Goal: Task Accomplishment & Management: Manage account settings

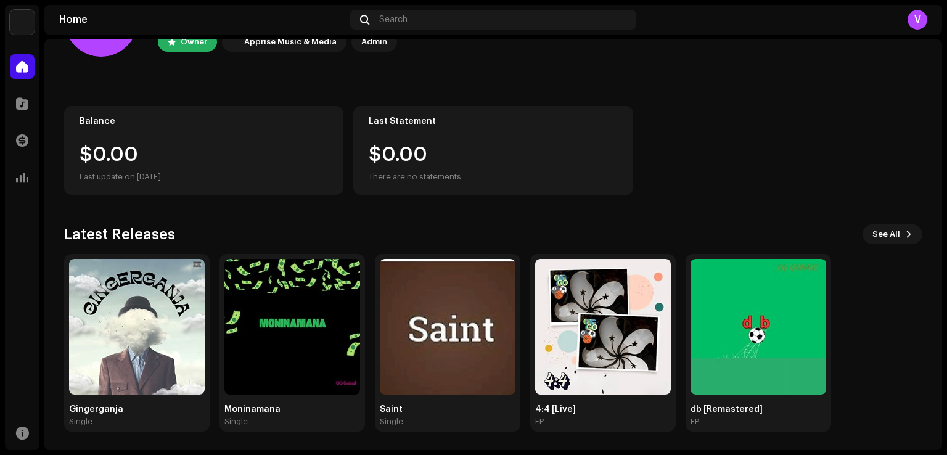
scroll to position [78, 0]
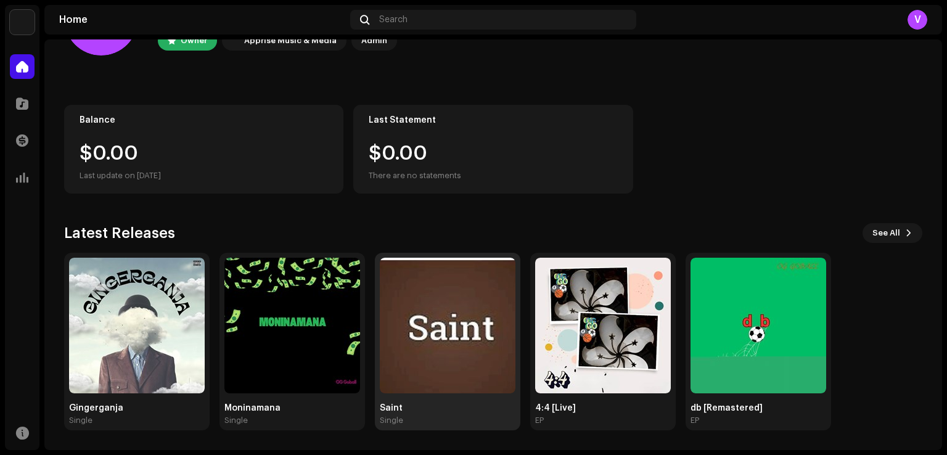
click at [428, 350] on img at bounding box center [448, 326] width 136 height 136
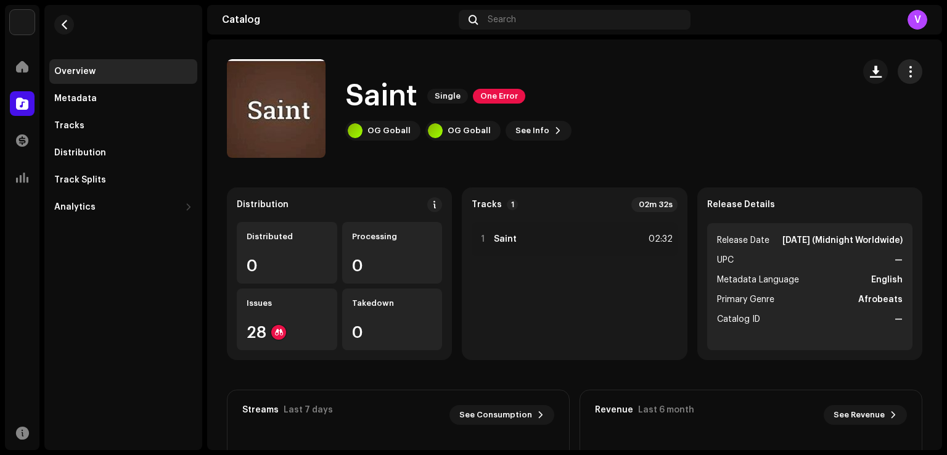
click at [905, 70] on span "button" at bounding box center [911, 72] width 12 height 10
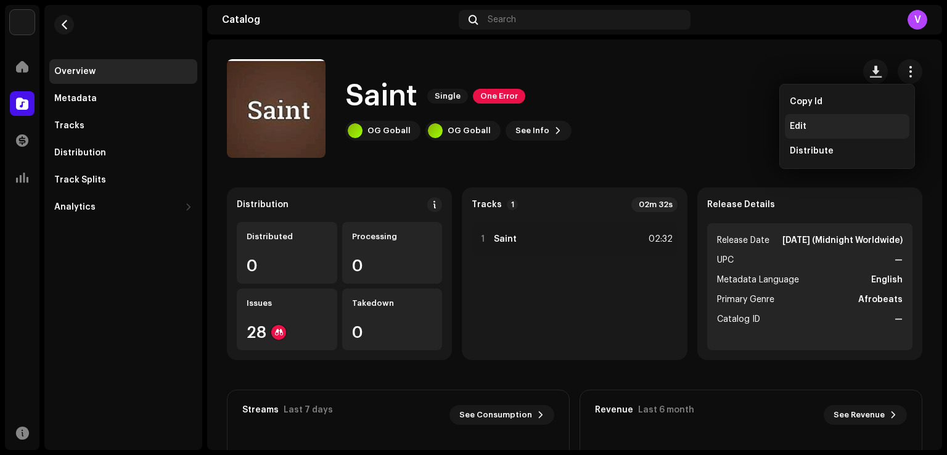
click at [821, 128] on div "Edit" at bounding box center [847, 126] width 115 height 10
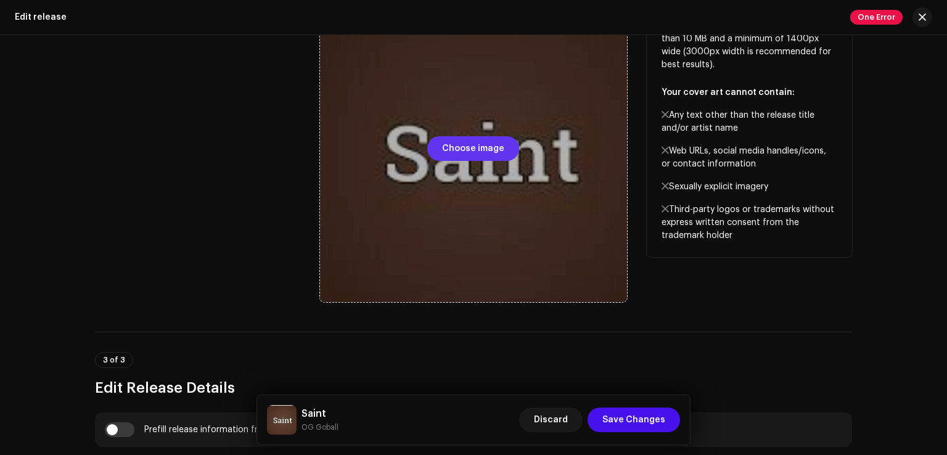
scroll to position [525, 0]
click at [483, 146] on span "Choose image" at bounding box center [473, 148] width 62 height 25
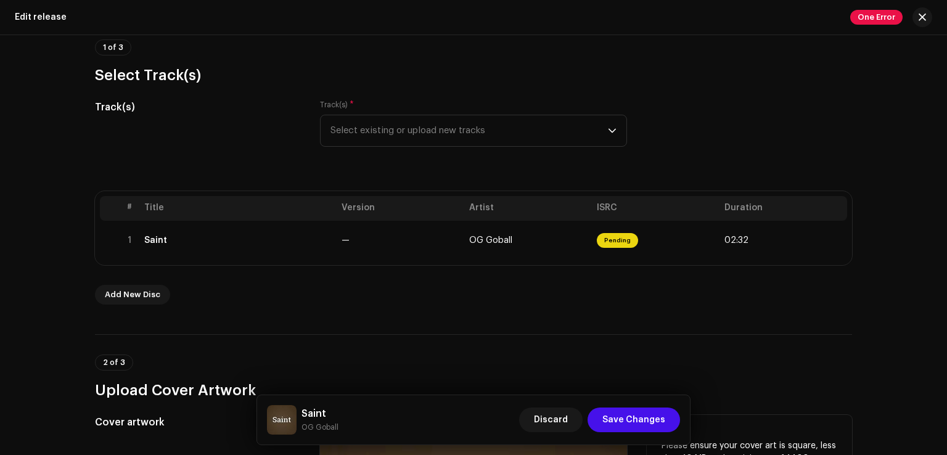
scroll to position [95, 0]
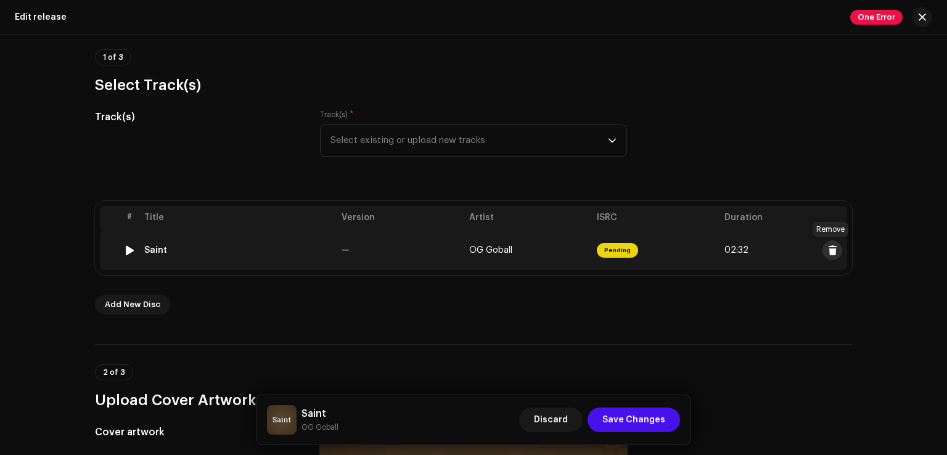
click at [834, 251] on span at bounding box center [832, 250] width 9 height 10
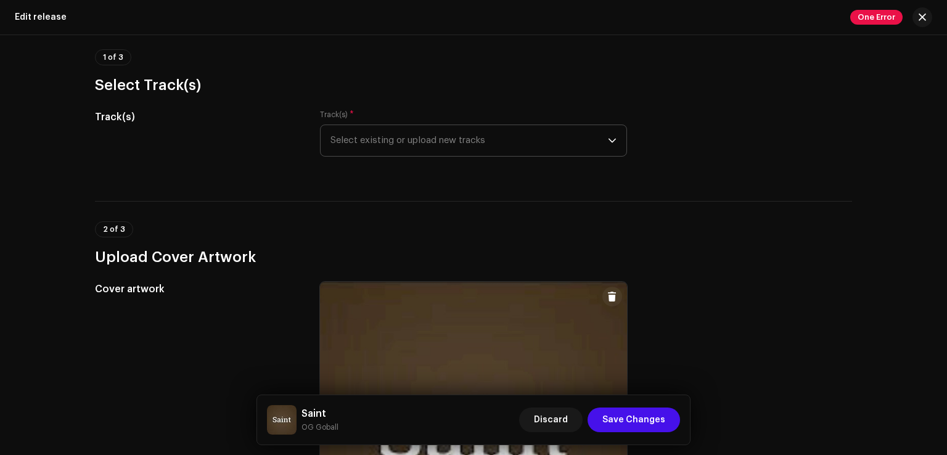
click at [610, 140] on icon "dropdown trigger" at bounding box center [612, 140] width 9 height 9
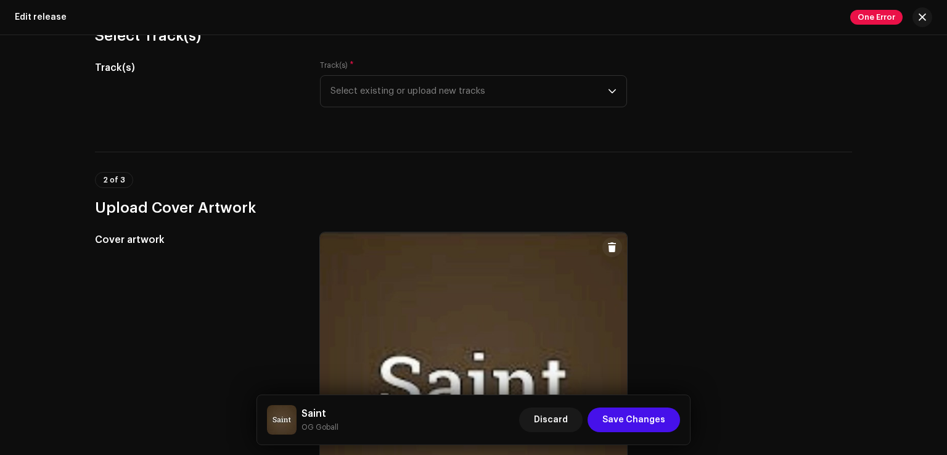
scroll to position [133, 0]
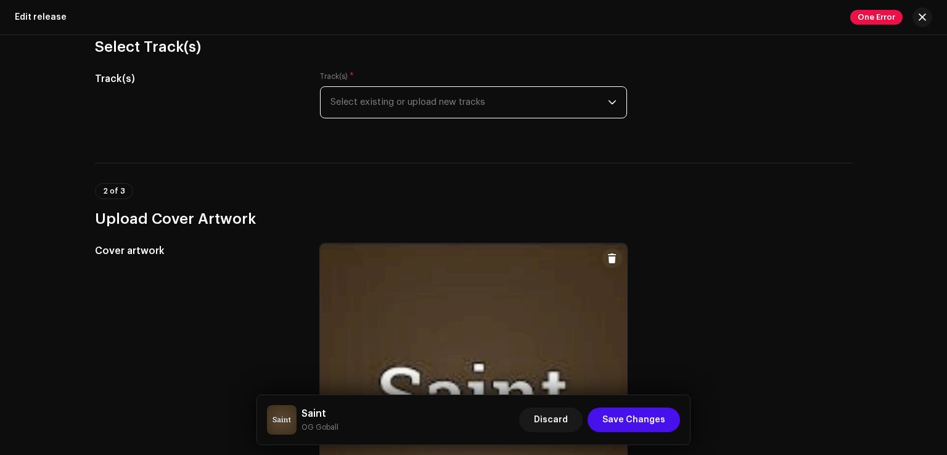
click at [582, 100] on span "Select existing or upload new tracks" at bounding box center [469, 102] width 277 height 31
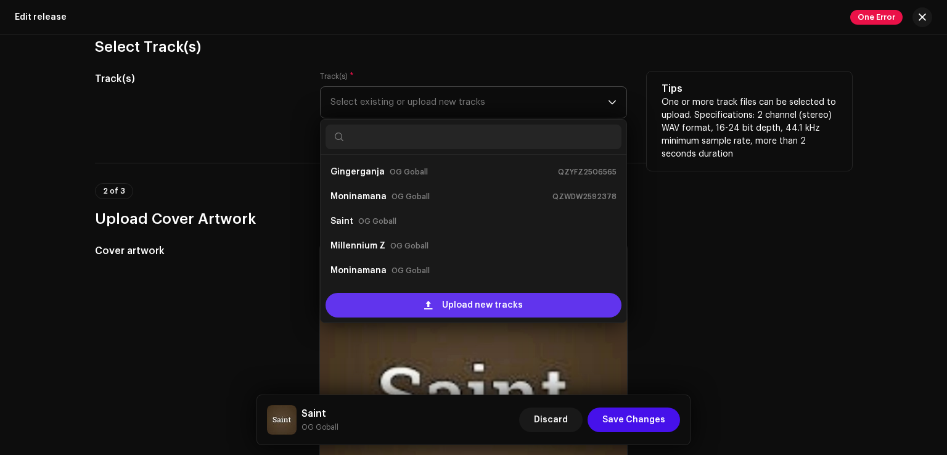
click at [417, 304] on div "Upload new tracks" at bounding box center [474, 305] width 296 height 25
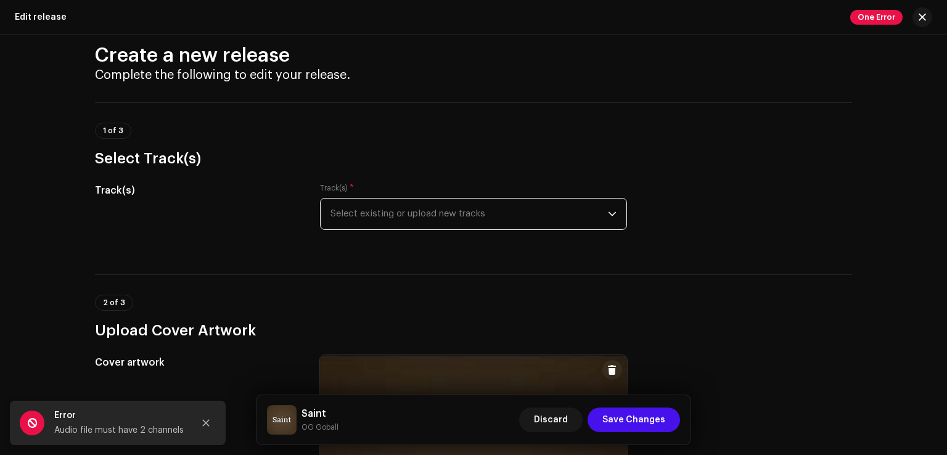
scroll to position [0, 0]
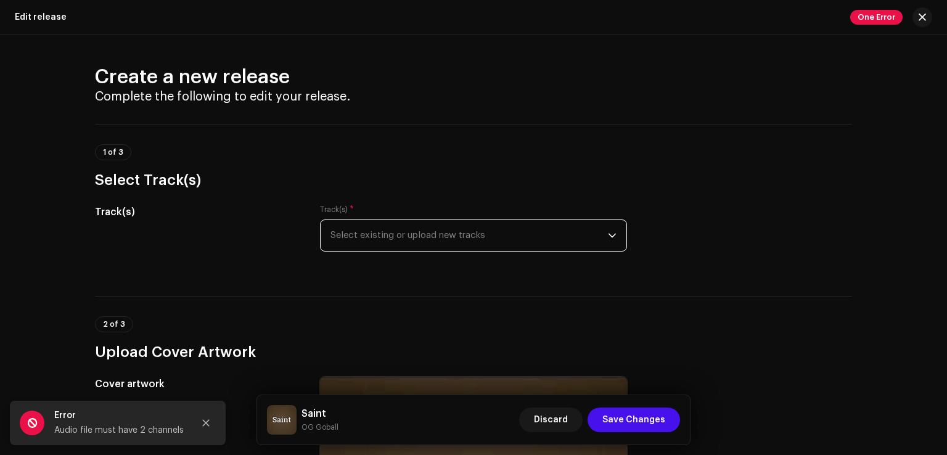
click at [432, 231] on span "Select existing or upload new tracks" at bounding box center [469, 235] width 277 height 31
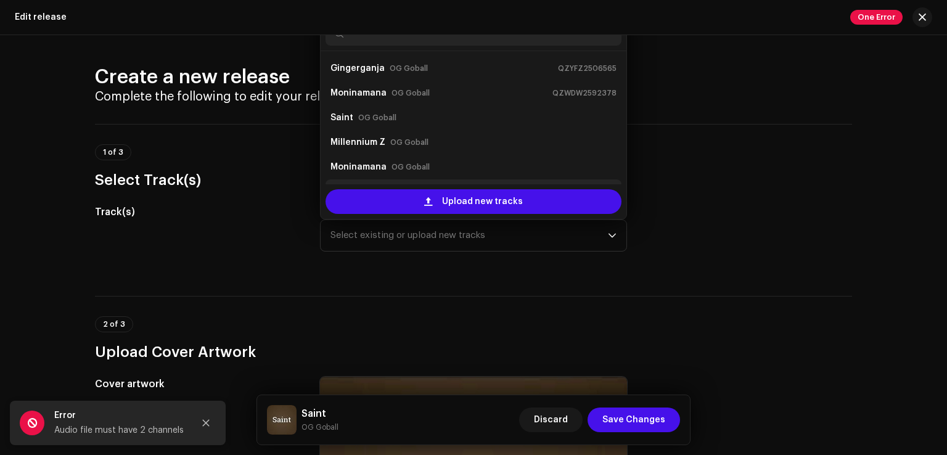
scroll to position [20, 0]
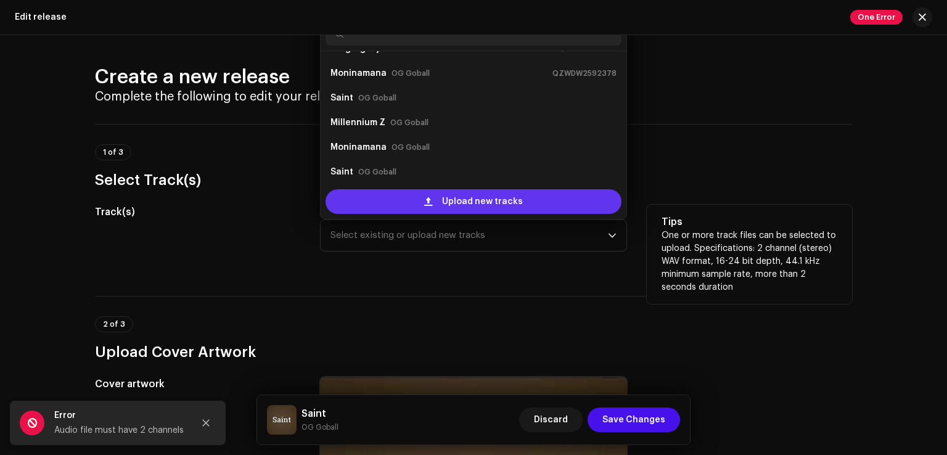
click at [435, 206] on div "Upload new tracks" at bounding box center [474, 201] width 296 height 25
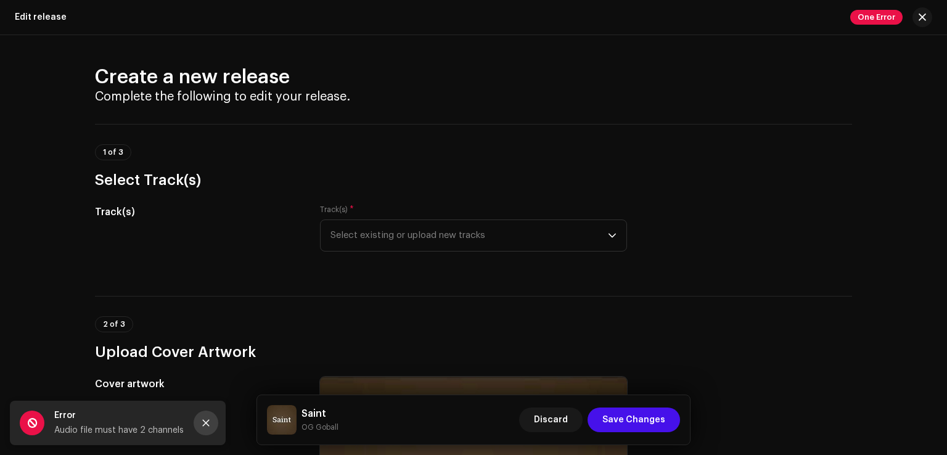
click at [209, 425] on icon "Close" at bounding box center [206, 423] width 7 height 7
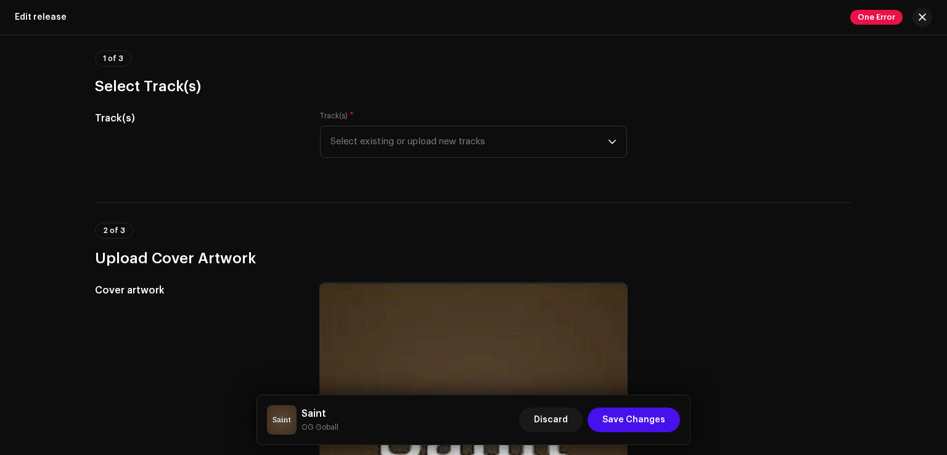
scroll to position [100, 0]
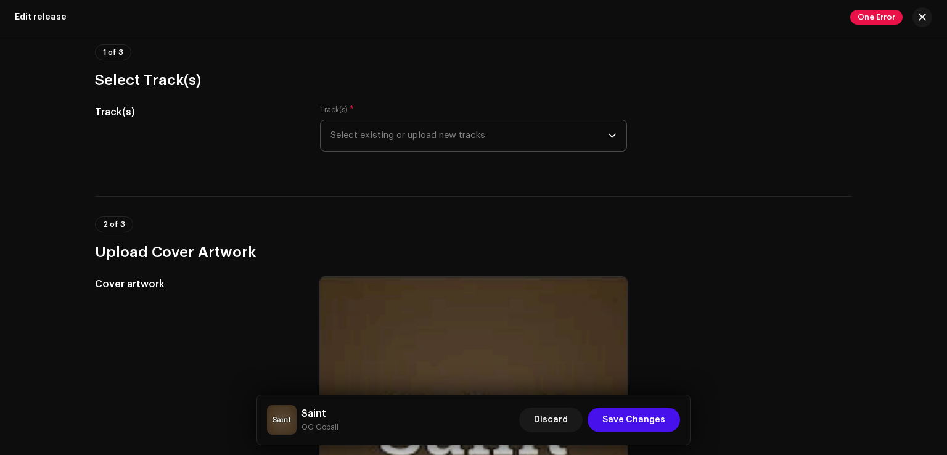
click at [609, 133] on icon "dropdown trigger" at bounding box center [612, 135] width 9 height 9
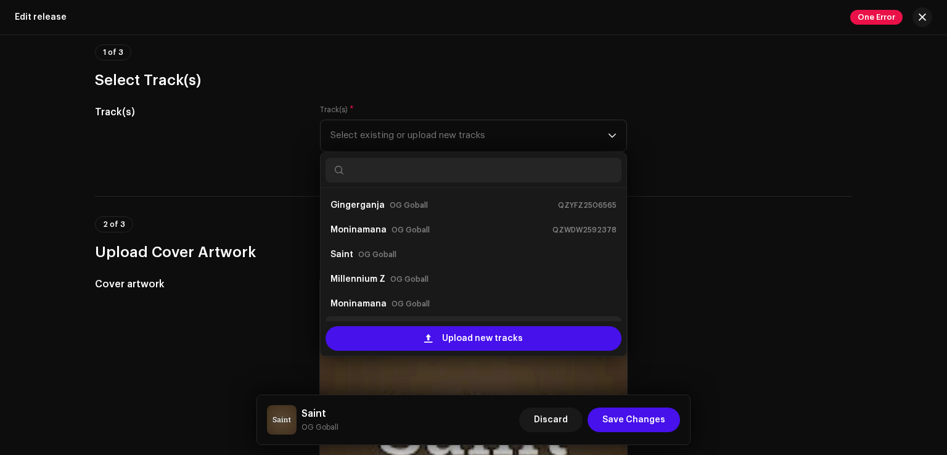
scroll to position [20, 0]
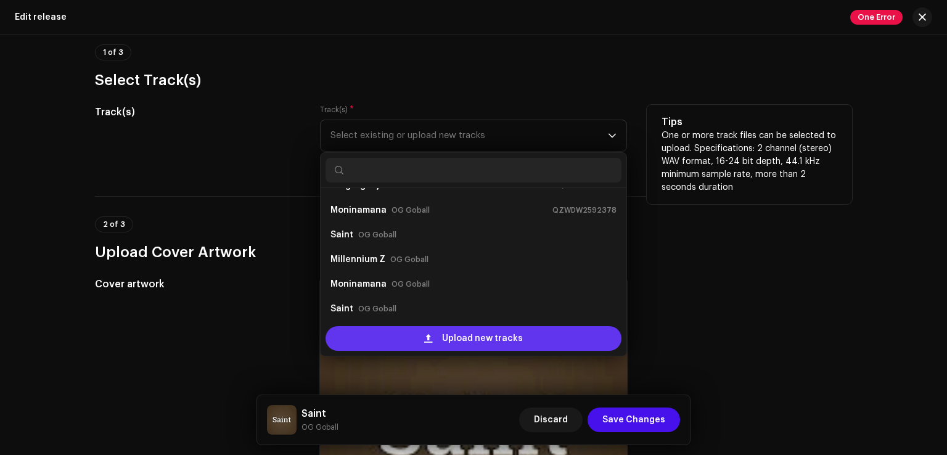
click at [501, 336] on span "Upload new tracks" at bounding box center [482, 338] width 81 height 25
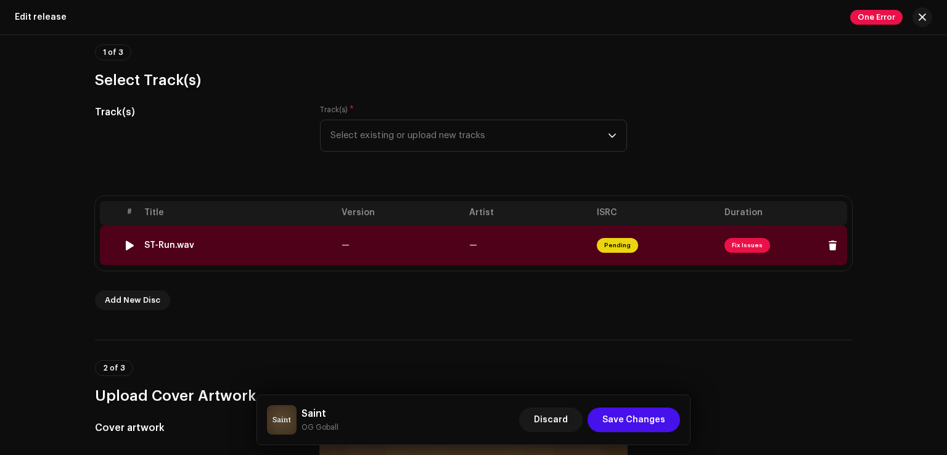
click at [744, 245] on span "Fix Issues" at bounding box center [748, 245] width 46 height 15
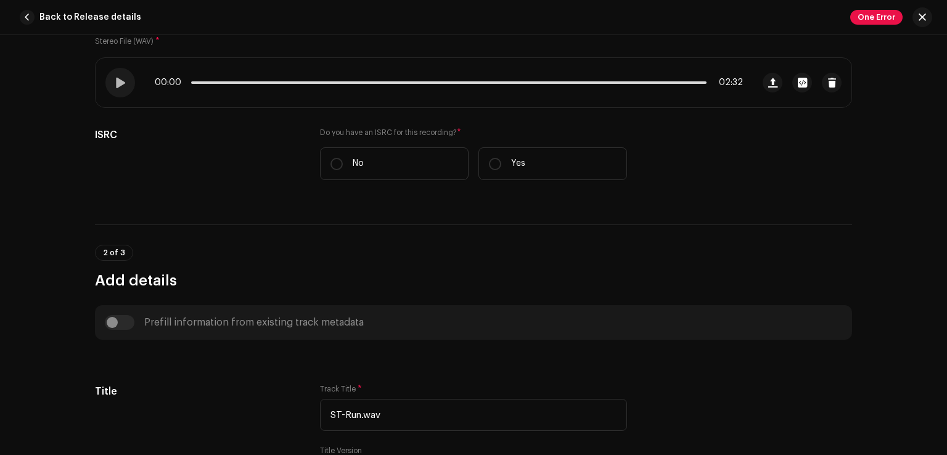
scroll to position [232, 0]
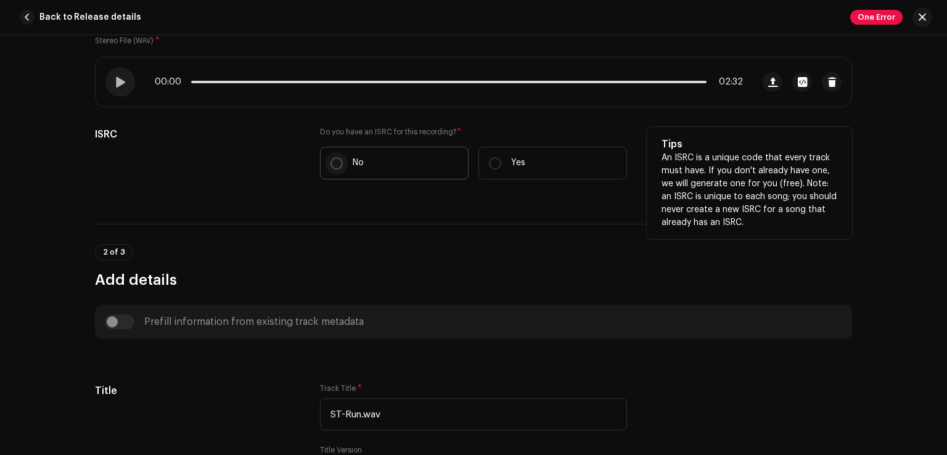
click at [331, 157] on p-radiobutton at bounding box center [337, 163] width 12 height 12
click at [331, 157] on input "No" at bounding box center [337, 163] width 12 height 12
radio input "true"
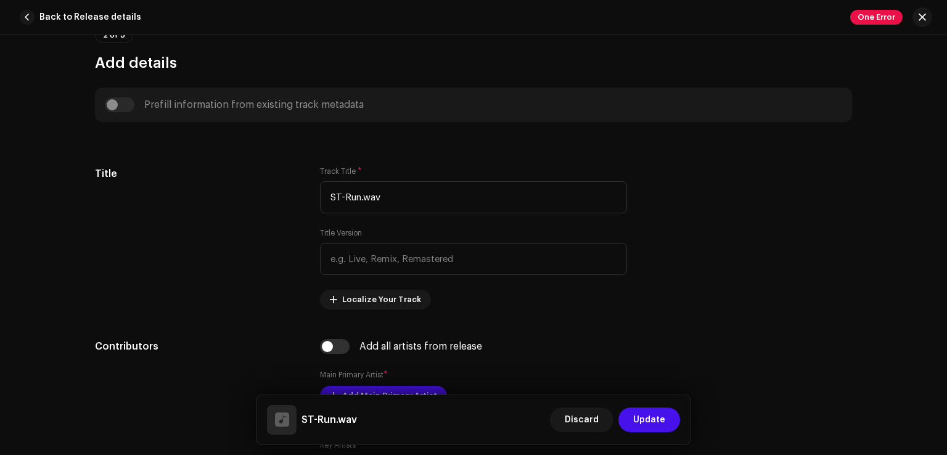
scroll to position [482, 0]
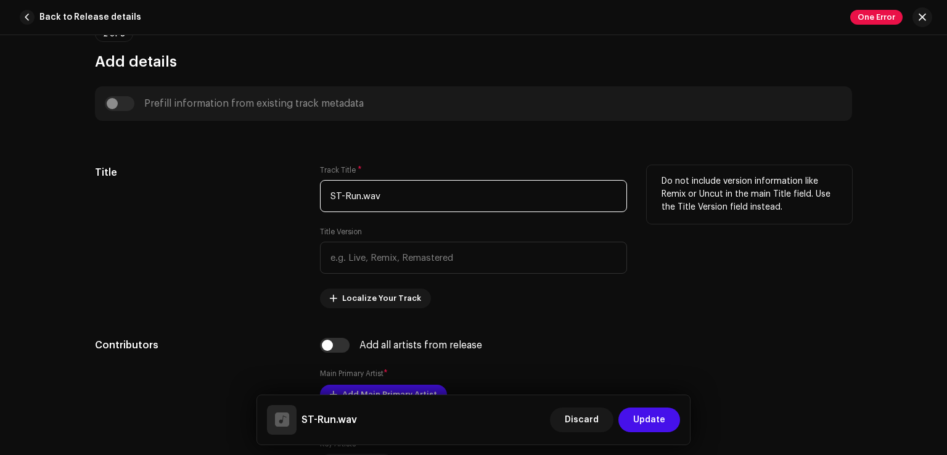
click at [375, 195] on input "ST-Run.wav" at bounding box center [473, 196] width 307 height 32
type input "S"
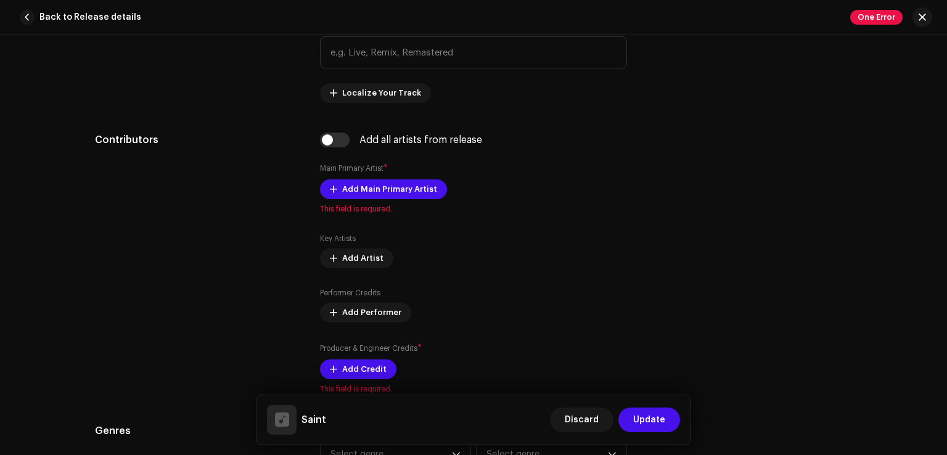
scroll to position [696, 0]
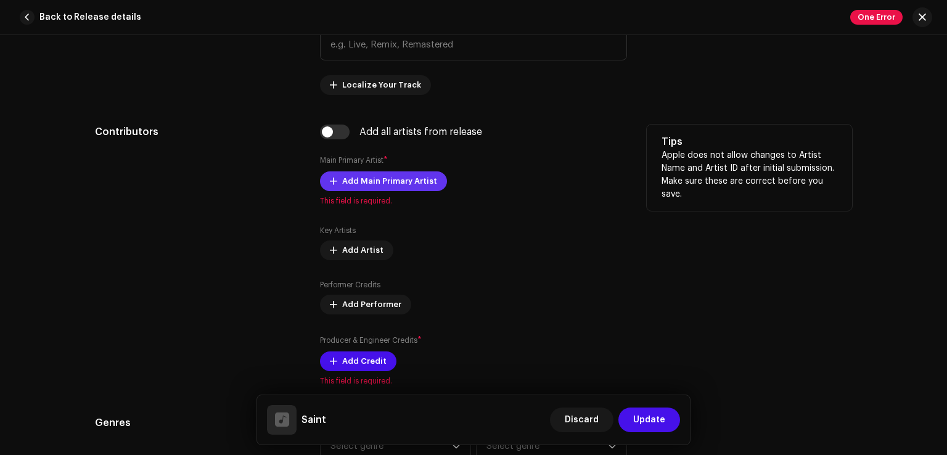
type input "Saint"
click at [377, 181] on span "Add Main Primary Artist" at bounding box center [389, 181] width 95 height 25
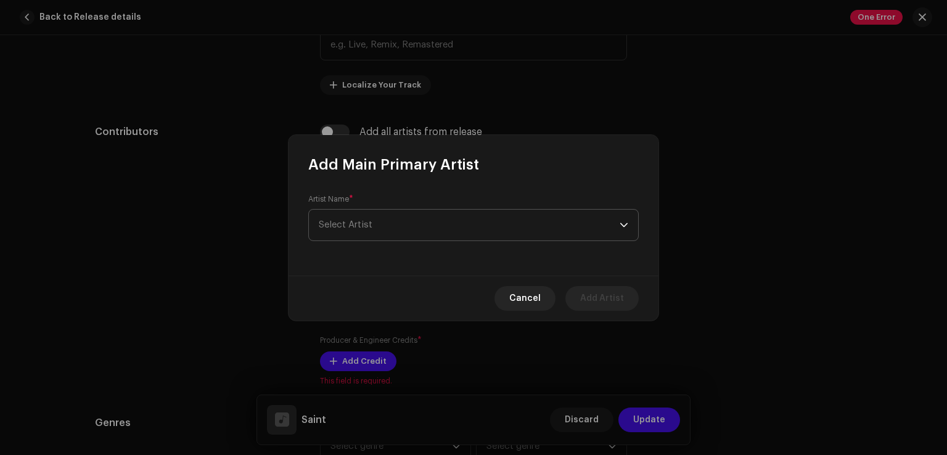
click at [417, 232] on span "Select Artist" at bounding box center [469, 225] width 301 height 31
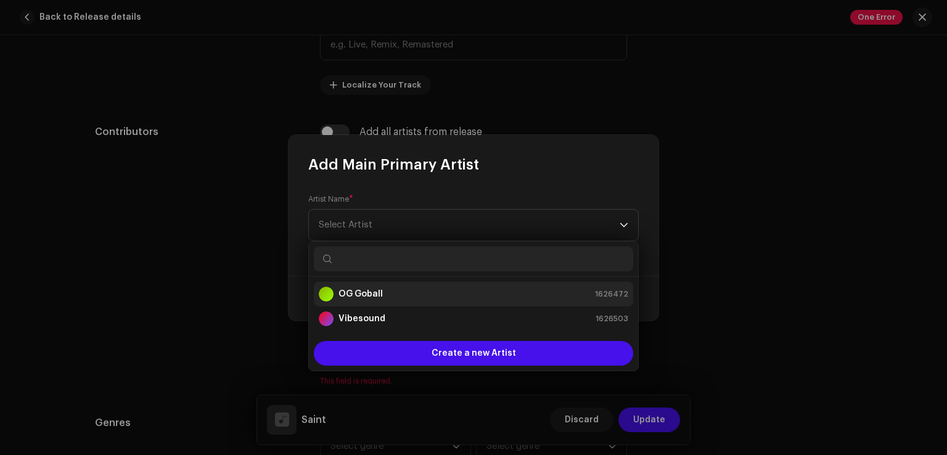
click at [377, 297] on strong "OG Goball" at bounding box center [361, 294] width 44 height 12
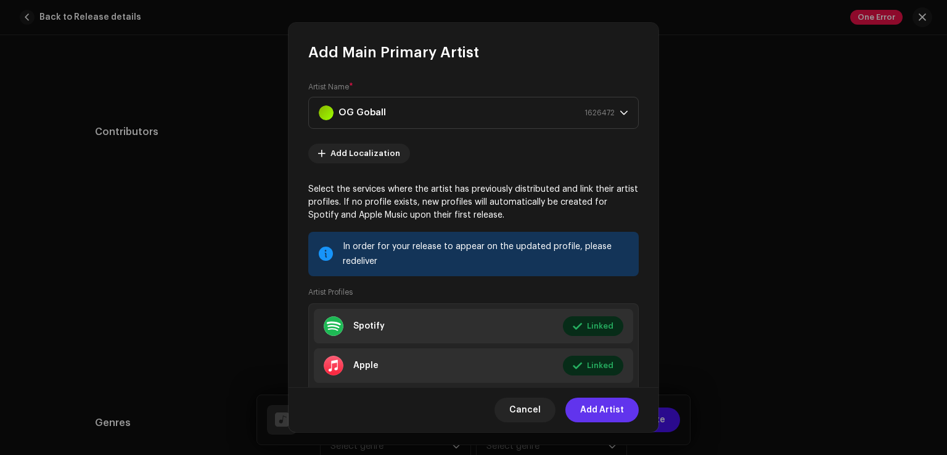
click at [604, 410] on span "Add Artist" at bounding box center [602, 410] width 44 height 25
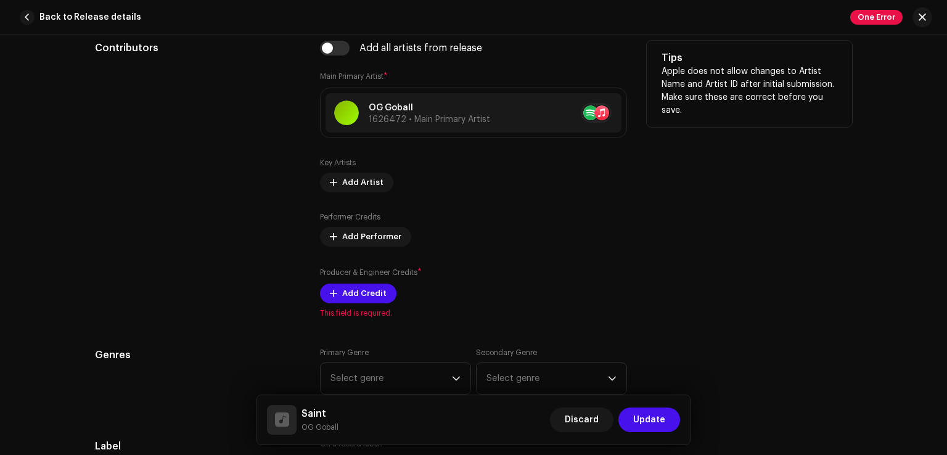
scroll to position [781, 0]
click at [369, 290] on span "Add Credit" at bounding box center [364, 292] width 44 height 25
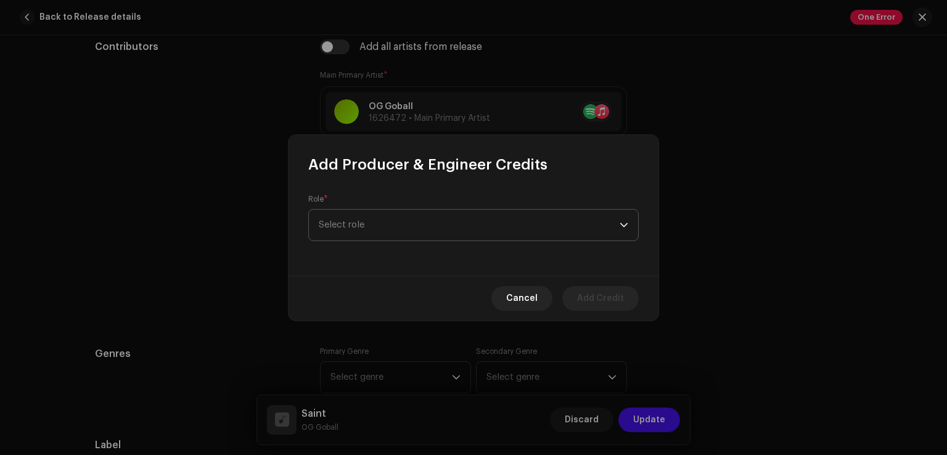
click at [414, 227] on span "Select role" at bounding box center [469, 225] width 301 height 31
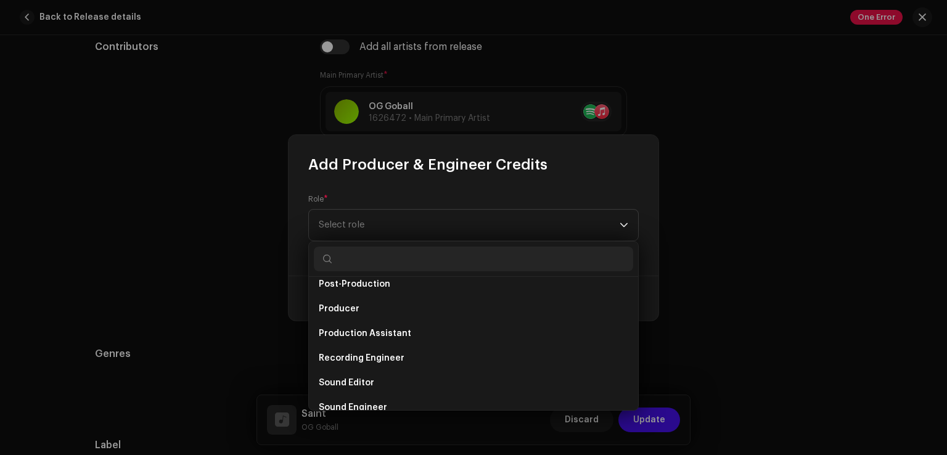
scroll to position [476, 0]
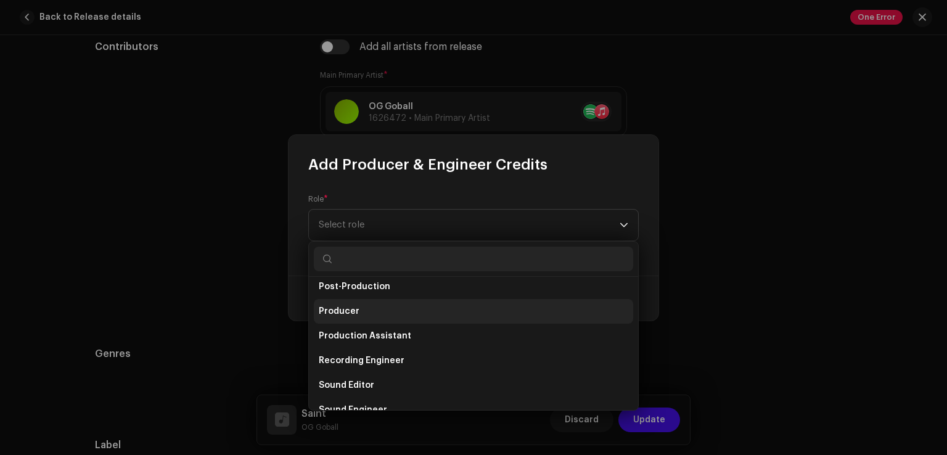
click at [363, 306] on li "Producer" at bounding box center [473, 311] width 319 height 25
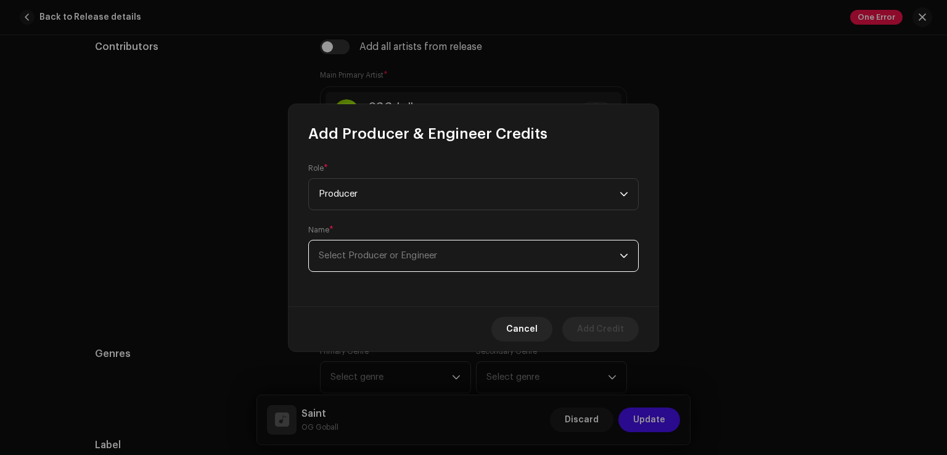
click at [554, 262] on span "Select Producer or Engineer" at bounding box center [469, 255] width 301 height 31
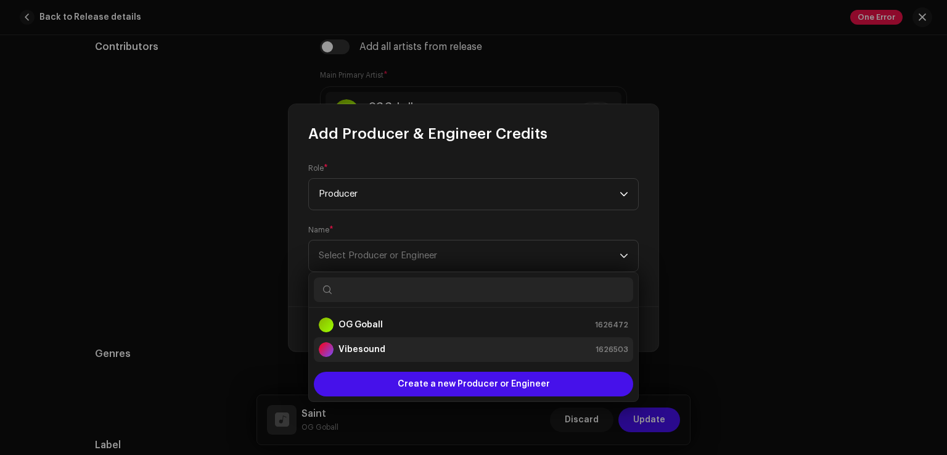
click at [430, 359] on li "Vibesound 1626503" at bounding box center [473, 349] width 319 height 25
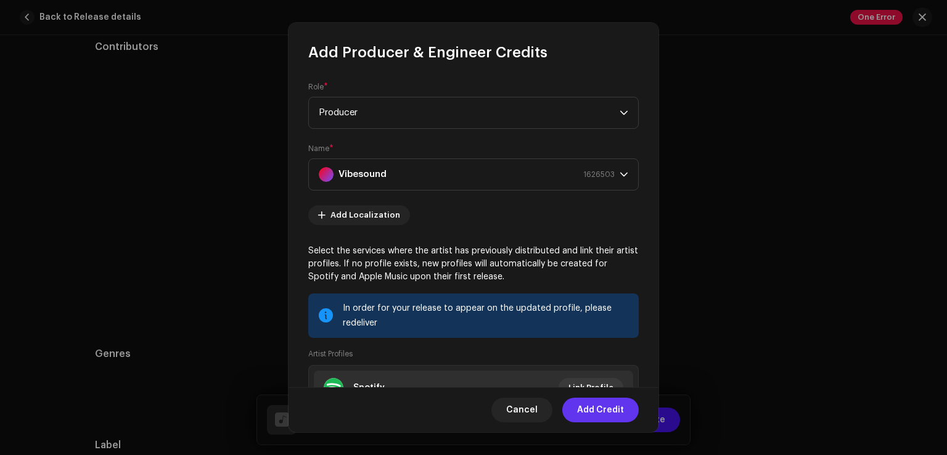
click at [597, 412] on span "Add Credit" at bounding box center [600, 410] width 47 height 25
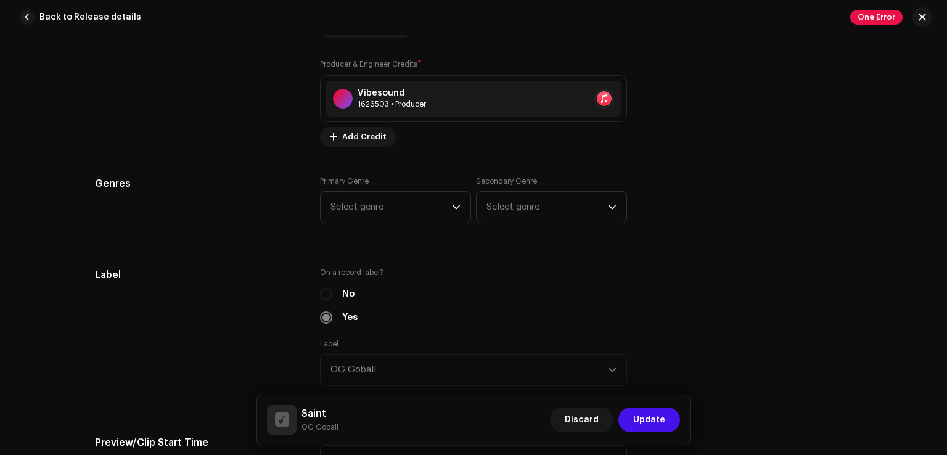
scroll to position [992, 0]
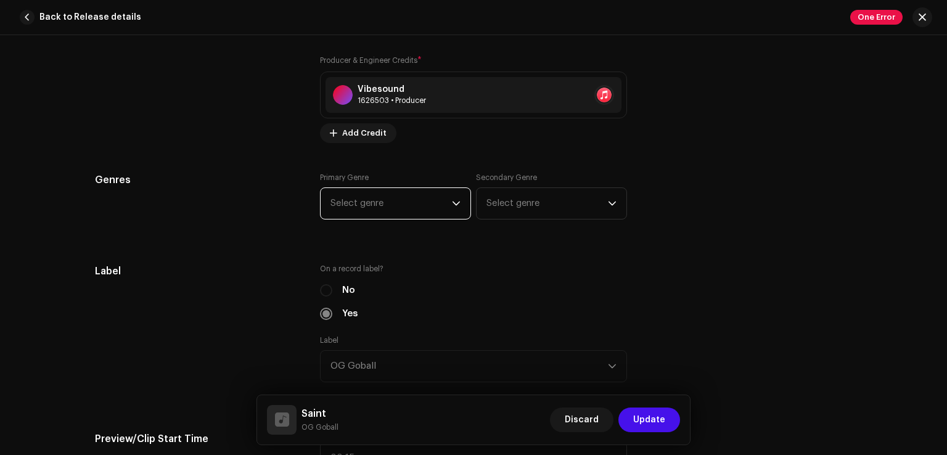
click at [422, 205] on span "Select genre" at bounding box center [391, 203] width 121 height 31
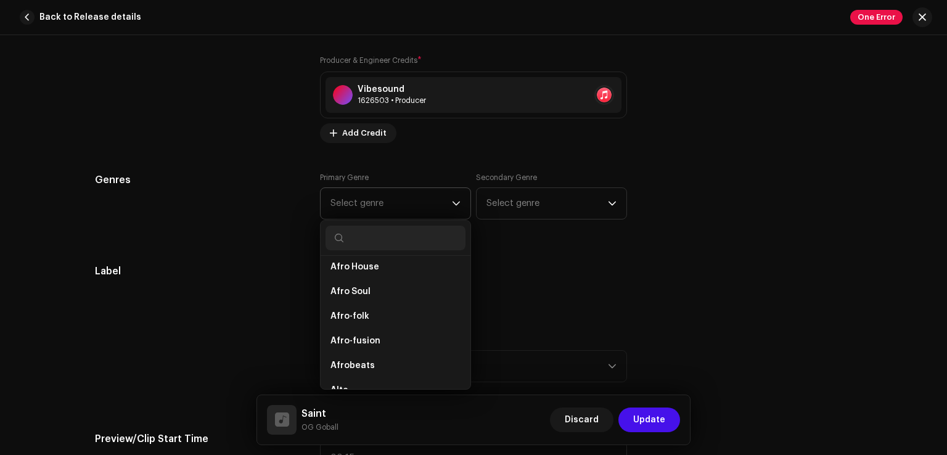
scroll to position [111, 0]
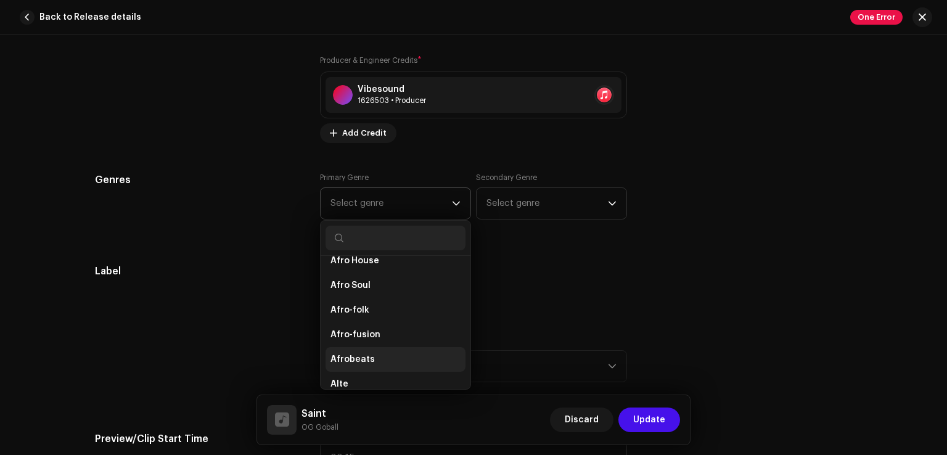
click at [367, 356] on span "Afrobeats" at bounding box center [353, 359] width 44 height 12
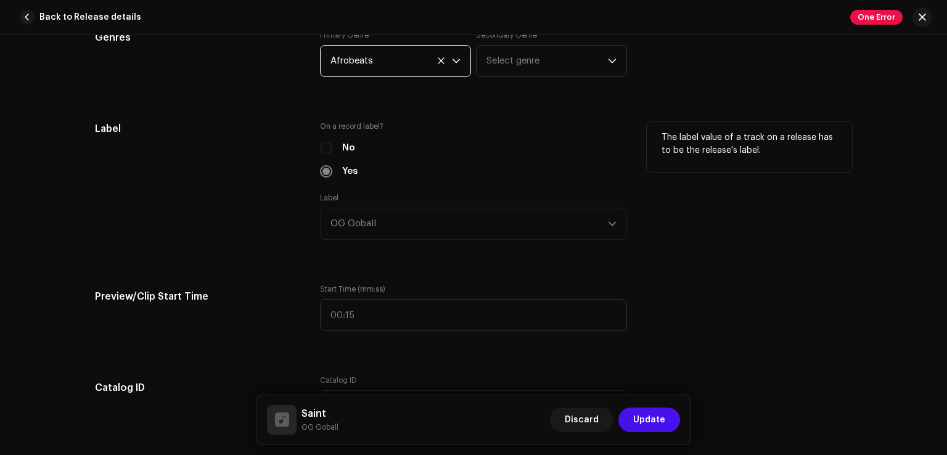
scroll to position [1132, 0]
click at [323, 147] on div "No" at bounding box center [473, 150] width 307 height 14
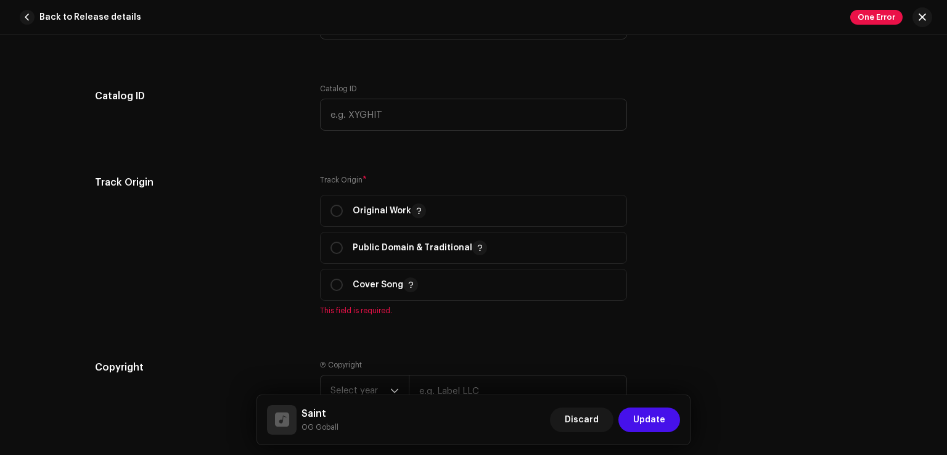
scroll to position [1433, 0]
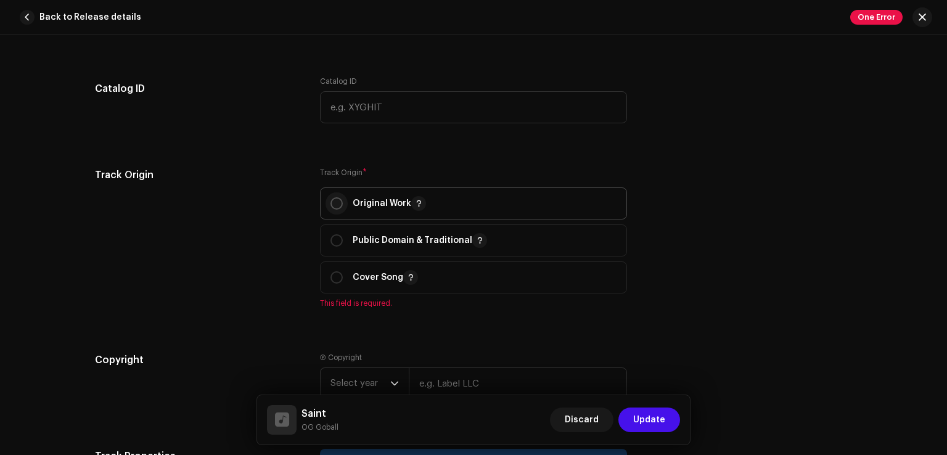
click at [334, 207] on input "radio" at bounding box center [337, 203] width 12 height 12
radio input "true"
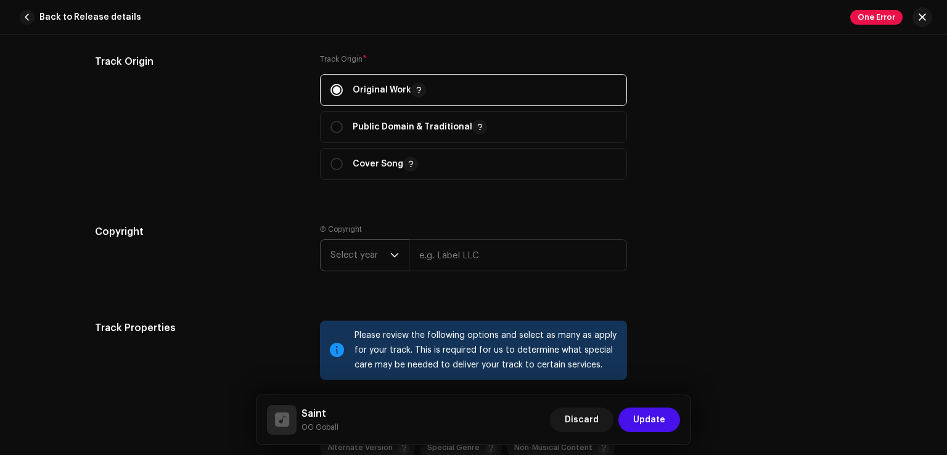
scroll to position [1548, 0]
click at [390, 255] on icon "dropdown trigger" at bounding box center [394, 254] width 9 height 9
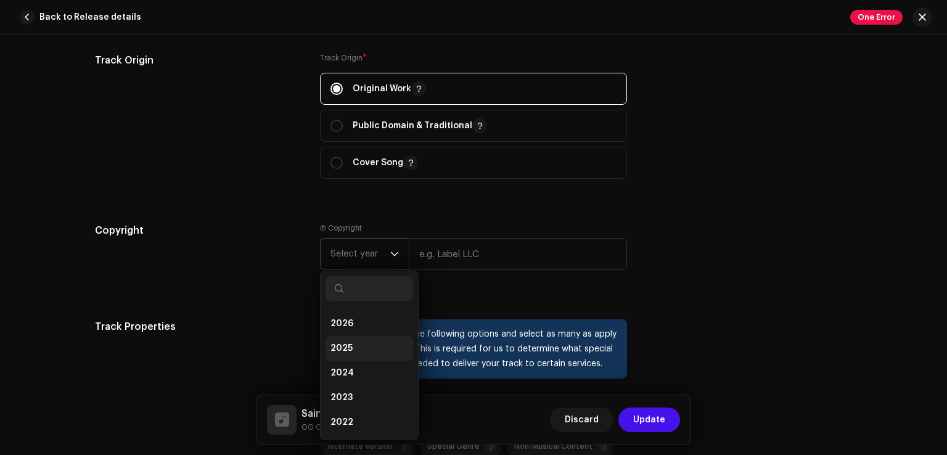
click at [369, 353] on li "2025" at bounding box center [370, 348] width 88 height 25
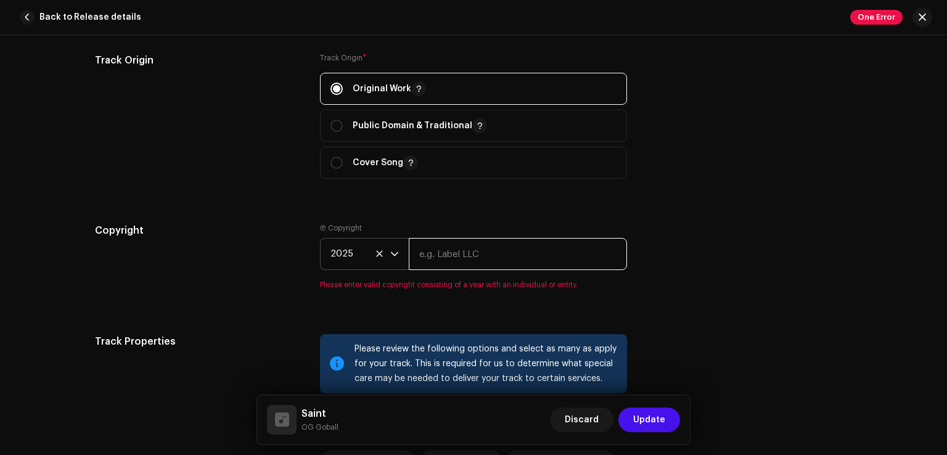
click at [456, 257] on input "text" at bounding box center [518, 254] width 218 height 32
type input "OG GOBALL"
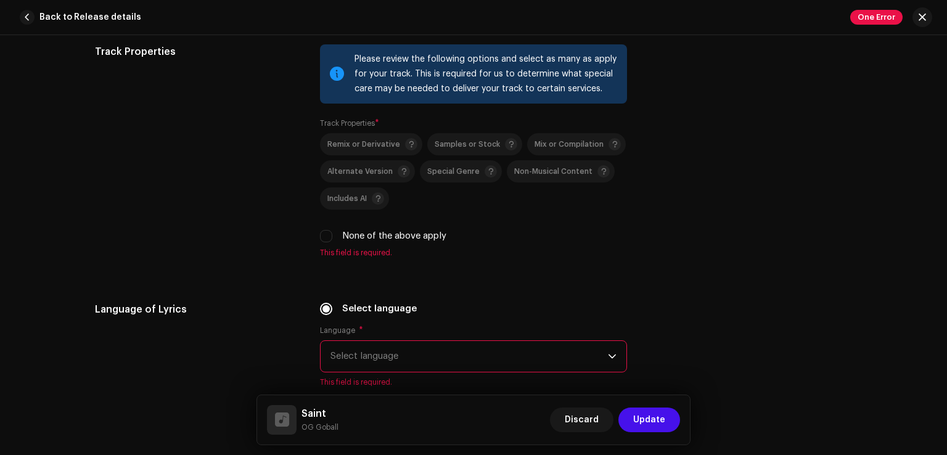
scroll to position [1826, 0]
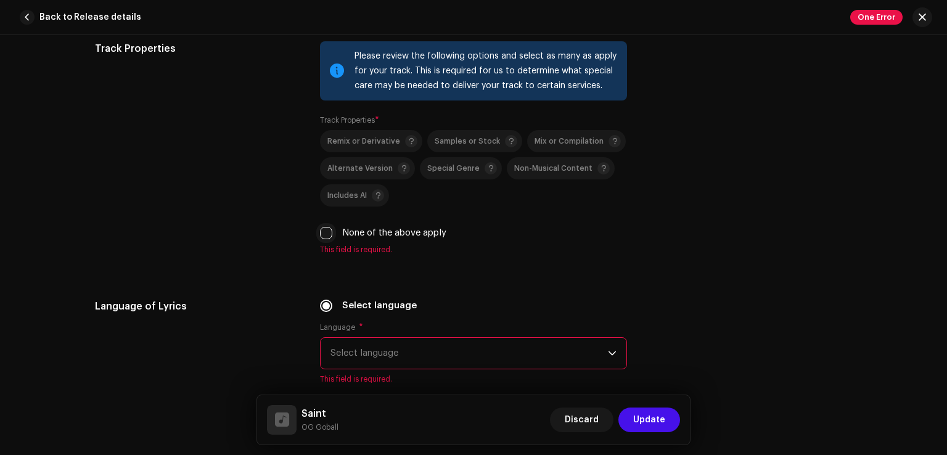
click at [322, 235] on input "None of the above apply" at bounding box center [326, 233] width 12 height 12
checkbox input "true"
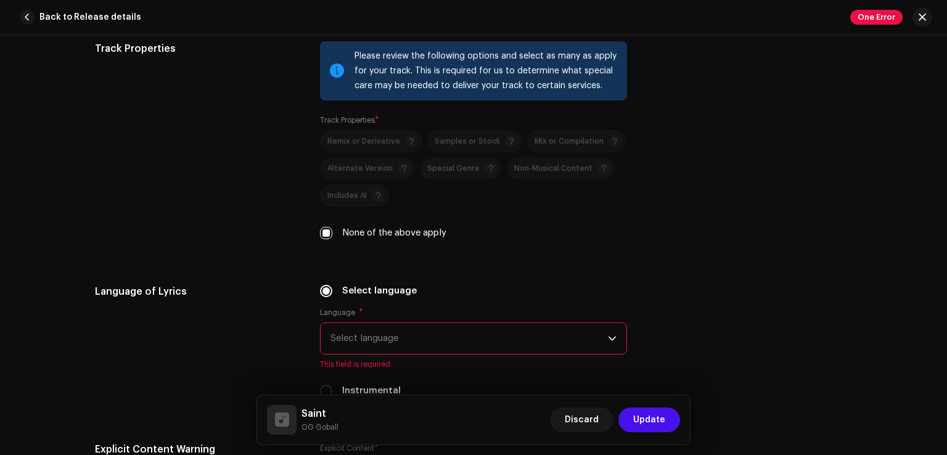
click at [435, 343] on span "Select language" at bounding box center [469, 338] width 277 height 31
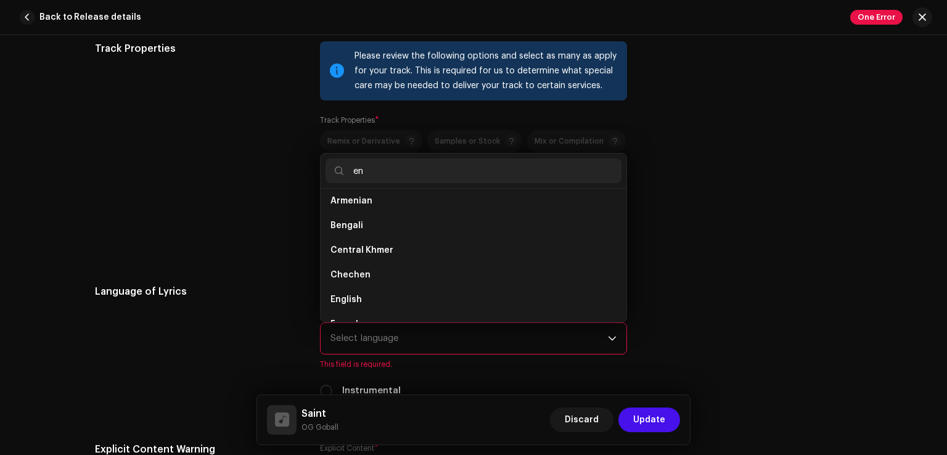
scroll to position [0, 0]
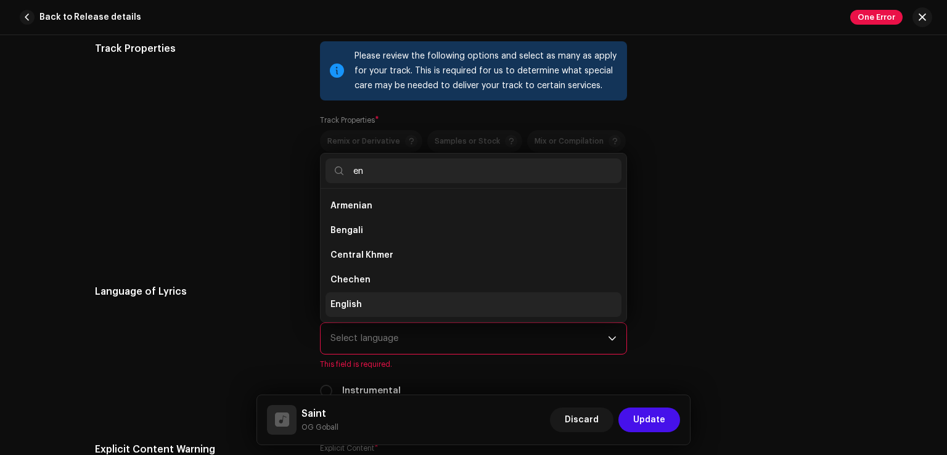
type input "en"
click at [375, 299] on li "English" at bounding box center [474, 304] width 296 height 25
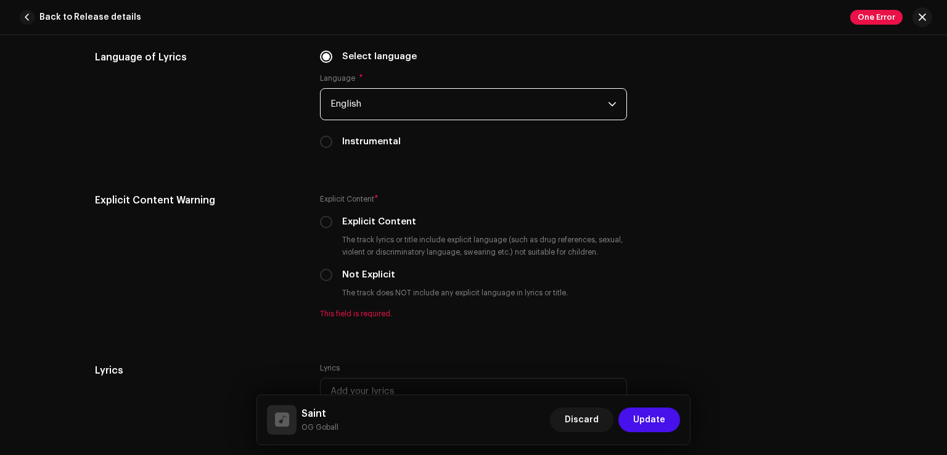
scroll to position [2090, 0]
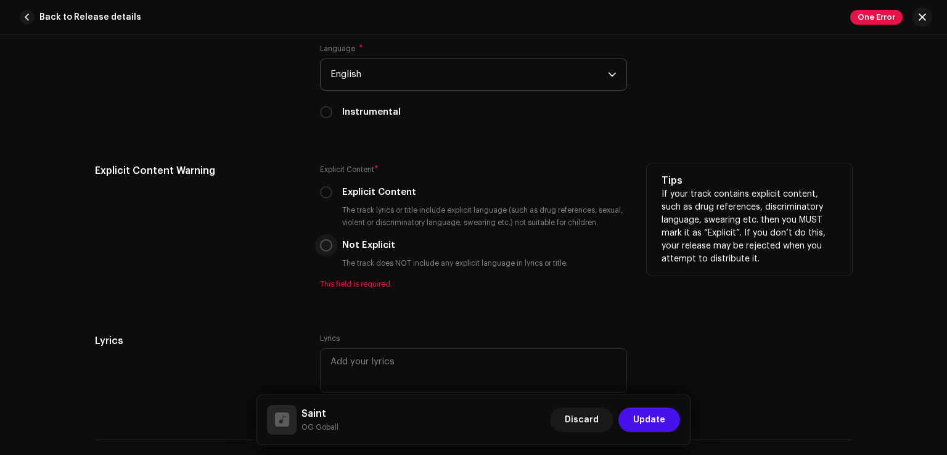
click at [323, 250] on input "Not Explicit" at bounding box center [326, 245] width 12 height 12
radio input "true"
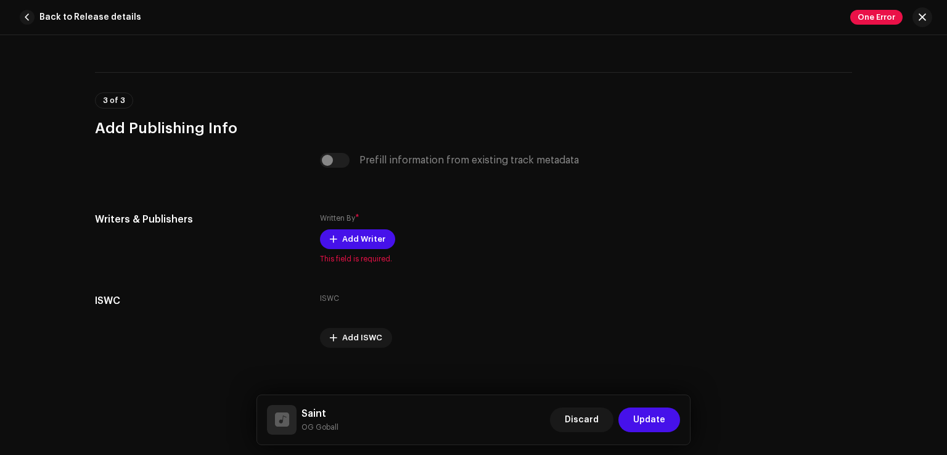
scroll to position [2457, 0]
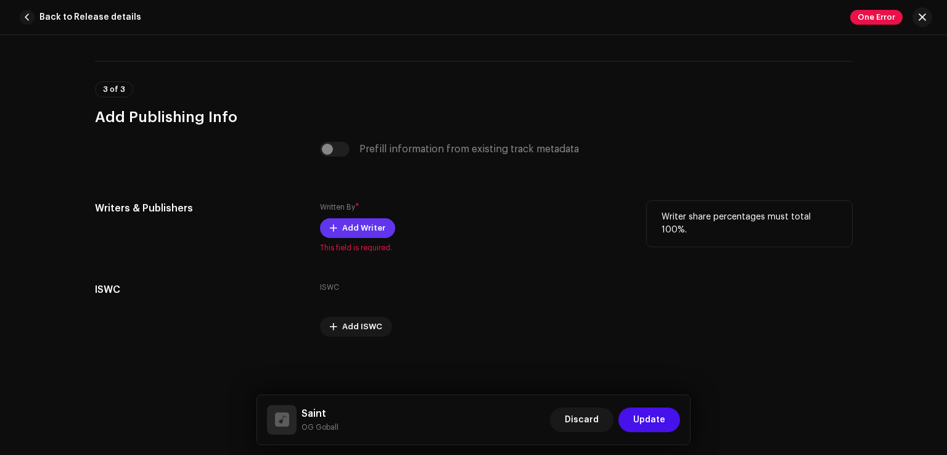
click at [354, 223] on span "Add Writer" at bounding box center [363, 228] width 43 height 25
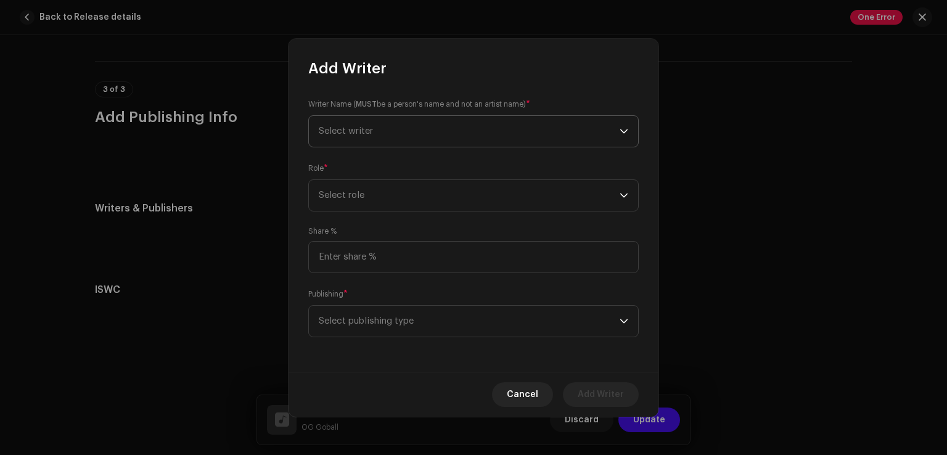
click at [433, 131] on span "Select writer" at bounding box center [469, 131] width 301 height 31
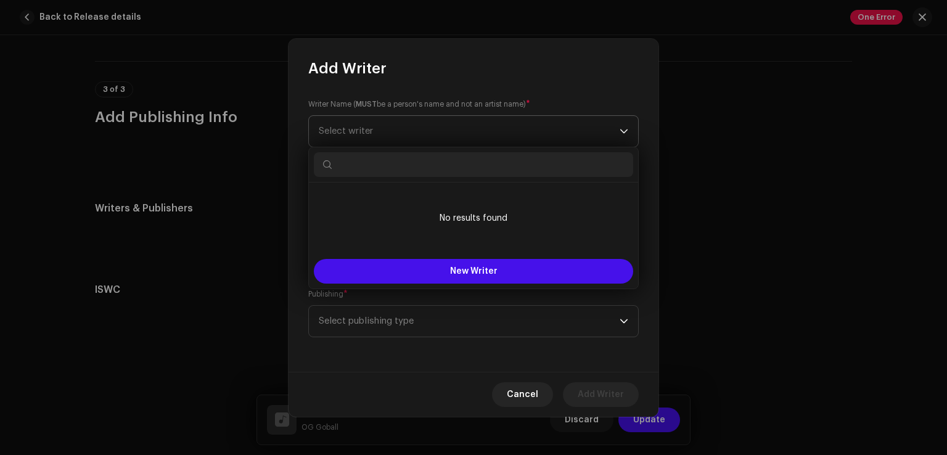
type input "j"
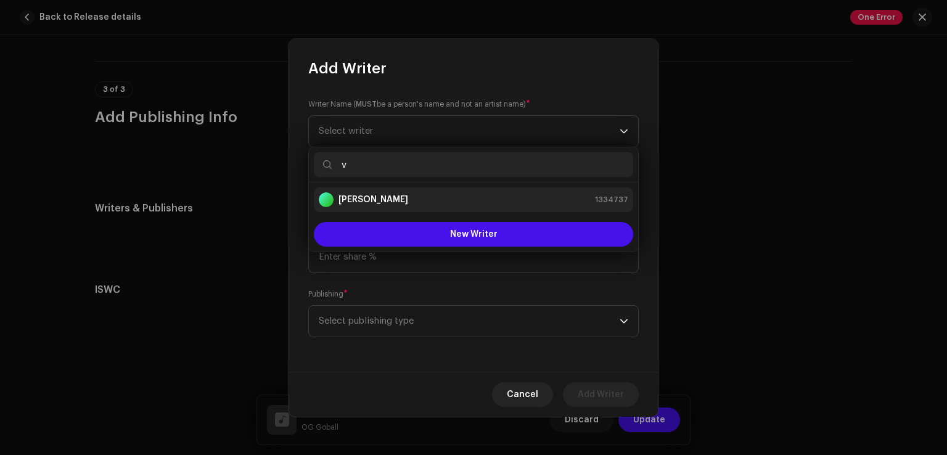
type input "v"
click at [424, 199] on div "[PERSON_NAME] 1334737" at bounding box center [474, 199] width 310 height 15
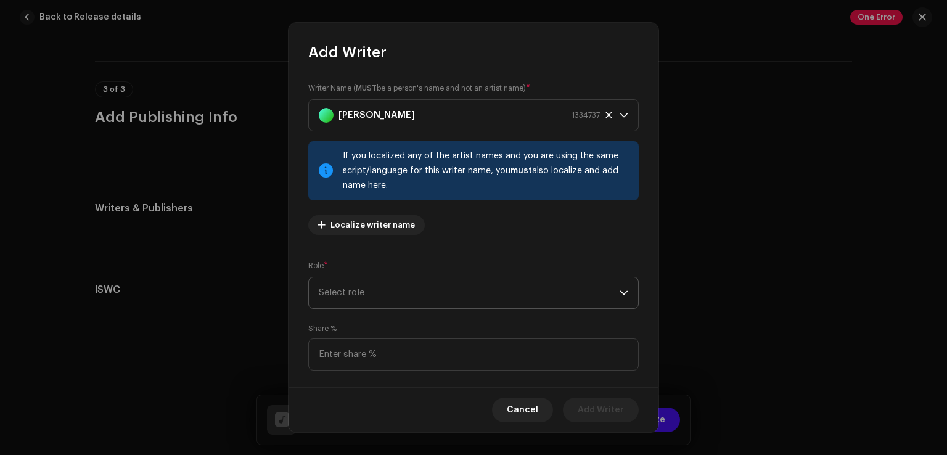
click at [482, 294] on span "Select role" at bounding box center [469, 292] width 301 height 31
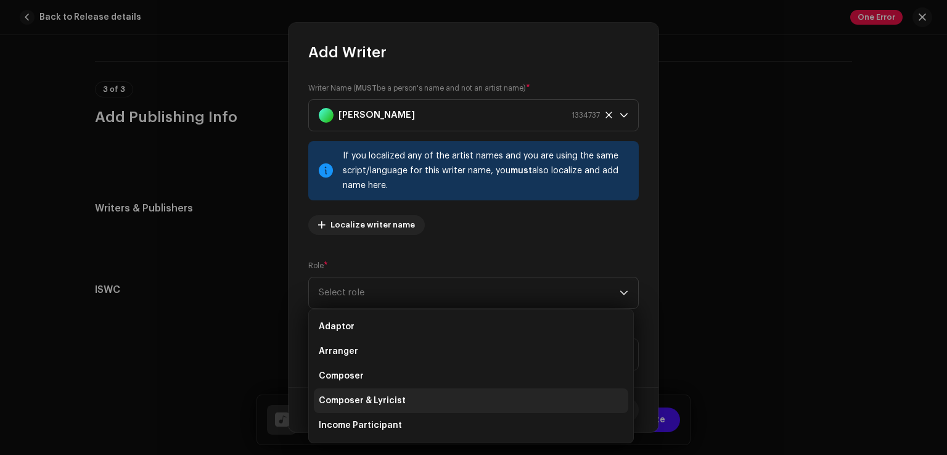
click at [400, 400] on span "Composer & Lyricist" at bounding box center [362, 401] width 87 height 12
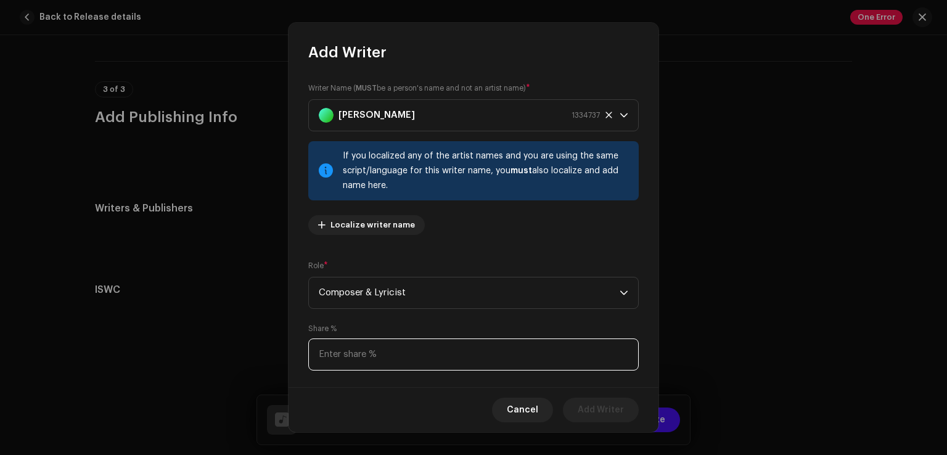
click at [408, 361] on input at bounding box center [473, 355] width 331 height 32
type input "100.00"
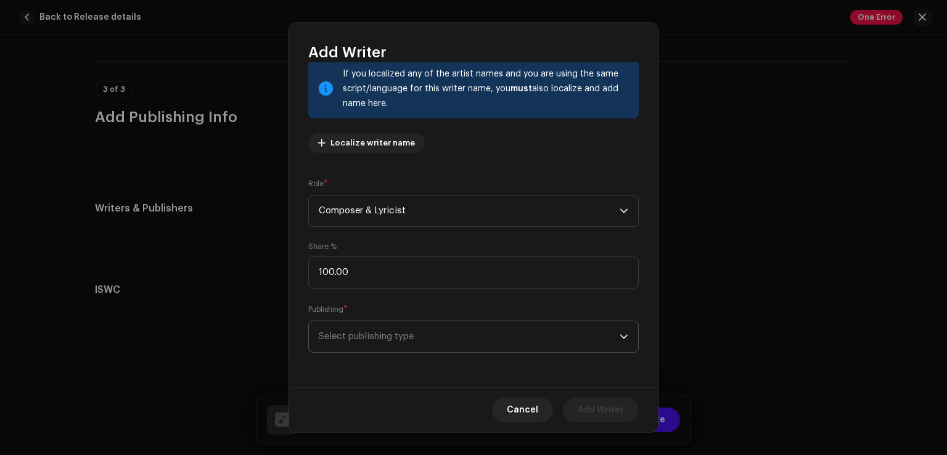
click at [453, 339] on span "Select publishing type" at bounding box center [469, 336] width 301 height 31
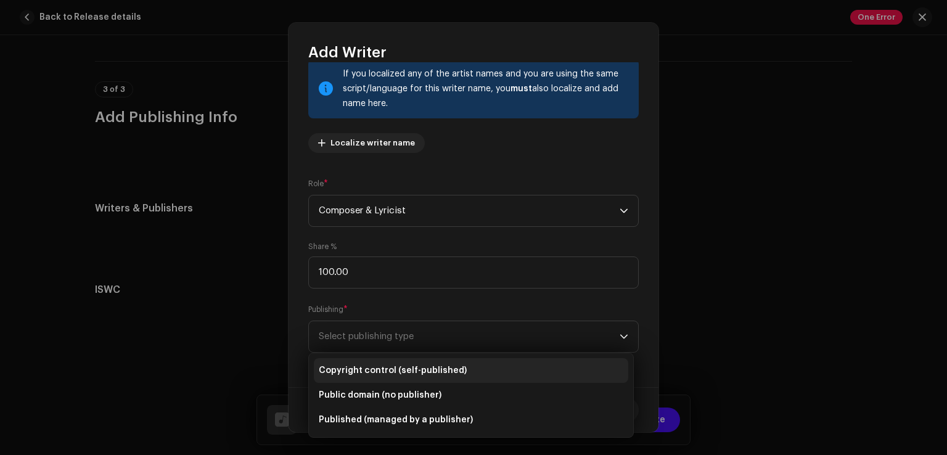
click at [417, 366] on span "Copyright control (self-published)" at bounding box center [393, 370] width 148 height 12
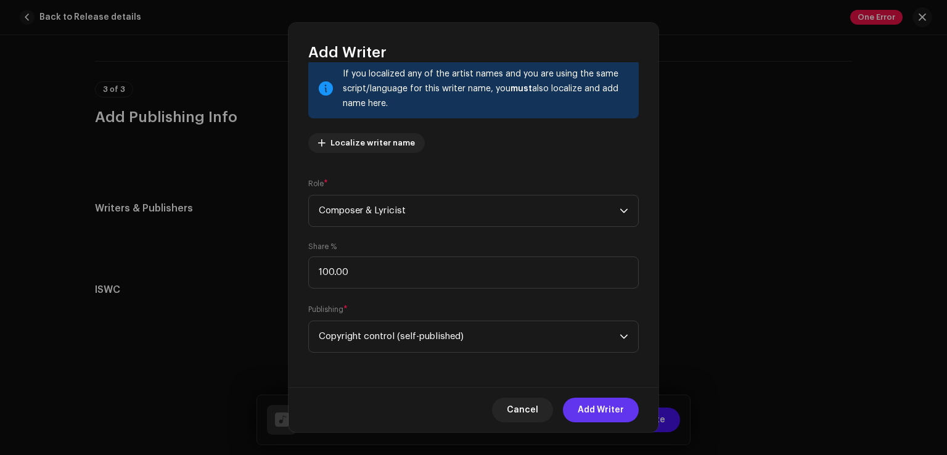
click at [588, 404] on span "Add Writer" at bounding box center [601, 410] width 46 height 25
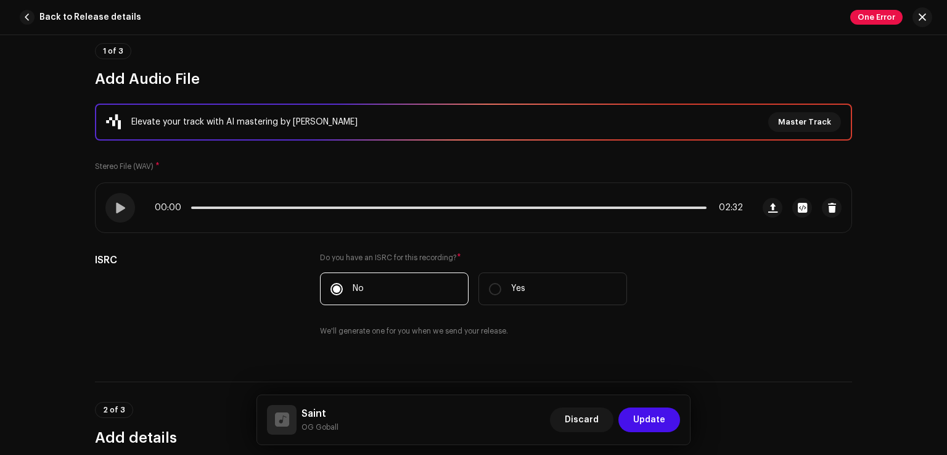
scroll to position [91, 0]
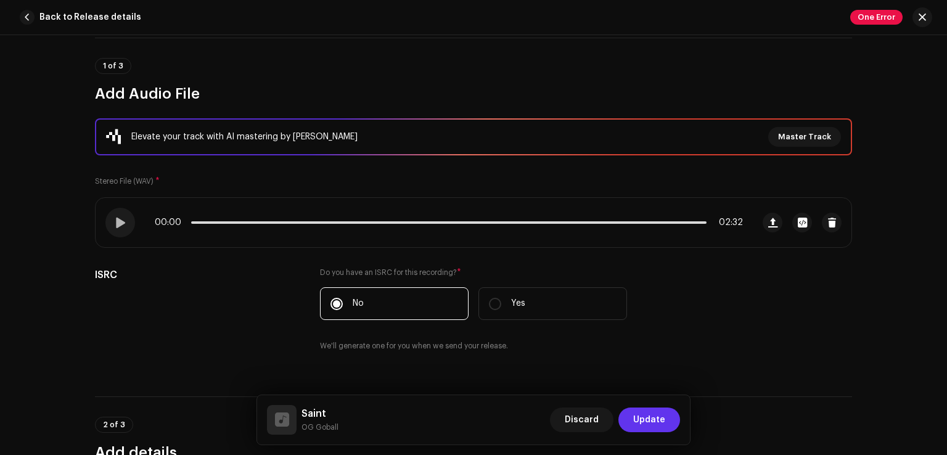
click at [649, 418] on span "Update" at bounding box center [649, 420] width 32 height 25
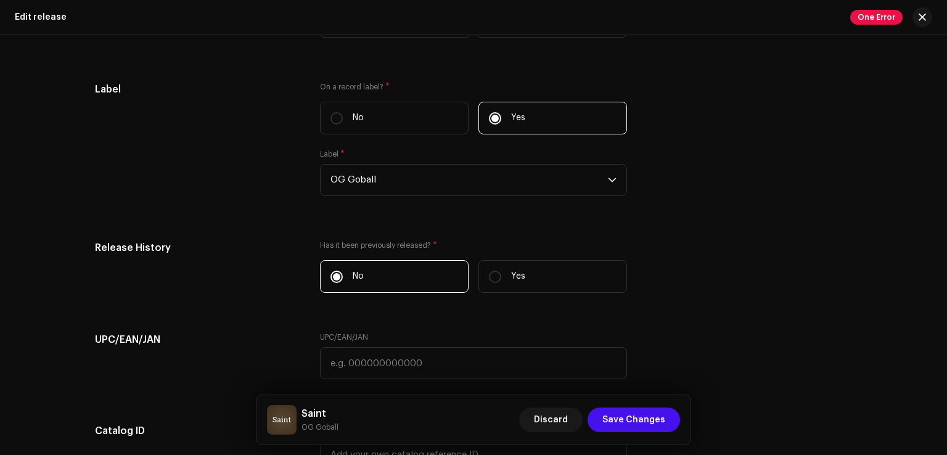
scroll to position [1751, 0]
click at [337, 119] on input "No" at bounding box center [337, 118] width 12 height 12
radio input "true"
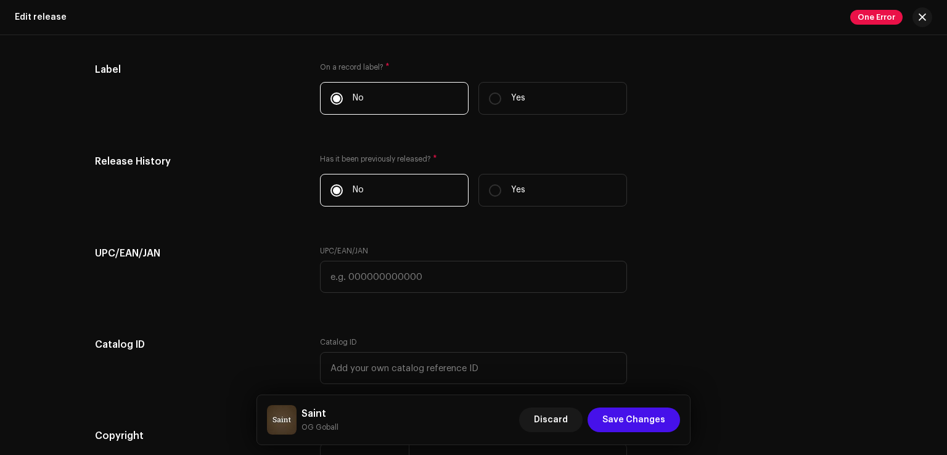
scroll to position [1771, 0]
click at [620, 414] on span "Save Changes" at bounding box center [633, 420] width 63 height 25
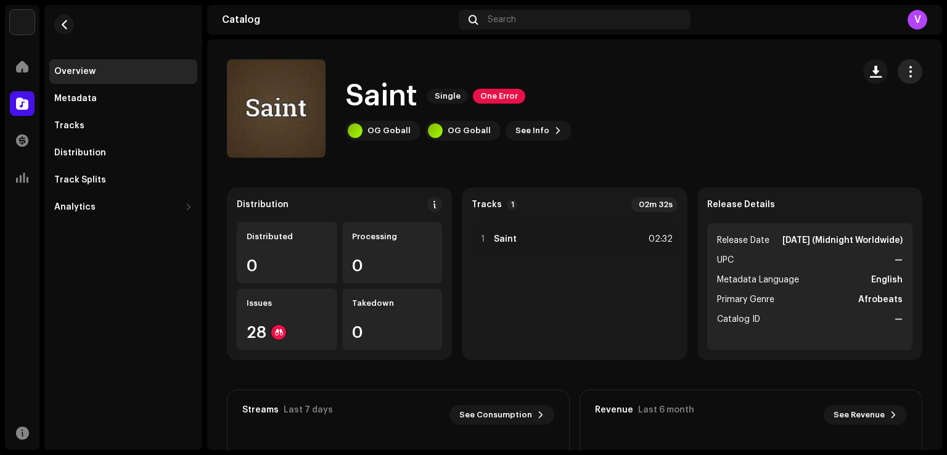
click at [906, 72] on span "button" at bounding box center [911, 72] width 12 height 10
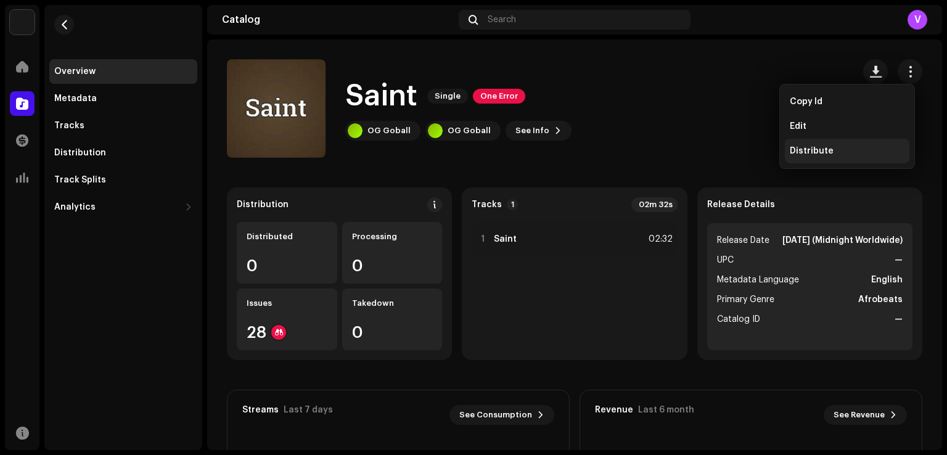
click at [830, 149] on span "Distribute" at bounding box center [812, 151] width 44 height 10
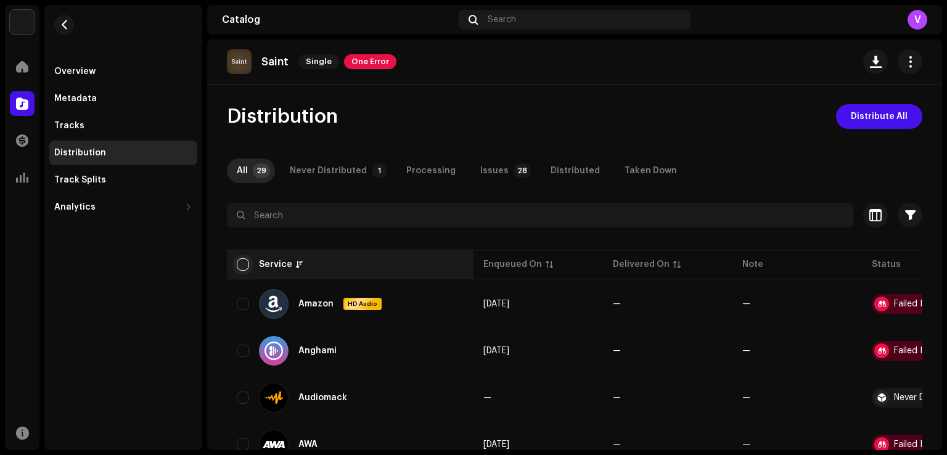
click at [244, 263] on input "checkbox" at bounding box center [243, 264] width 12 height 12
checkbox input "true"
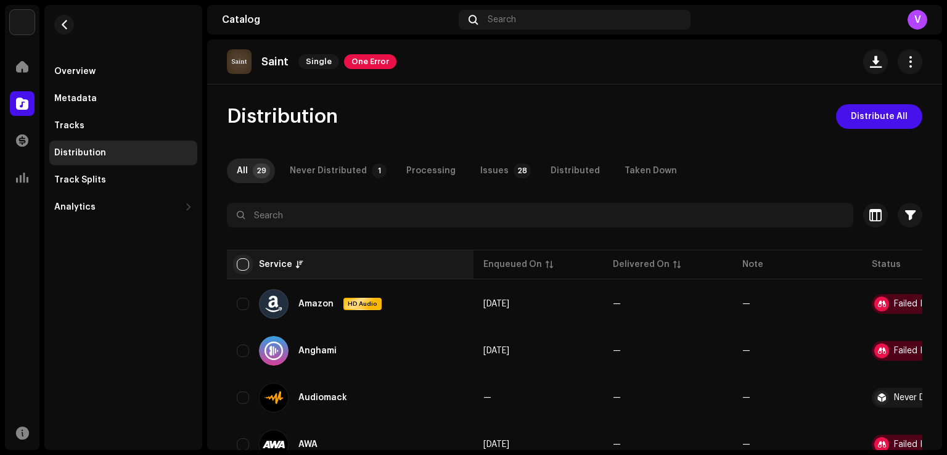
checkbox input "true"
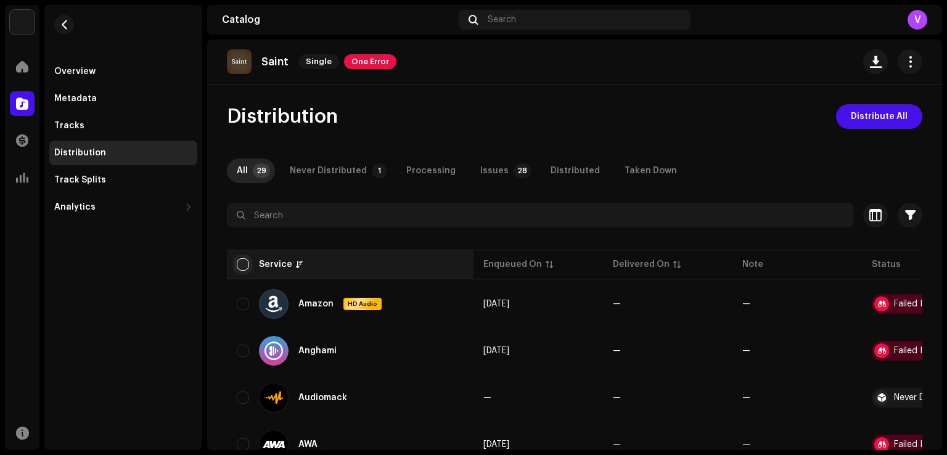
checkbox input "true"
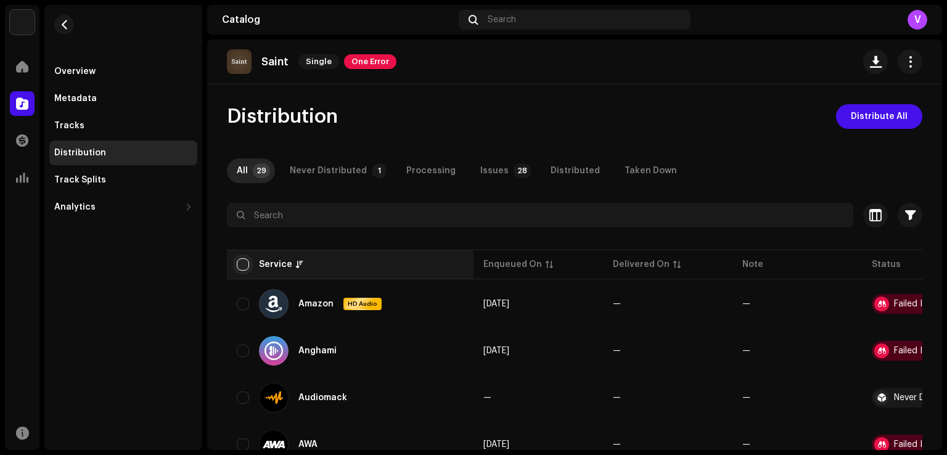
checkbox input "true"
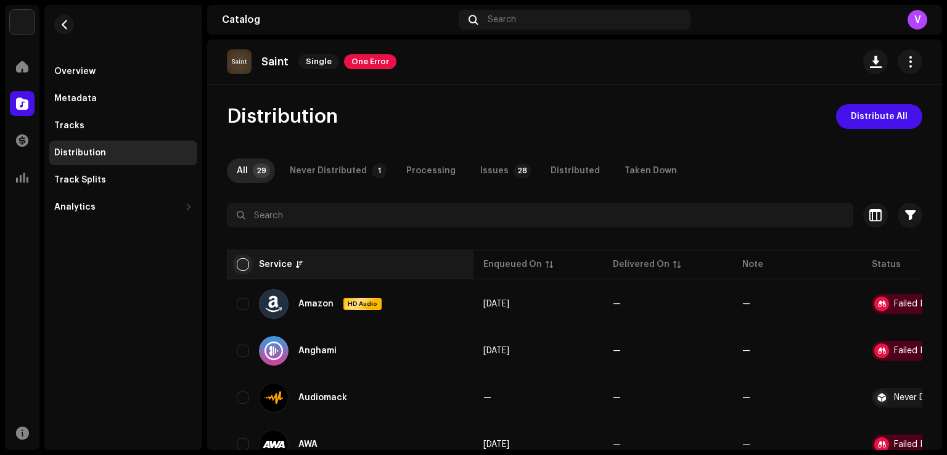
checkbox input "true"
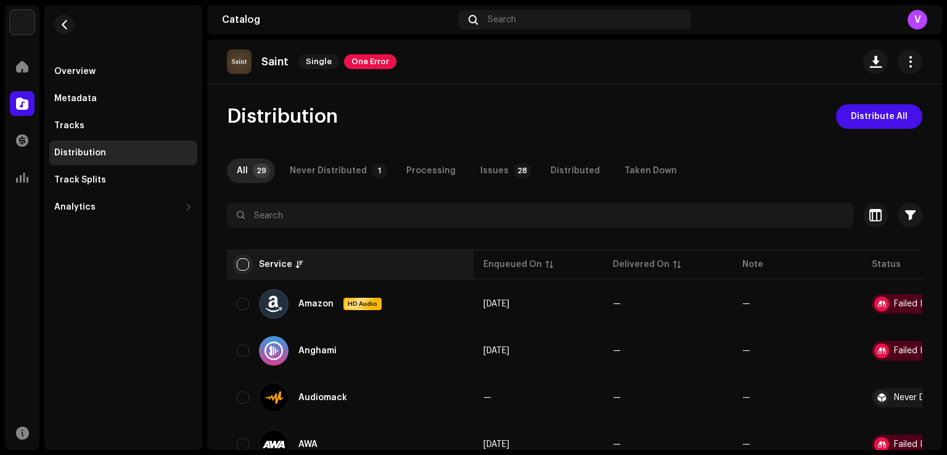
checkbox input "true"
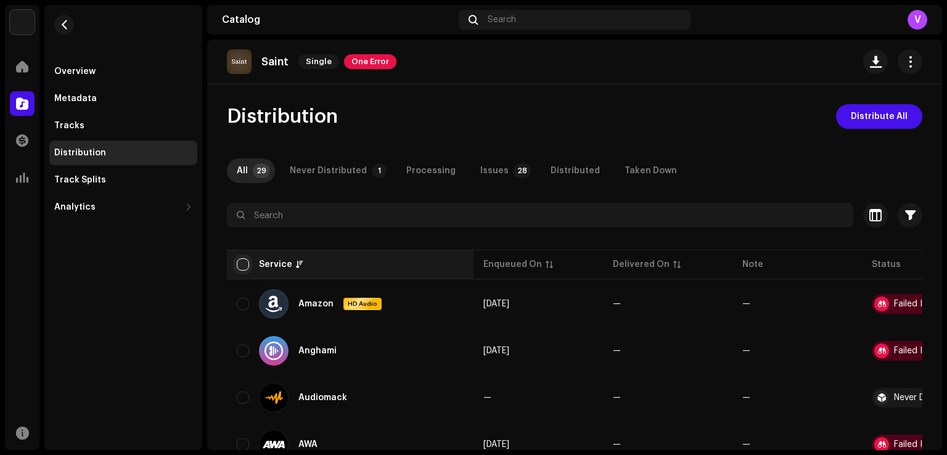
checkbox input "true"
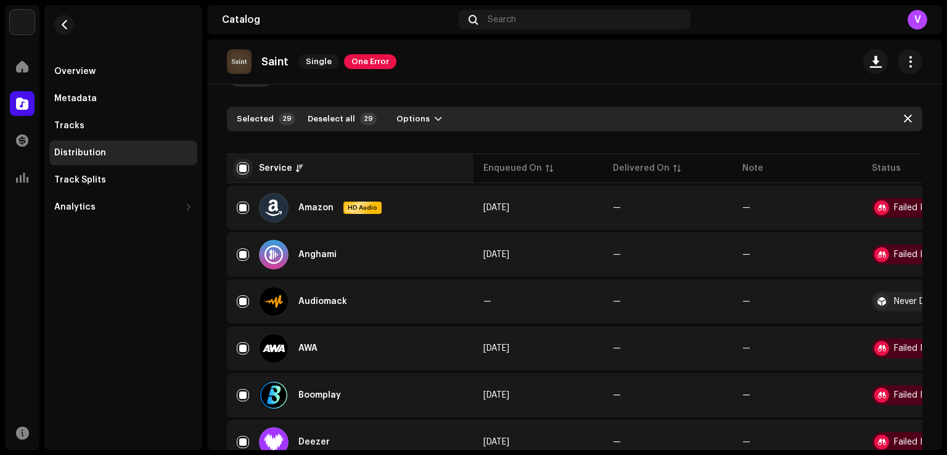
scroll to position [101, 0]
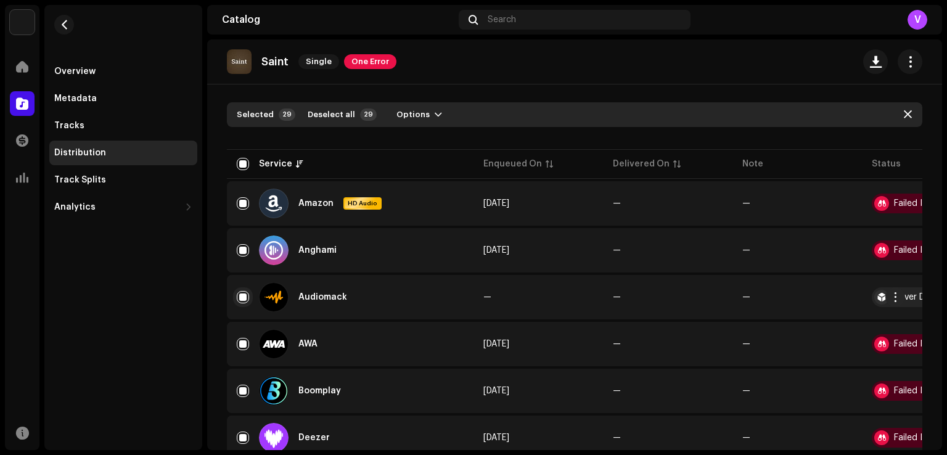
click at [244, 297] on input "Row Selected" at bounding box center [243, 297] width 12 height 12
checkbox input "false"
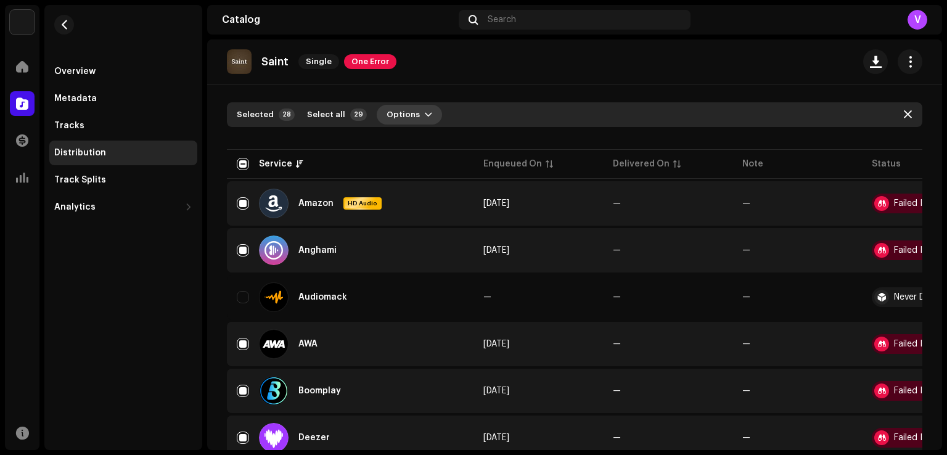
click at [402, 119] on span "Options" at bounding box center [403, 114] width 33 height 25
click at [404, 138] on span "Distribute" at bounding box center [401, 143] width 44 height 10
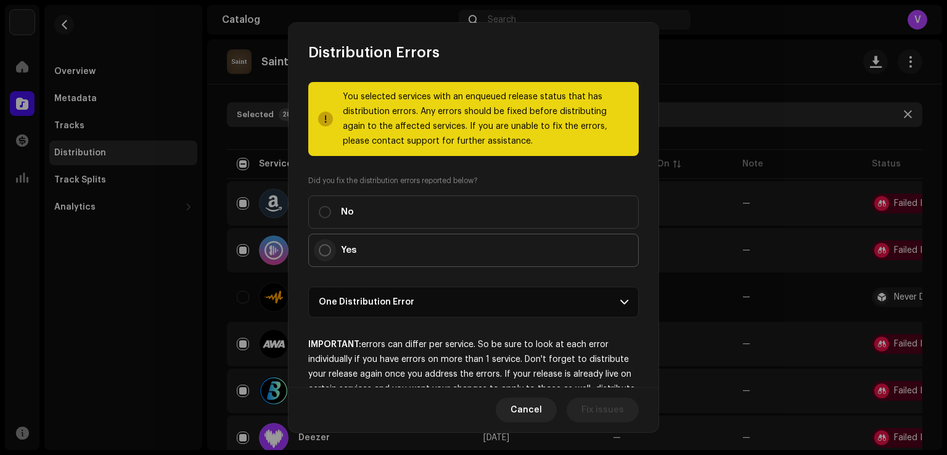
click at [324, 248] on input "Yes" at bounding box center [325, 250] width 12 height 12
radio input "true"
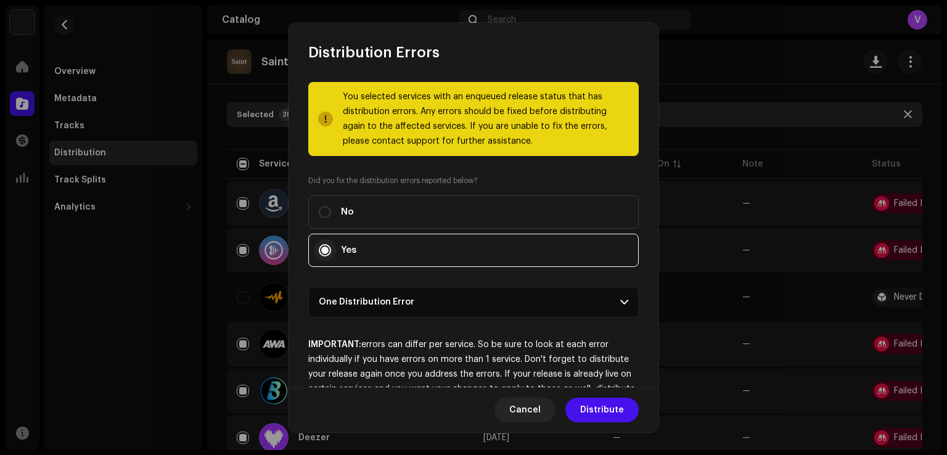
scroll to position [43, 0]
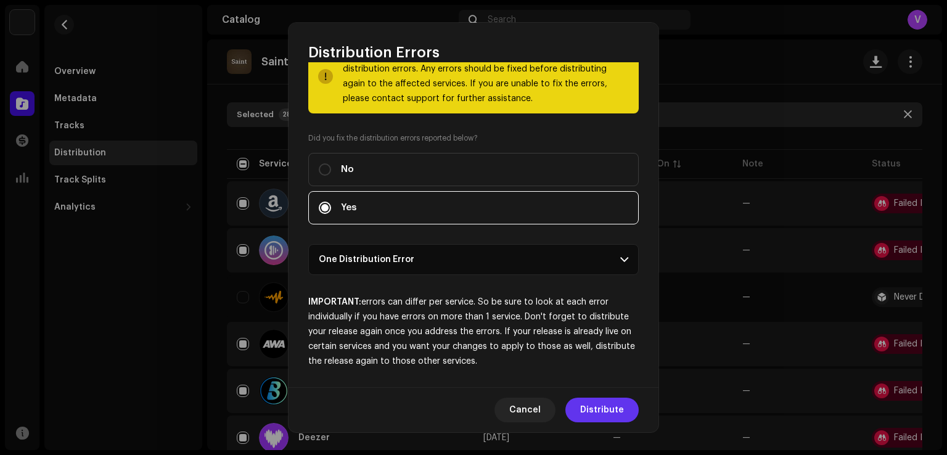
click at [597, 408] on span "Distribute" at bounding box center [602, 410] width 44 height 25
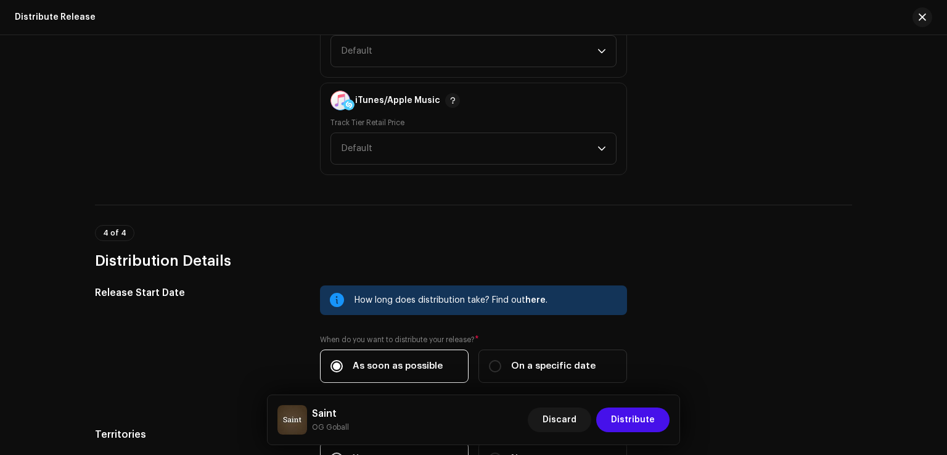
scroll to position [1948, 0]
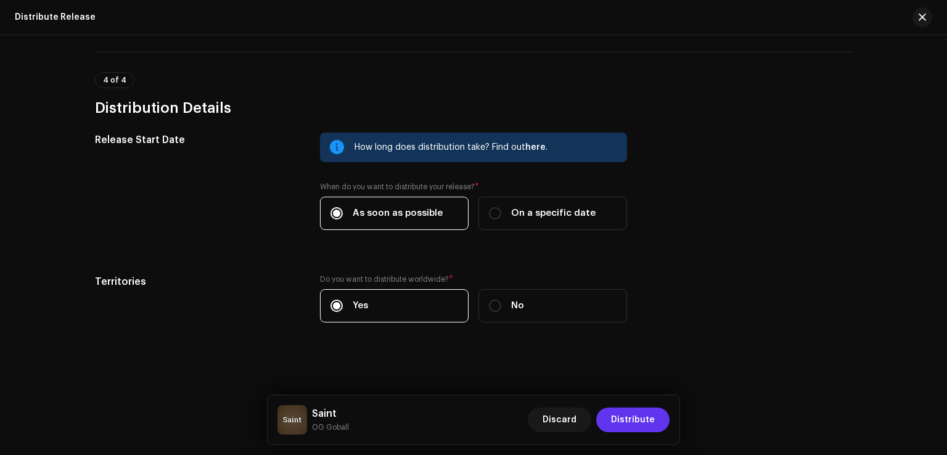
click at [634, 419] on span "Distribute" at bounding box center [633, 420] width 44 height 25
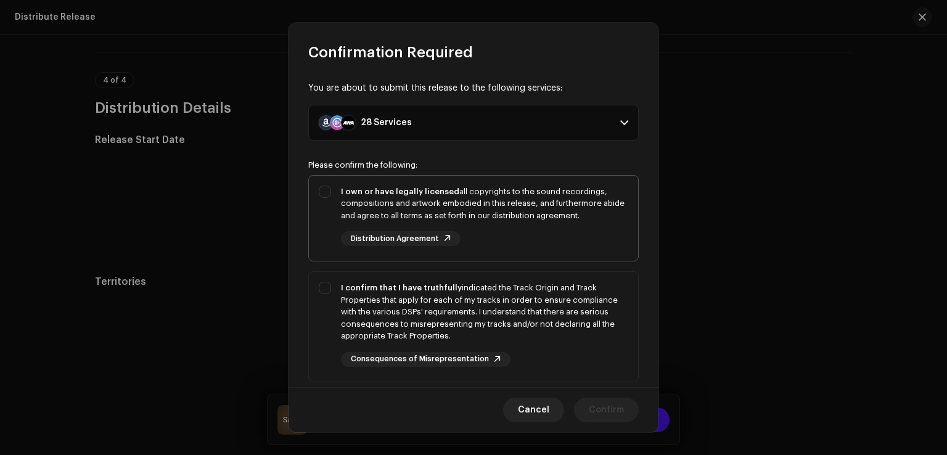
click at [327, 188] on div "I own or have legally licensed all copyrights to the sound recordings, composit…" at bounding box center [473, 216] width 329 height 81
checkbox input "true"
click at [326, 284] on div "I confirm that I have truthfully indicated the Track Origin and Track Propertie…" at bounding box center [473, 324] width 329 height 105
checkbox input "true"
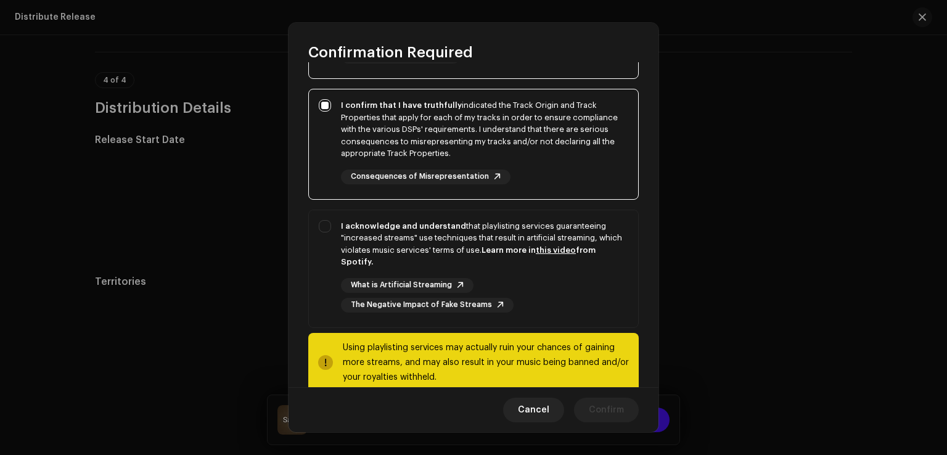
scroll to position [206, 0]
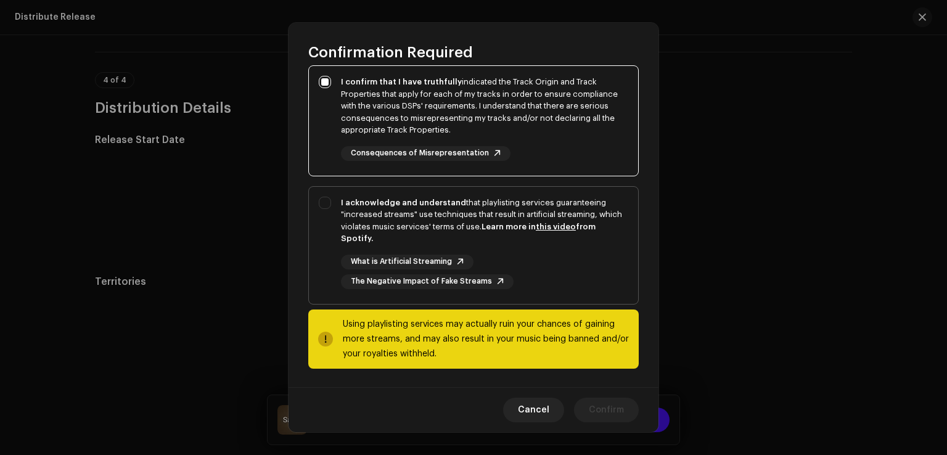
click at [323, 200] on div "I acknowledge and understand that playlisting services guaranteeing "increased …" at bounding box center [473, 243] width 329 height 112
checkbox input "true"
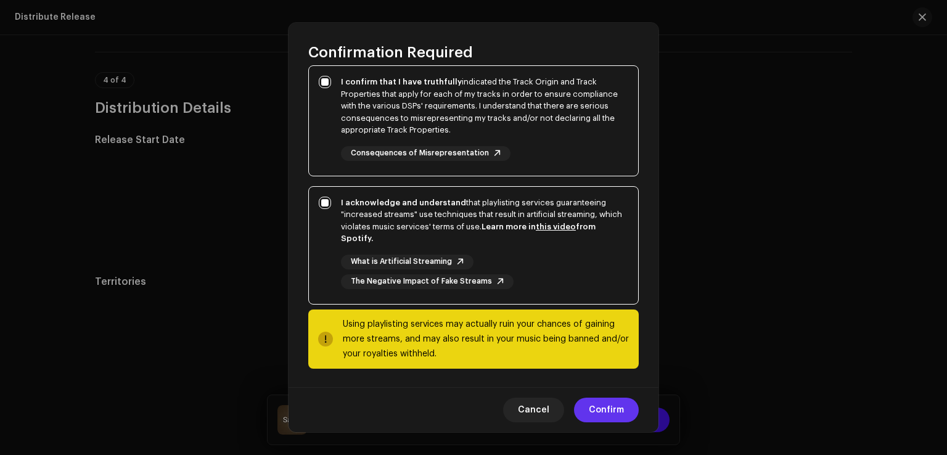
click at [602, 410] on span "Confirm" at bounding box center [606, 410] width 35 height 25
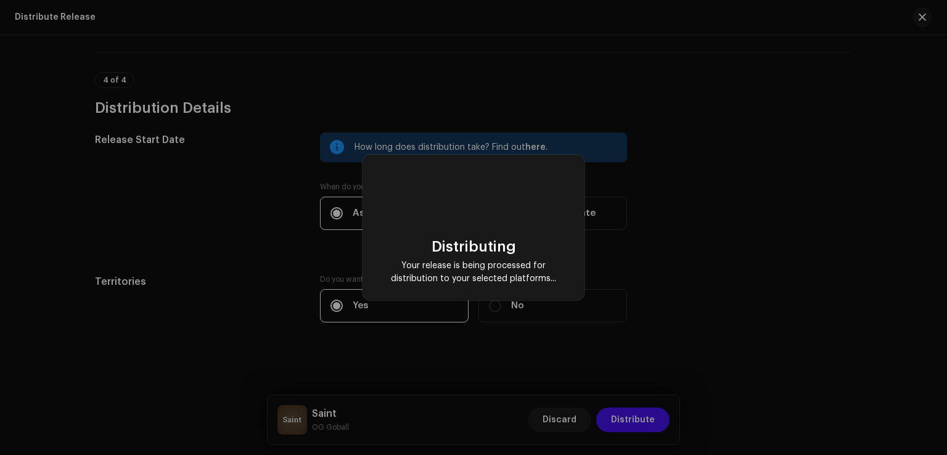
scroll to position [0, 0]
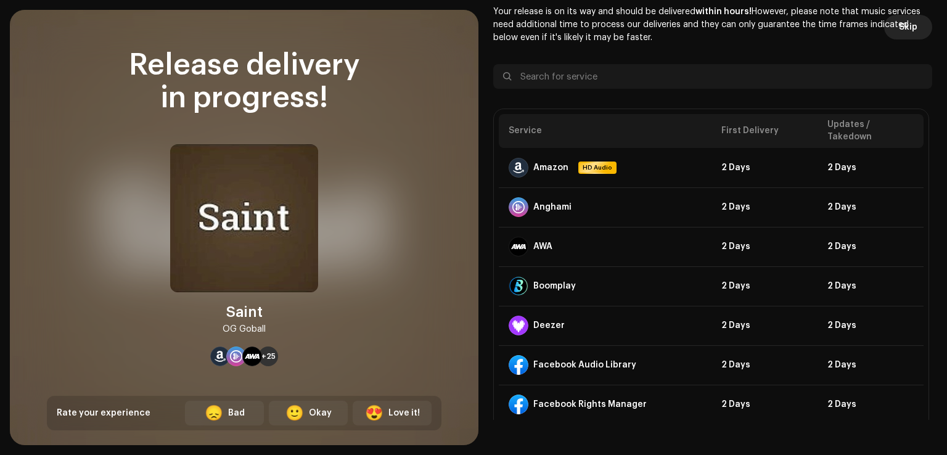
click at [914, 27] on button "Skip" at bounding box center [908, 27] width 48 height 25
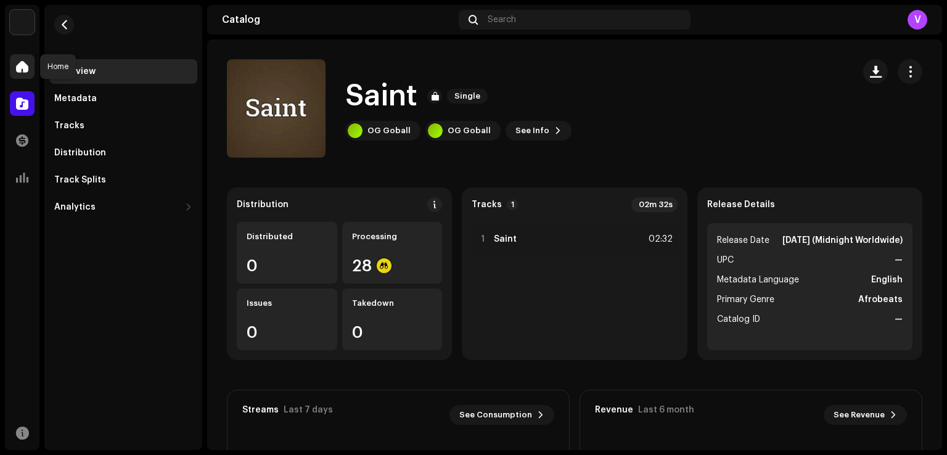
click at [22, 72] on span at bounding box center [22, 67] width 12 height 10
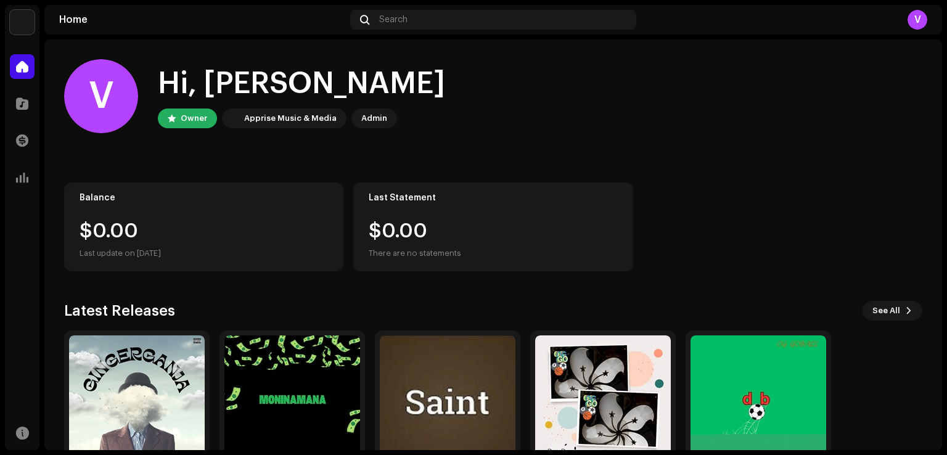
scroll to position [78, 0]
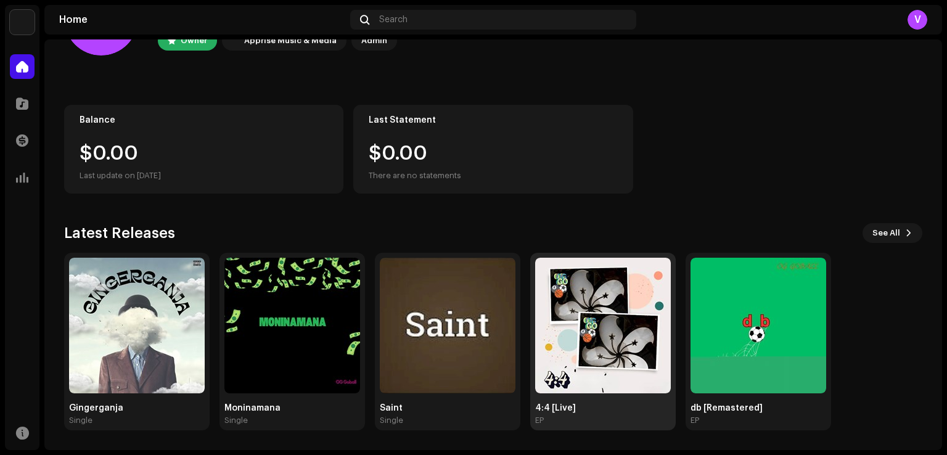
click at [607, 331] on img at bounding box center [603, 326] width 136 height 136
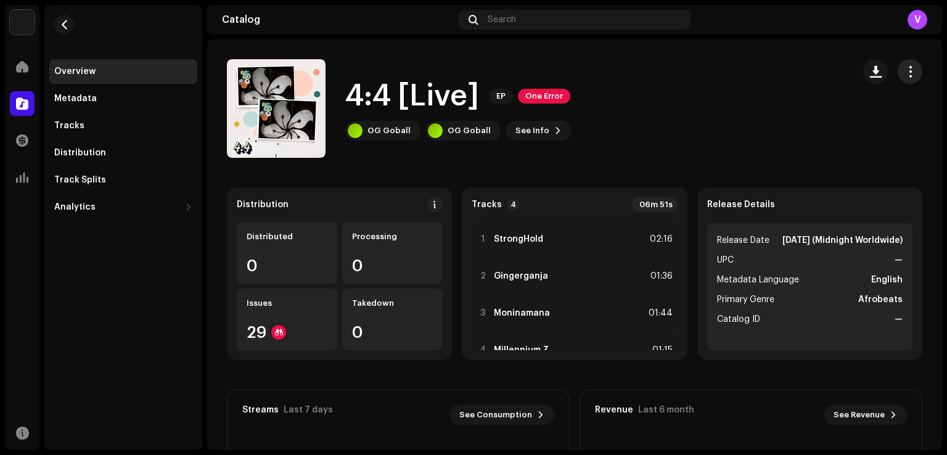
click at [905, 73] on span "button" at bounding box center [911, 72] width 12 height 10
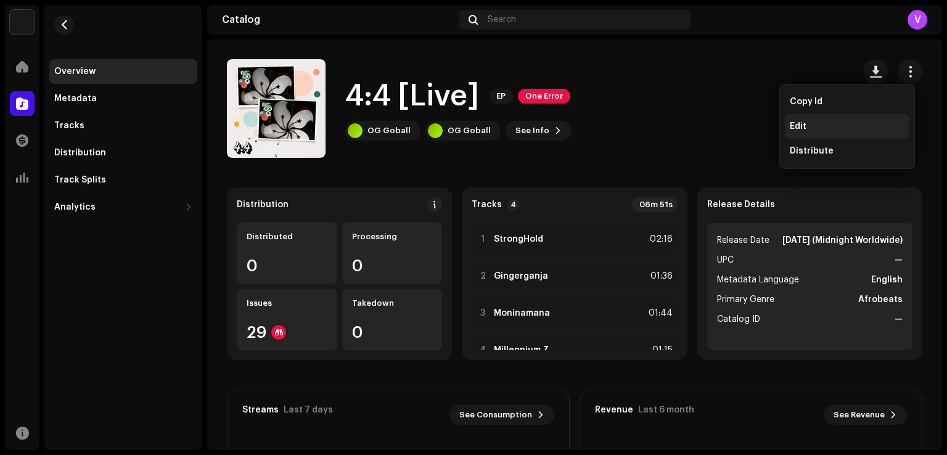
click at [823, 129] on div "Edit" at bounding box center [847, 126] width 115 height 10
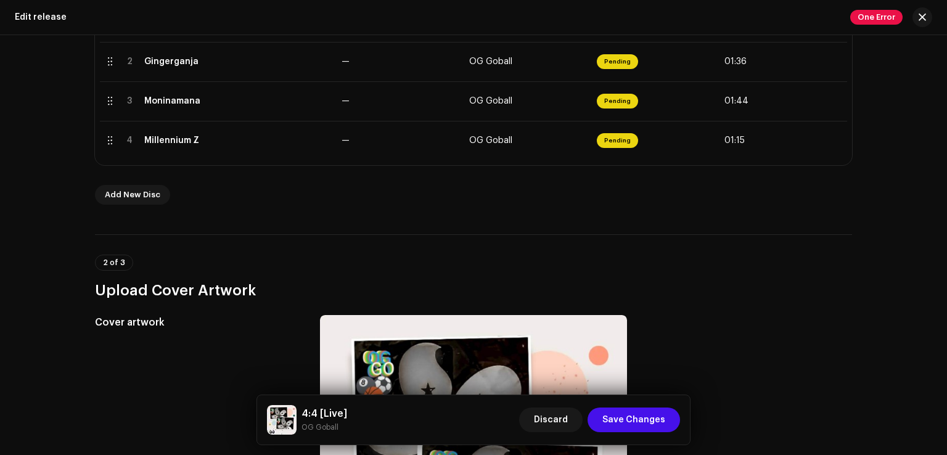
scroll to position [323, 0]
click at [149, 197] on span "Add New Disc" at bounding box center [132, 195] width 55 height 25
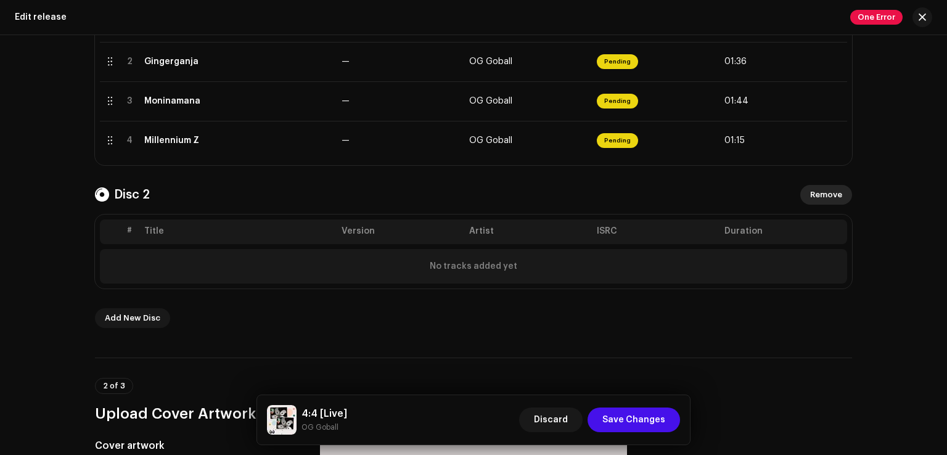
click at [821, 194] on span "Remove" at bounding box center [826, 195] width 32 height 25
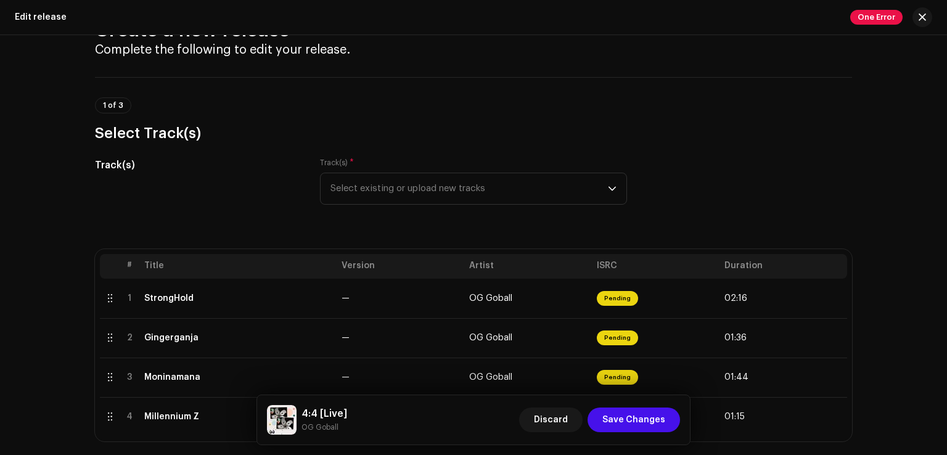
scroll to position [41, 0]
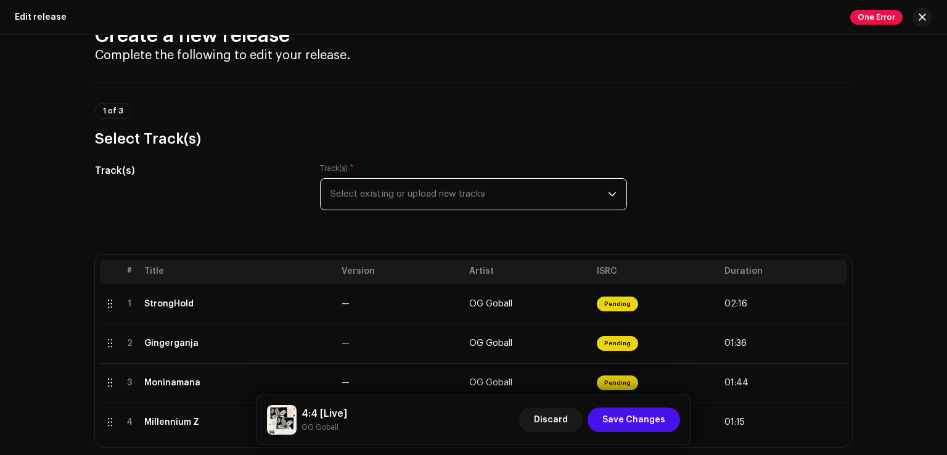
click at [511, 205] on span "Select existing or upload new tracks" at bounding box center [469, 194] width 277 height 31
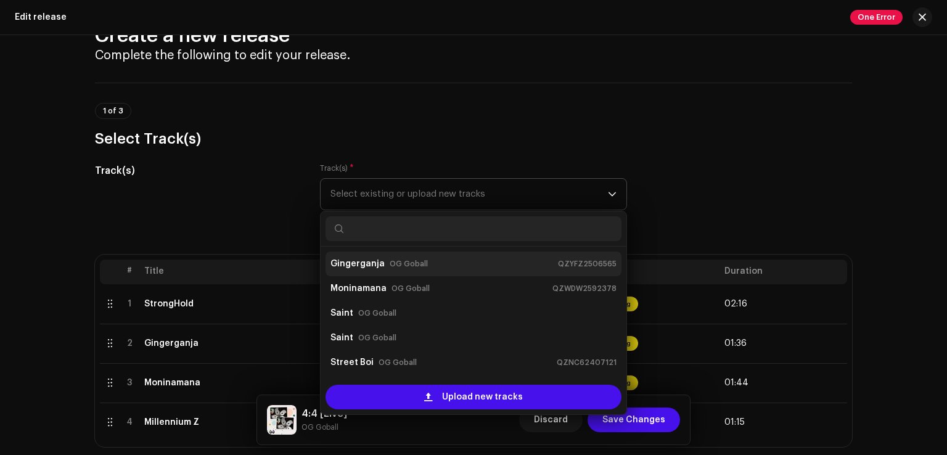
click at [406, 271] on div "Gingerganja OG Goball QZYFZ2506565" at bounding box center [474, 264] width 286 height 20
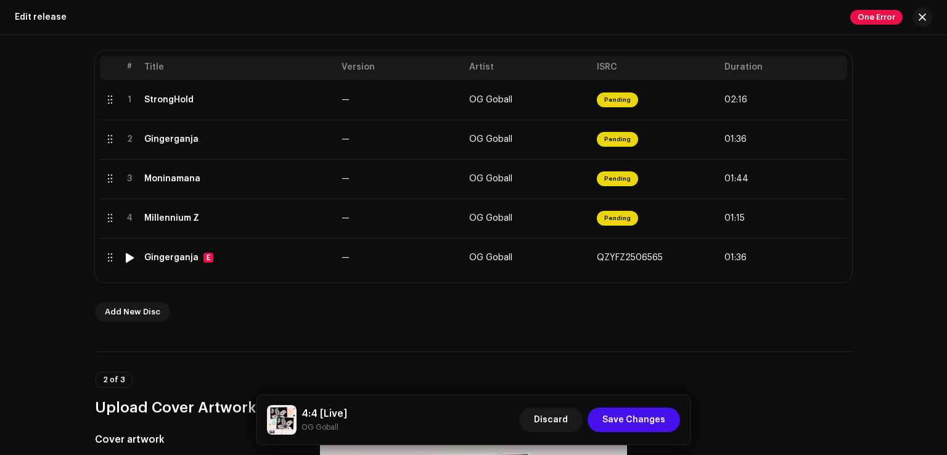
scroll to position [246, 0]
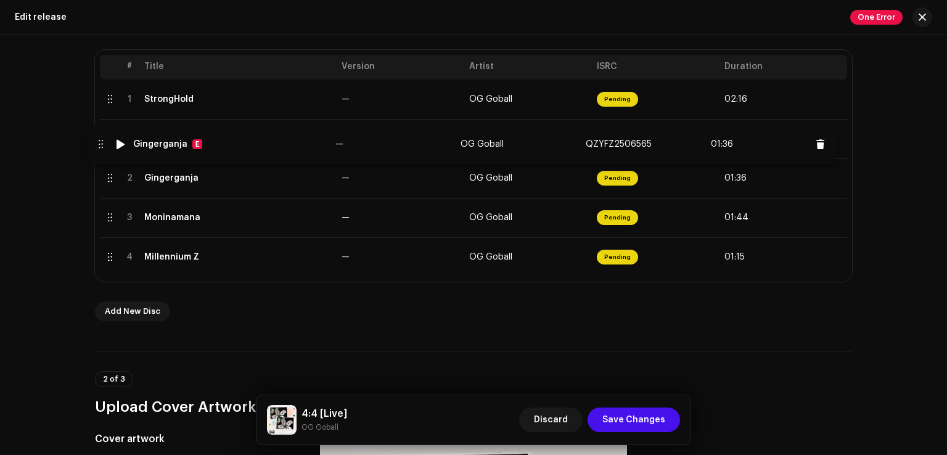
drag, startPoint x: 106, startPoint y: 257, endPoint x: 97, endPoint y: 144, distance: 113.2
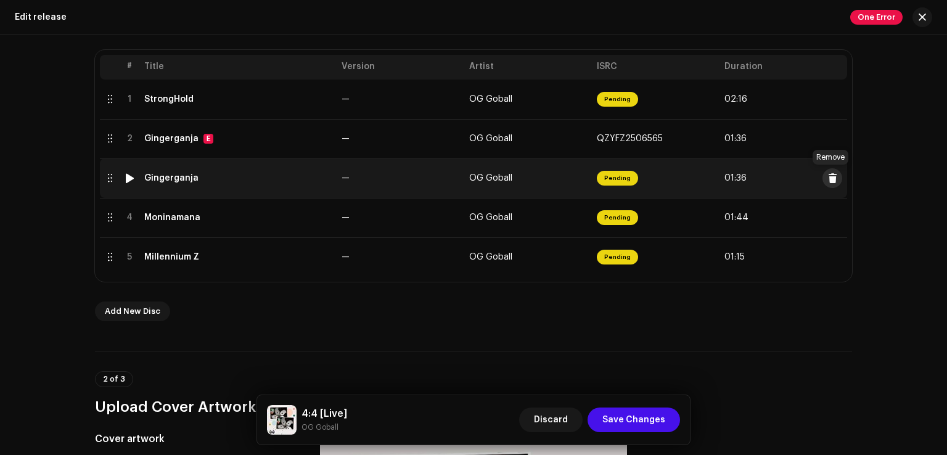
click at [830, 179] on span at bounding box center [832, 178] width 9 height 10
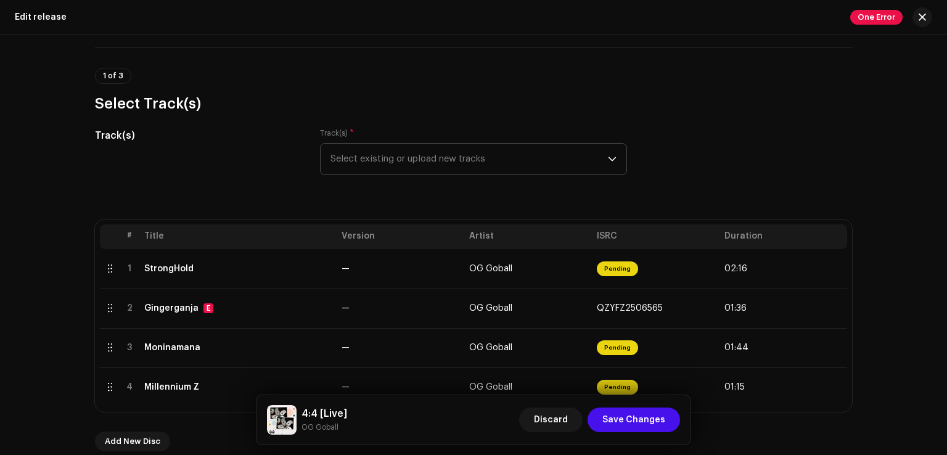
scroll to position [76, 0]
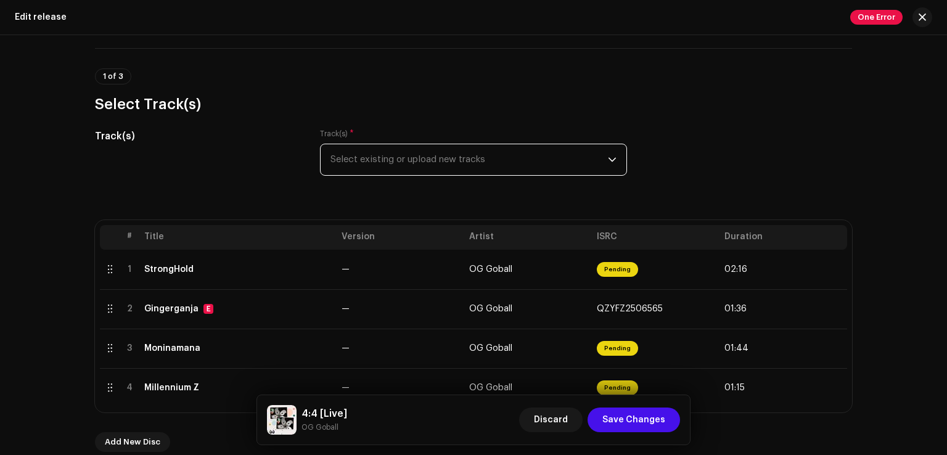
click at [604, 162] on span "Select existing or upload new tracks" at bounding box center [469, 159] width 277 height 31
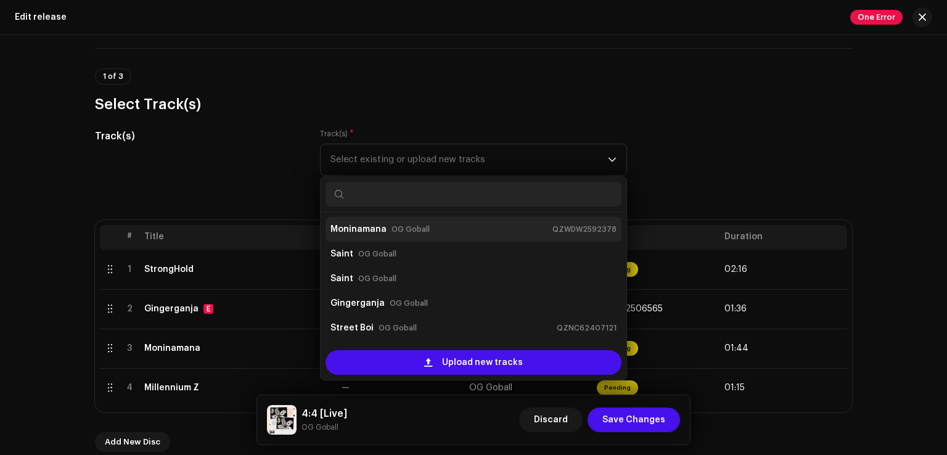
click at [485, 225] on div "Moninamana OG Goball QZWDW2592378" at bounding box center [474, 230] width 286 height 20
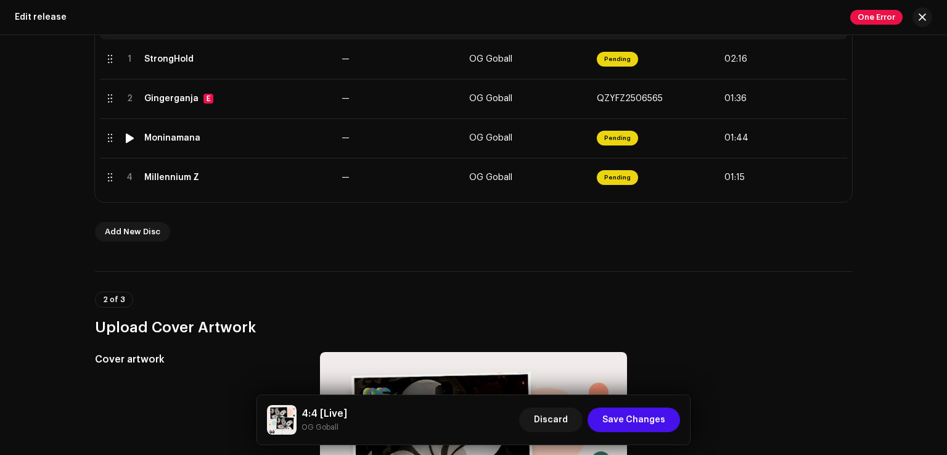
scroll to position [287, 0]
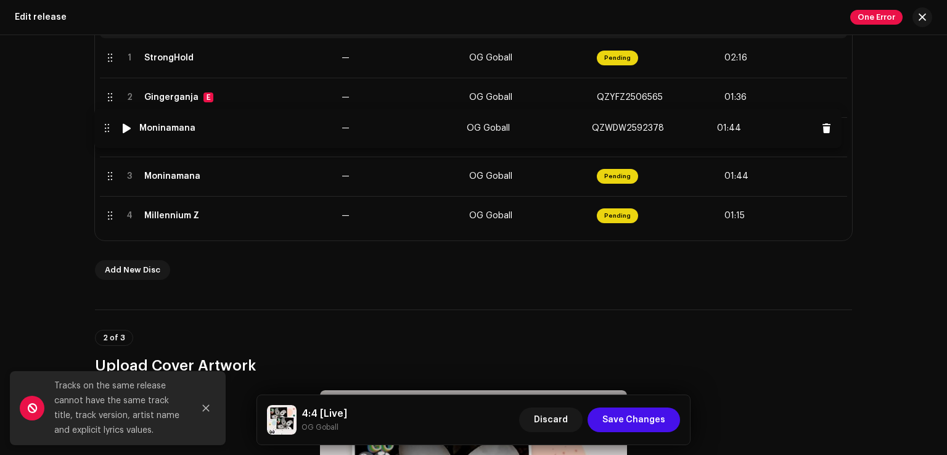
drag, startPoint x: 107, startPoint y: 218, endPoint x: 104, endPoint y: 131, distance: 87.6
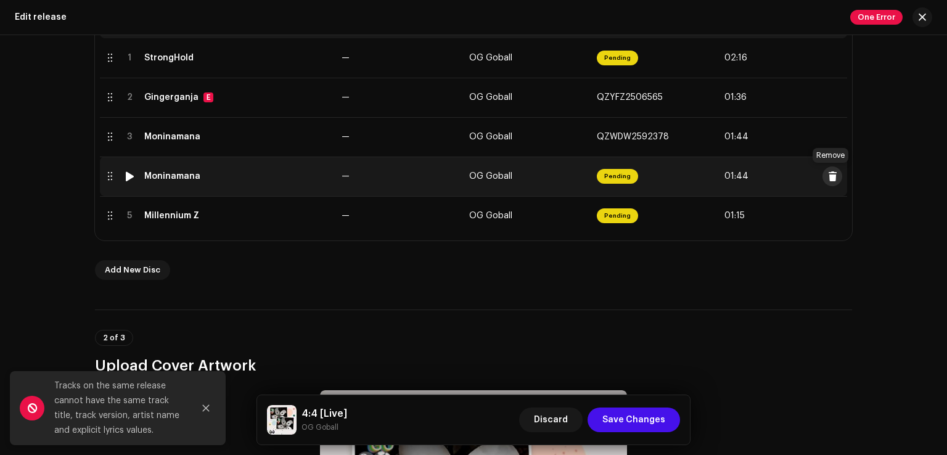
click at [831, 176] on span at bounding box center [832, 176] width 9 height 10
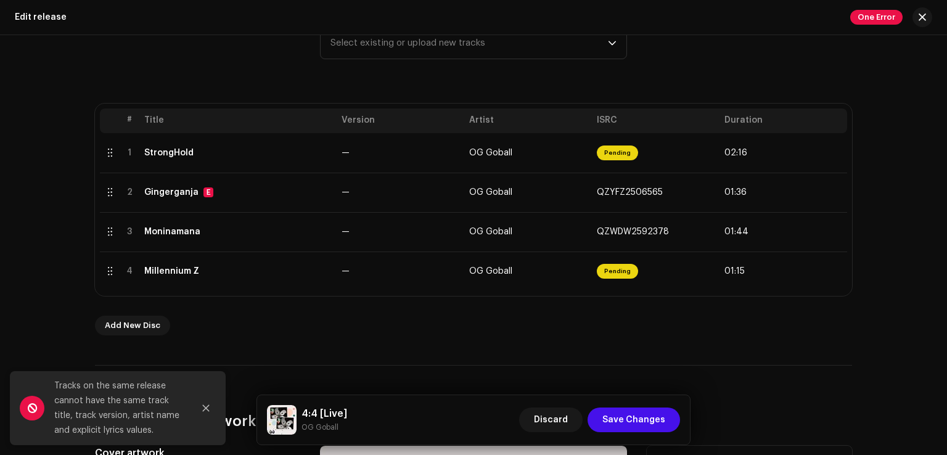
scroll to position [192, 0]
click at [638, 422] on span "Save Changes" at bounding box center [633, 420] width 63 height 25
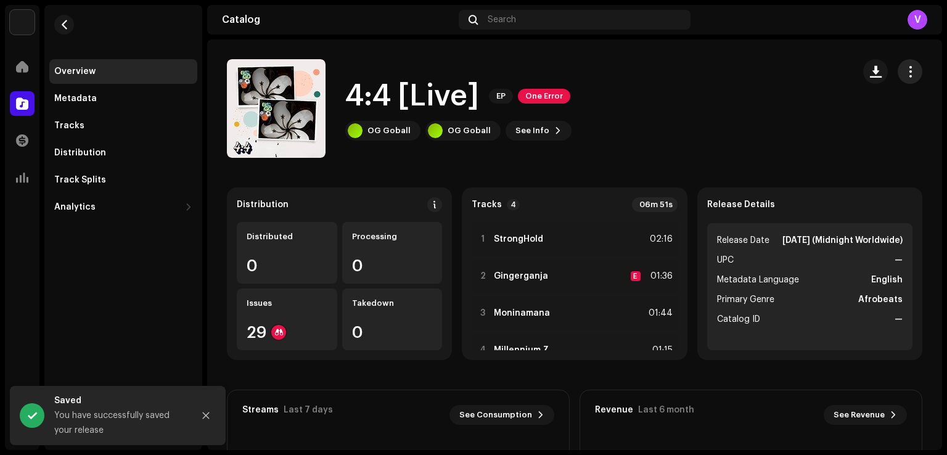
click at [905, 67] on span "button" at bounding box center [911, 72] width 12 height 10
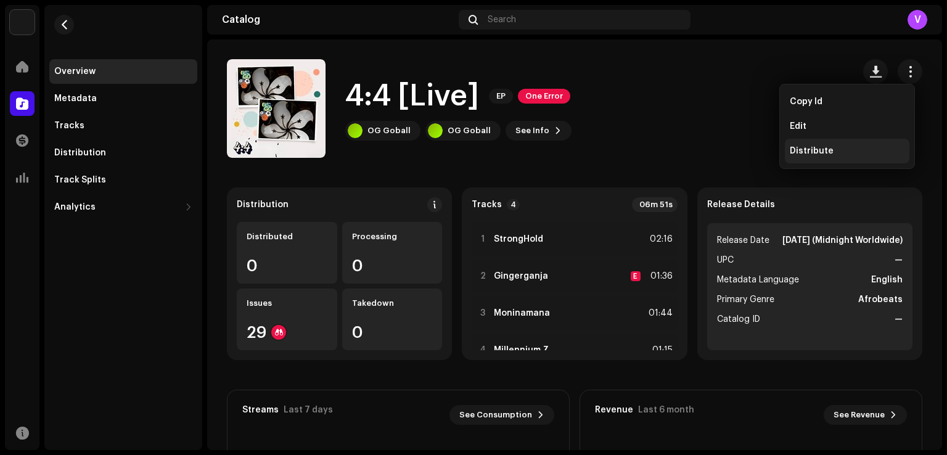
click at [854, 146] on div "Distribute" at bounding box center [847, 151] width 115 height 10
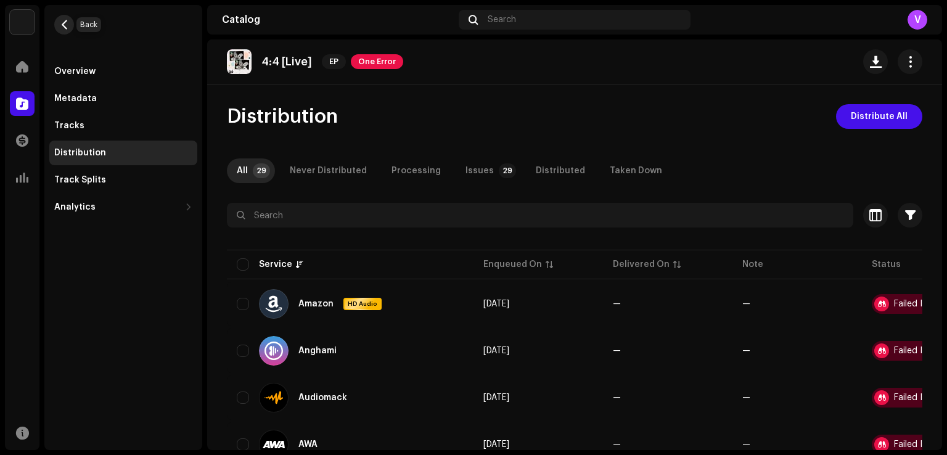
click at [65, 28] on span "button" at bounding box center [64, 25] width 9 height 10
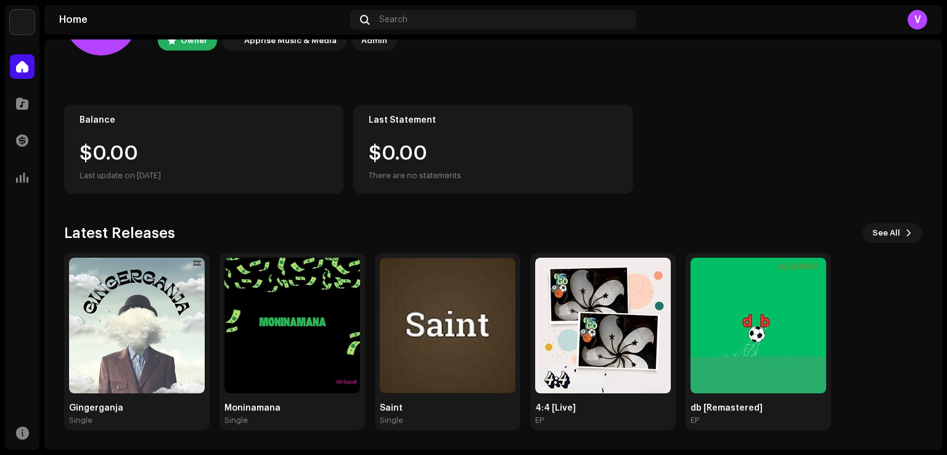
scroll to position [77, 0]
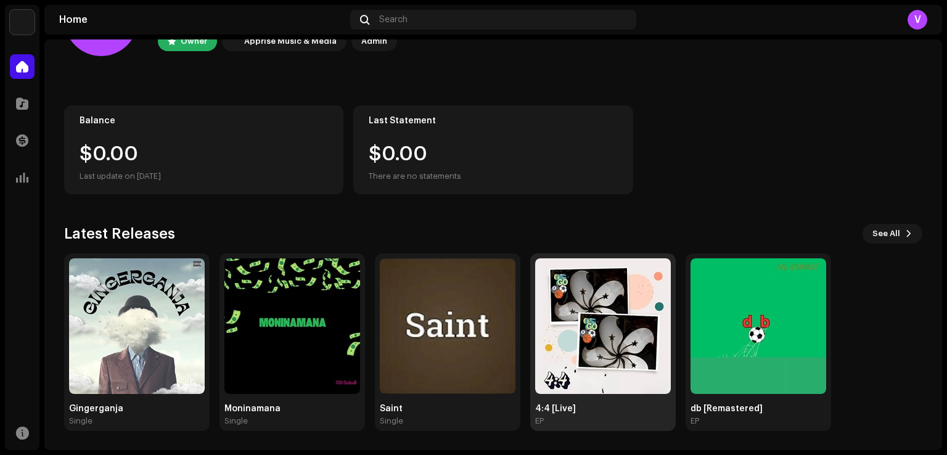
click at [571, 309] on img at bounding box center [603, 326] width 136 height 136
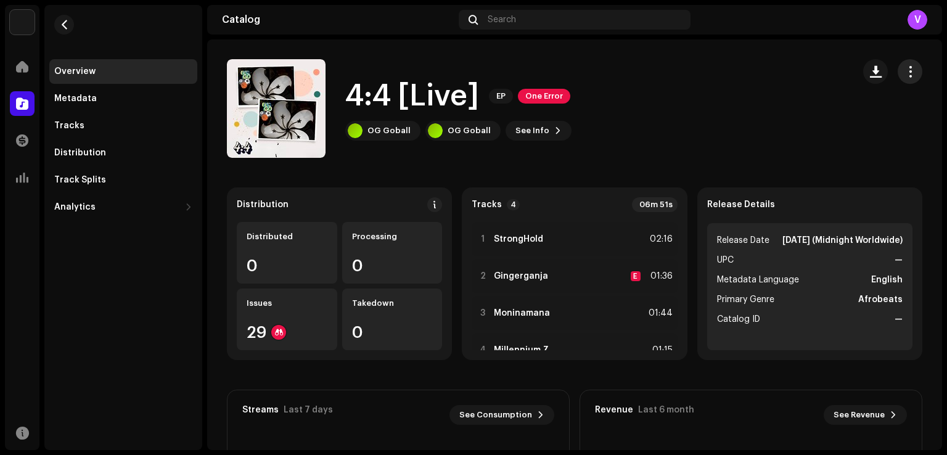
click at [903, 78] on button "button" at bounding box center [910, 71] width 25 height 25
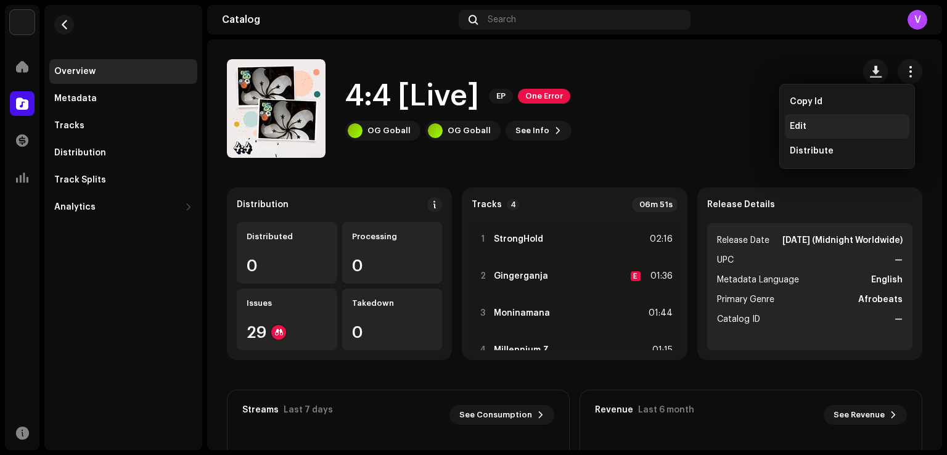
click at [831, 124] on div "Edit" at bounding box center [847, 126] width 115 height 10
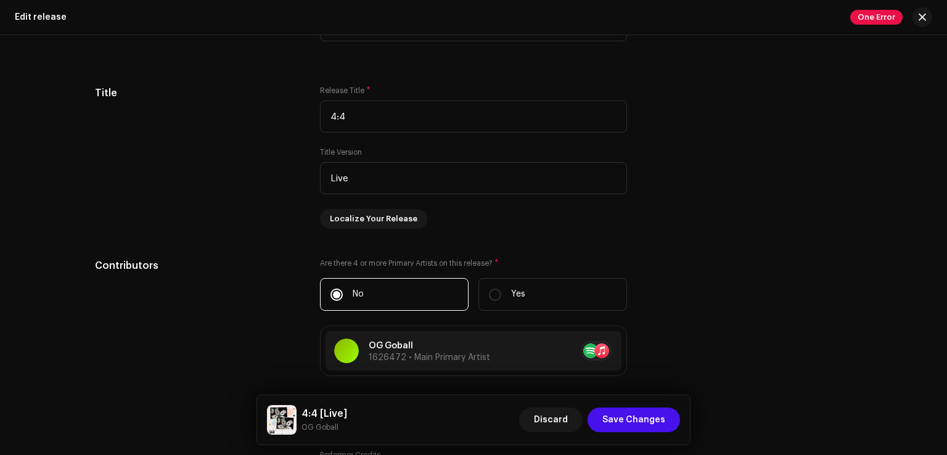
scroll to position [1236, 0]
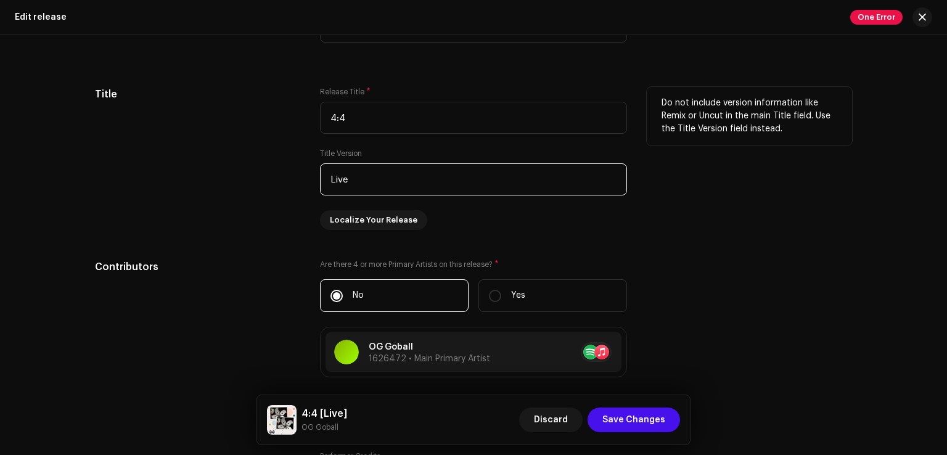
click at [409, 189] on input "Live" at bounding box center [473, 179] width 307 height 32
type input "L"
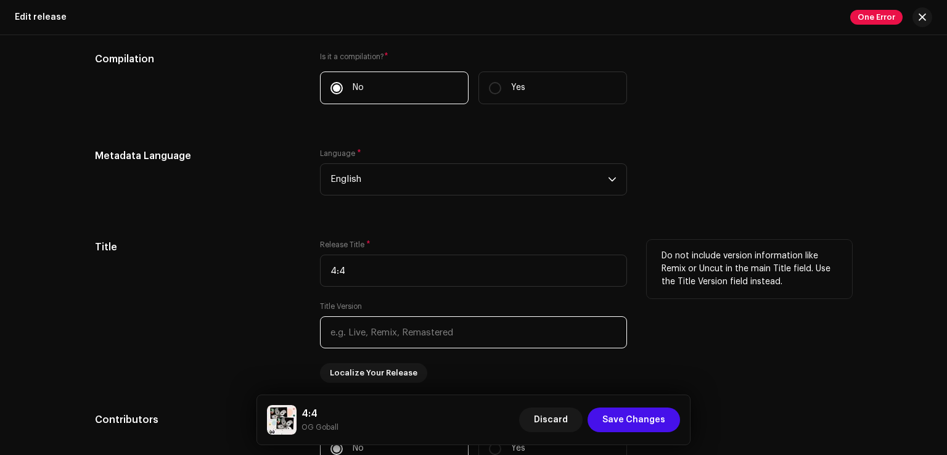
scroll to position [1082, 0]
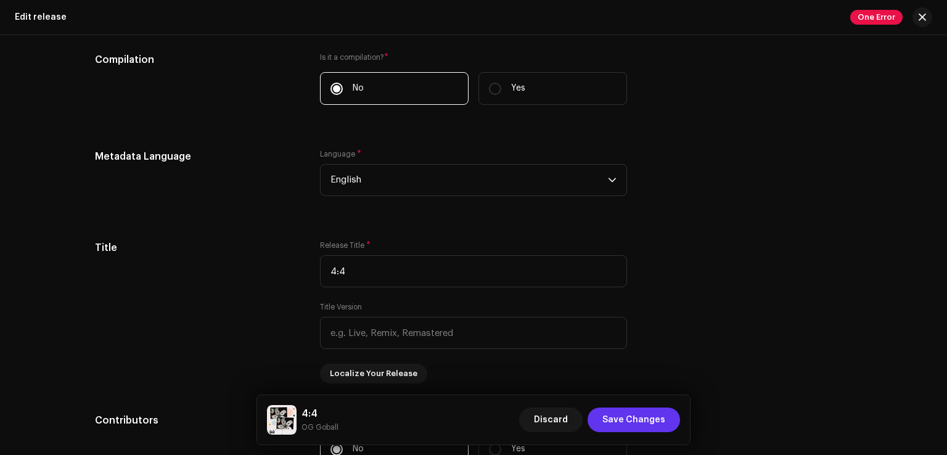
click at [617, 415] on span "Save Changes" at bounding box center [633, 420] width 63 height 25
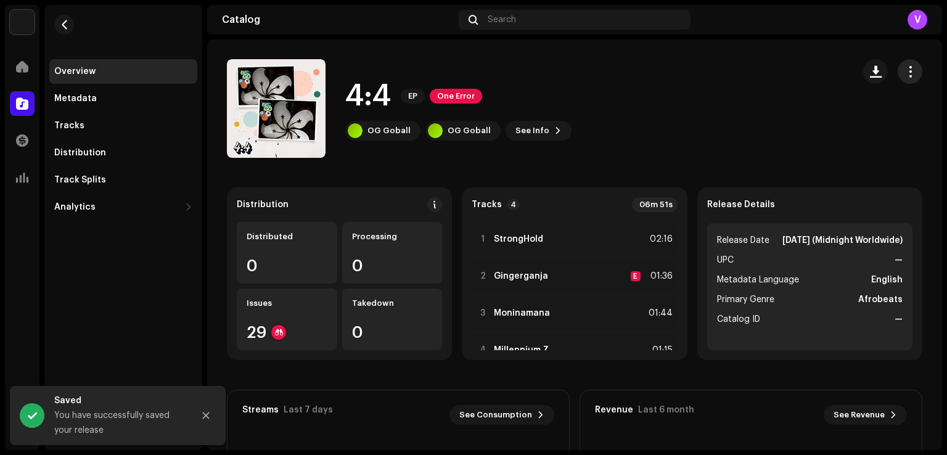
click at [905, 76] on span "button" at bounding box center [911, 72] width 12 height 10
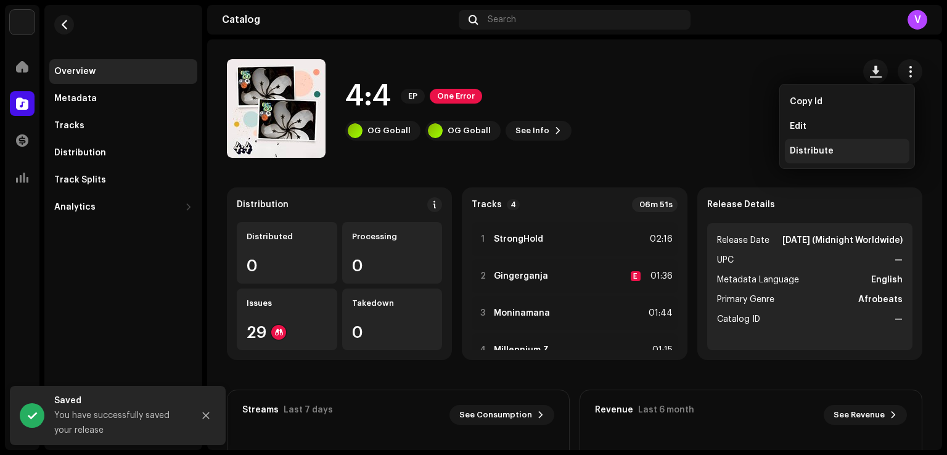
click at [815, 158] on div "Distribute" at bounding box center [847, 151] width 125 height 25
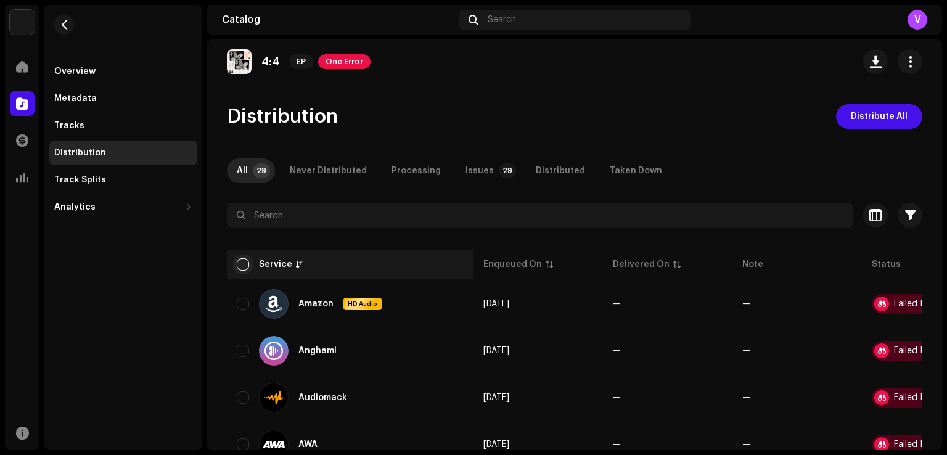
click at [243, 266] on input "checkbox" at bounding box center [243, 264] width 12 height 12
checkbox input "true"
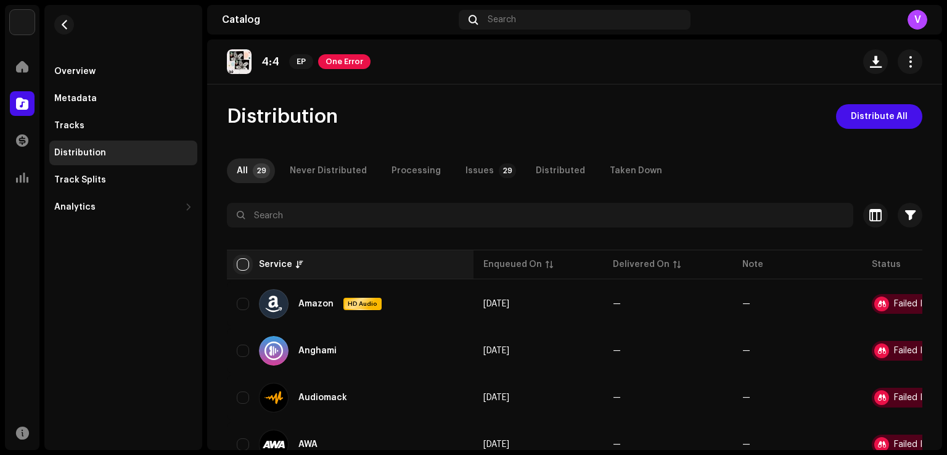
checkbox input "true"
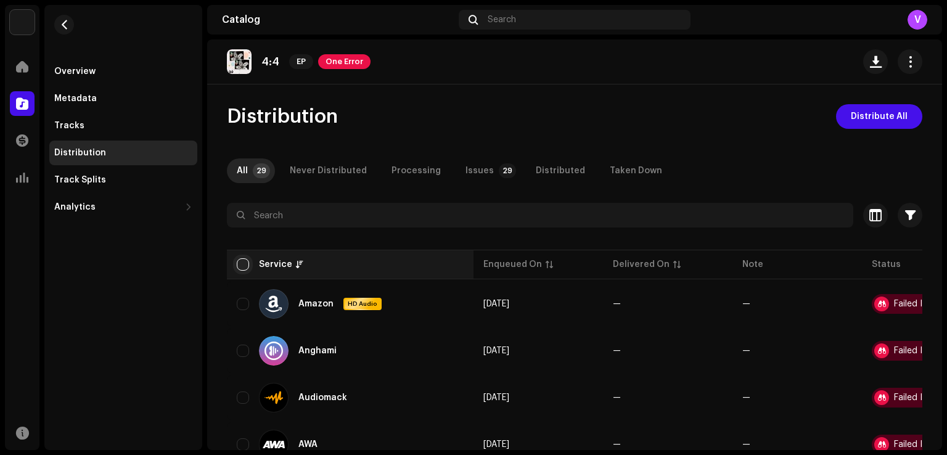
checkbox input "true"
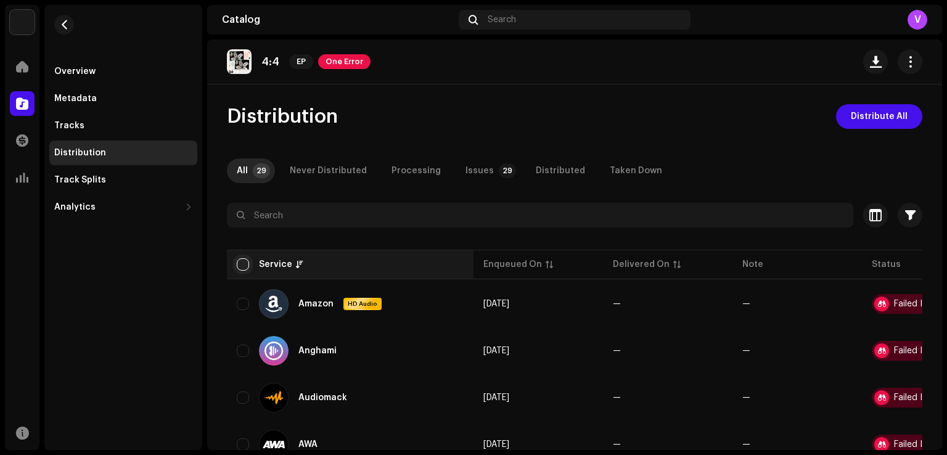
checkbox input "true"
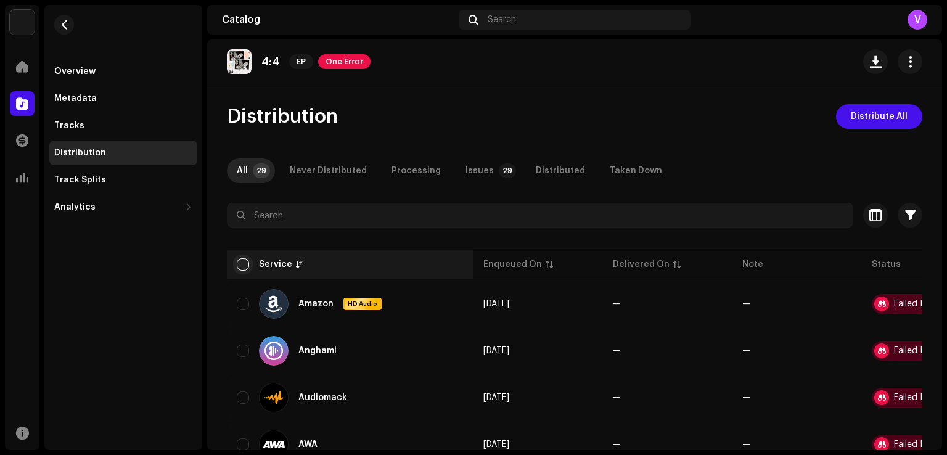
checkbox input "true"
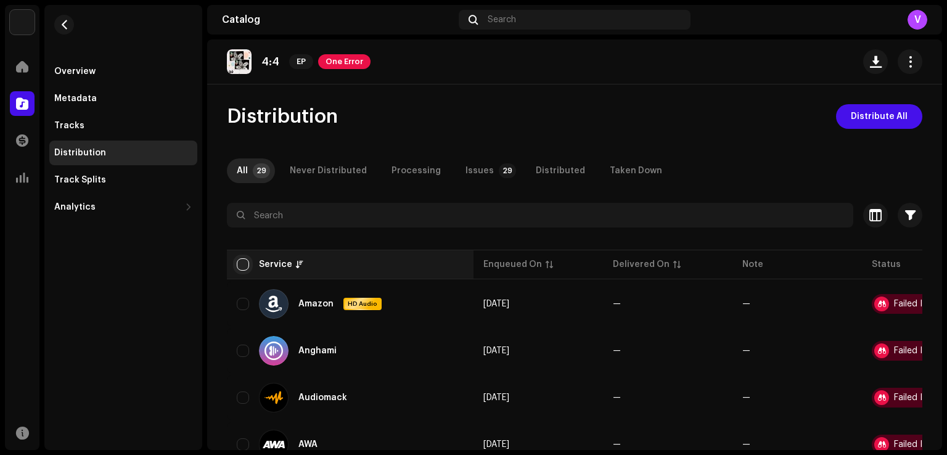
checkbox input "true"
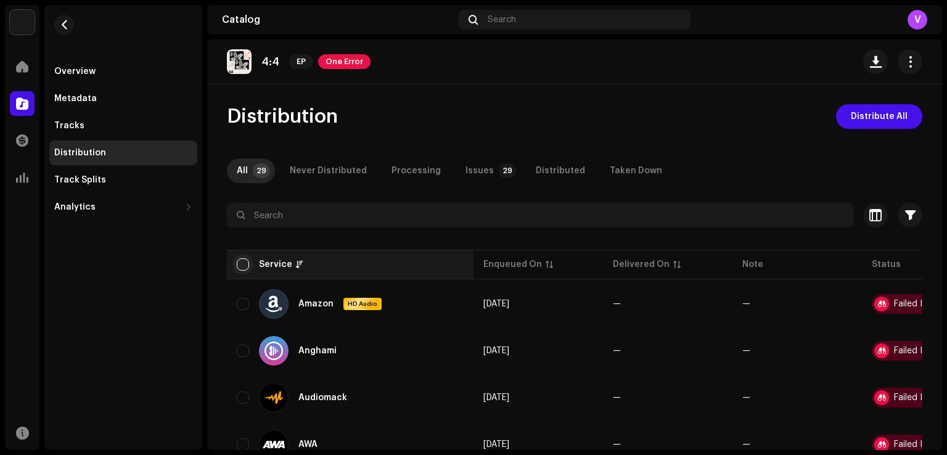
checkbox input "true"
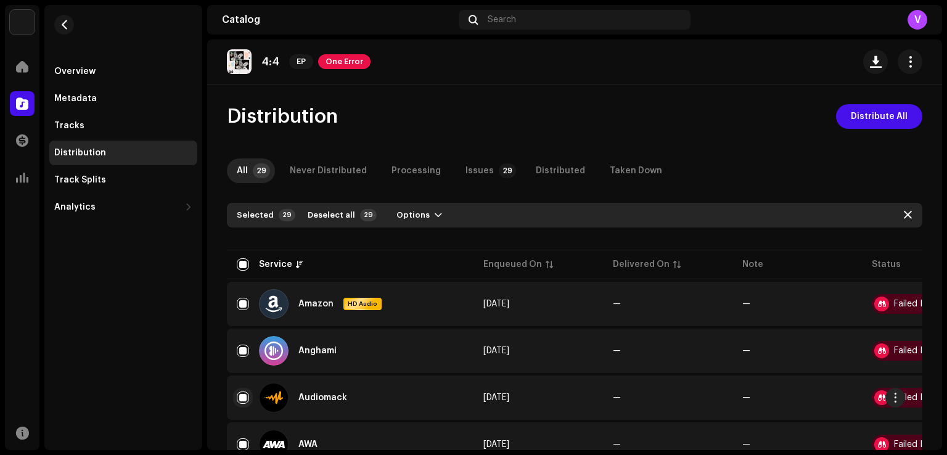
click at [242, 400] on input "Row Selected" at bounding box center [243, 398] width 12 height 12
checkbox input "false"
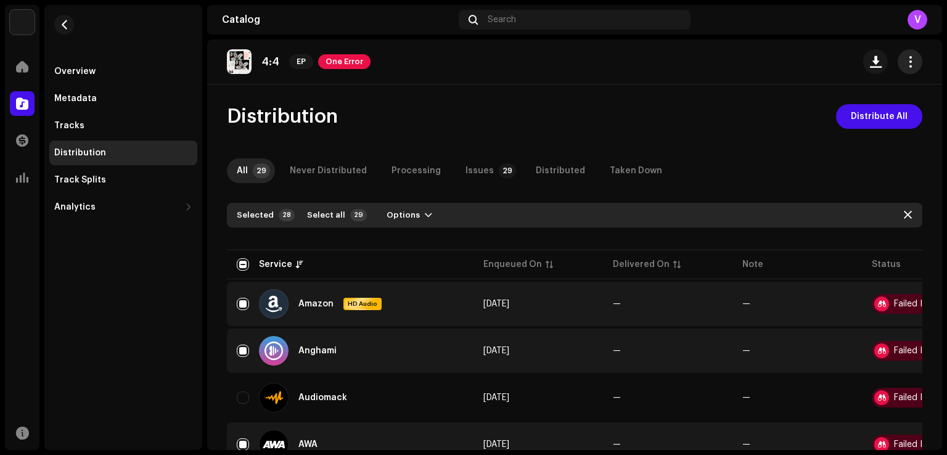
click at [905, 63] on span "button" at bounding box center [911, 62] width 12 height 10
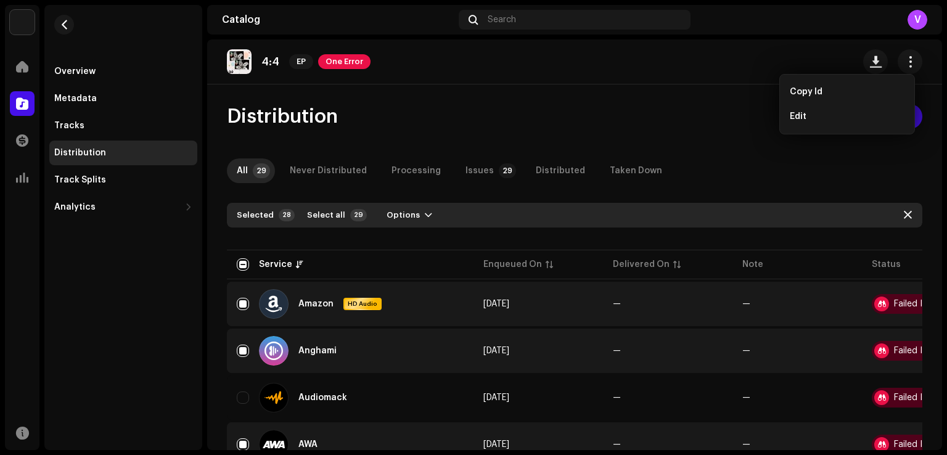
click at [550, 107] on div "Distribution Distribute All" at bounding box center [575, 116] width 696 height 25
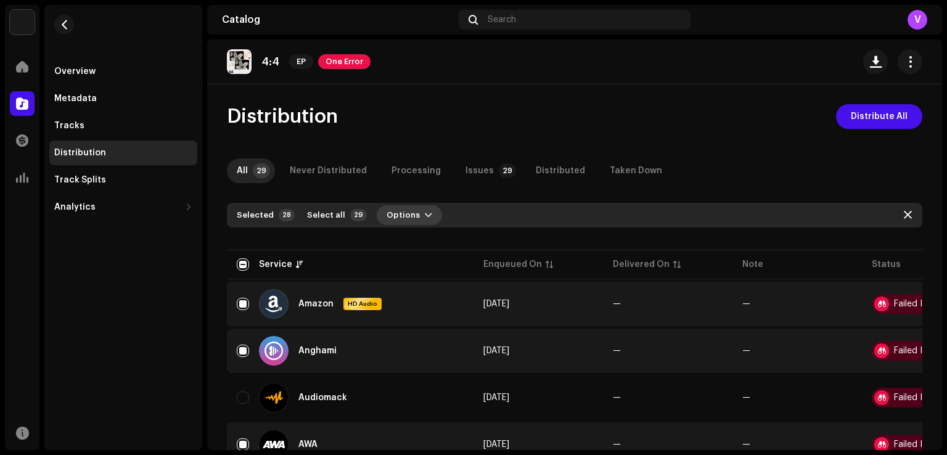
click at [400, 216] on span "Options" at bounding box center [403, 215] width 33 height 25
click at [404, 240] on span "Distribute" at bounding box center [401, 243] width 44 height 10
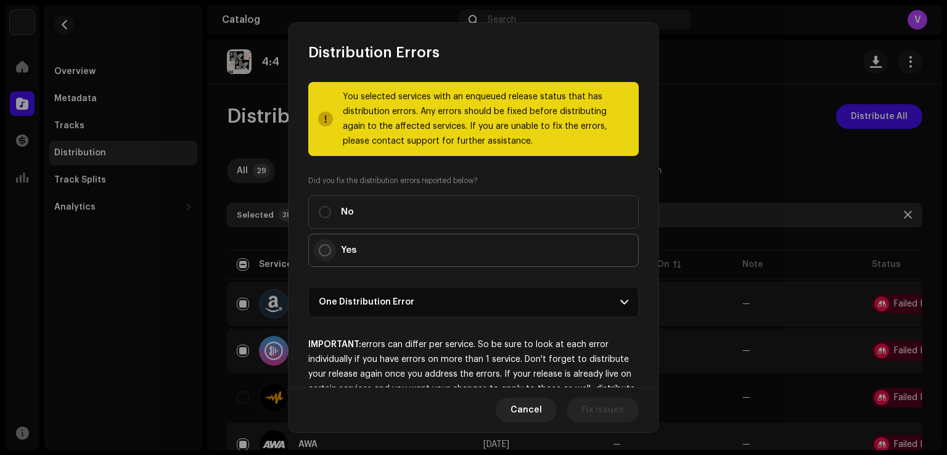
click at [323, 251] on input "Yes" at bounding box center [325, 250] width 12 height 12
radio input "true"
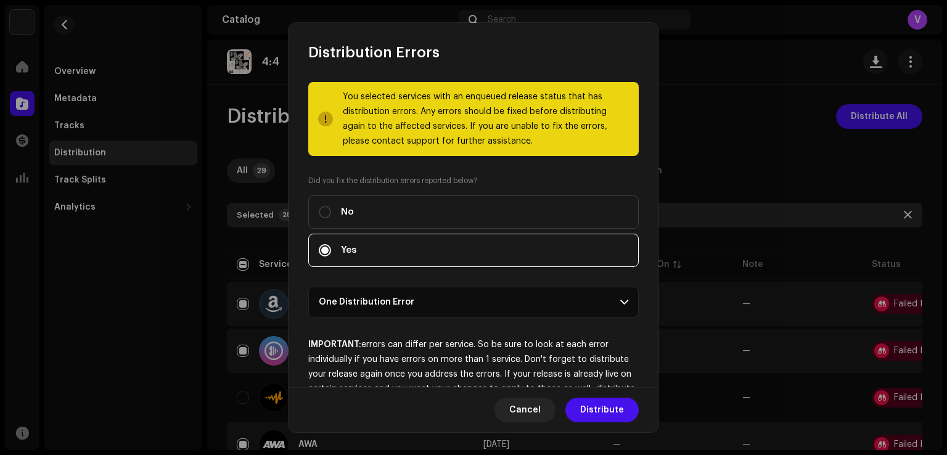
scroll to position [43, 0]
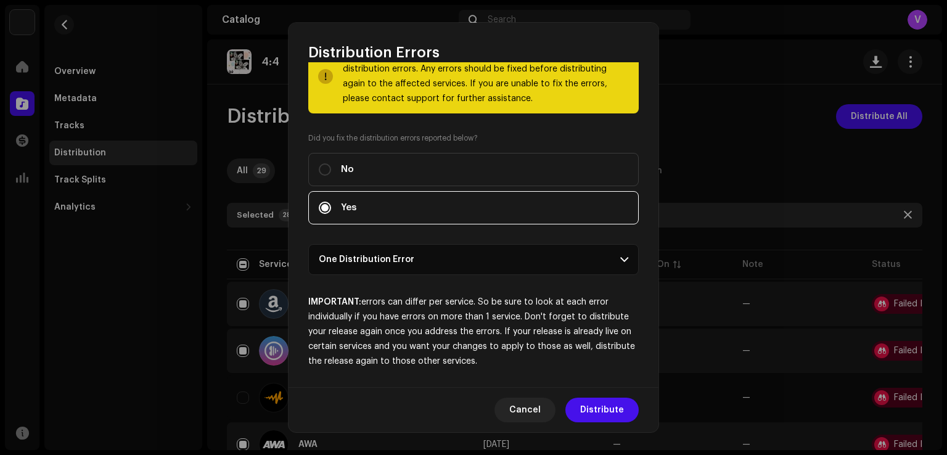
click at [620, 258] on span at bounding box center [624, 260] width 8 height 10
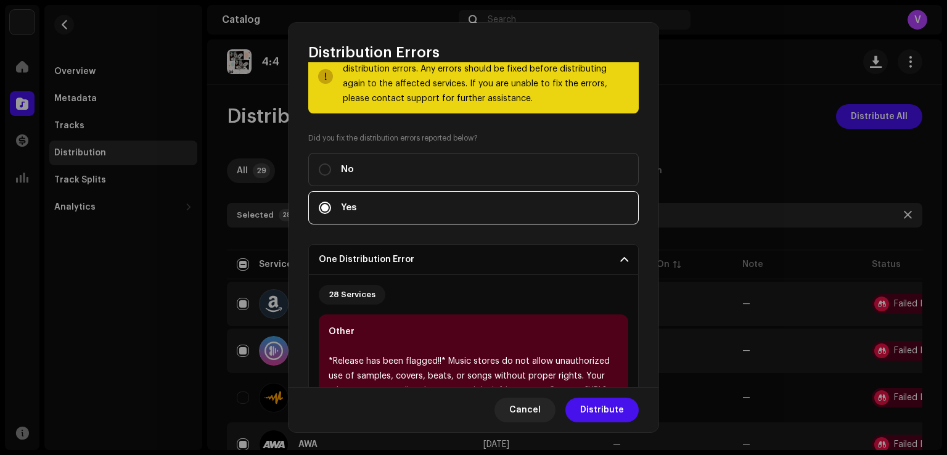
click at [620, 258] on span at bounding box center [624, 260] width 8 height 10
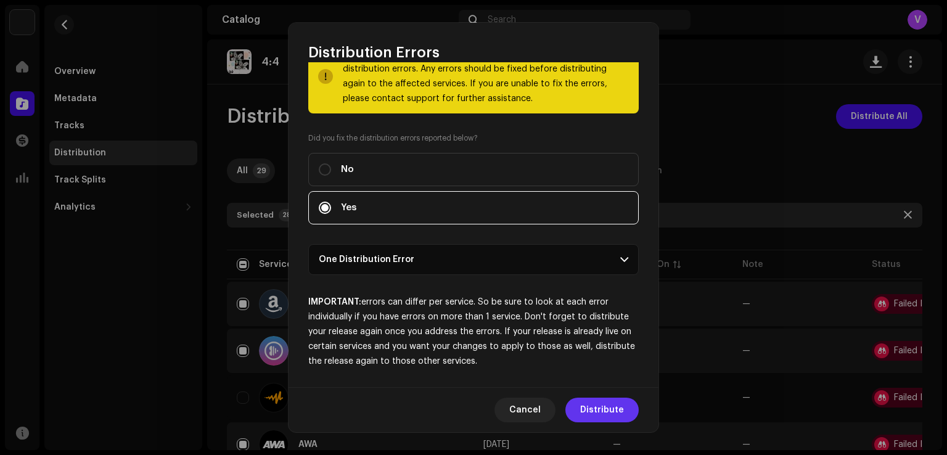
click at [610, 414] on span "Distribute" at bounding box center [602, 410] width 44 height 25
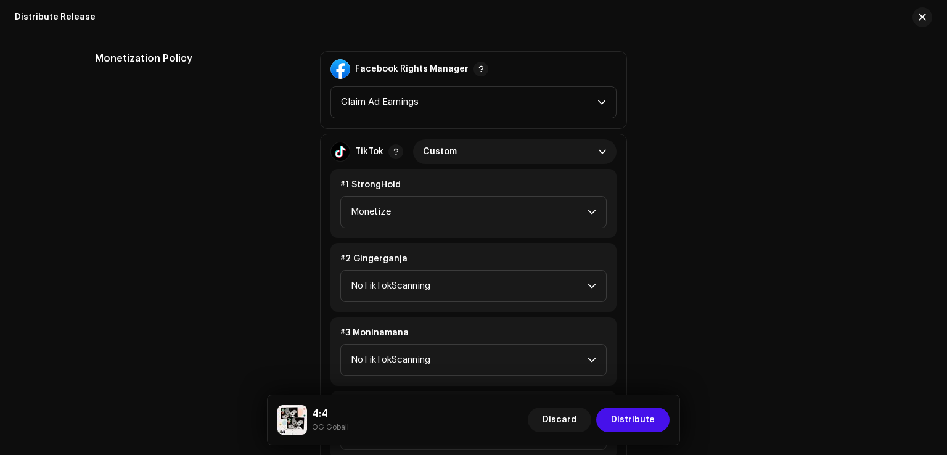
scroll to position [1347, 0]
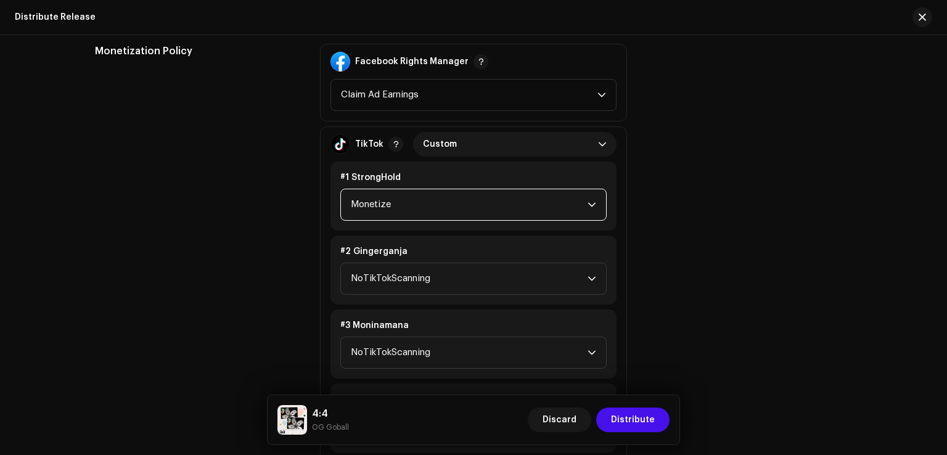
click at [552, 198] on span "Monetize" at bounding box center [469, 204] width 237 height 31
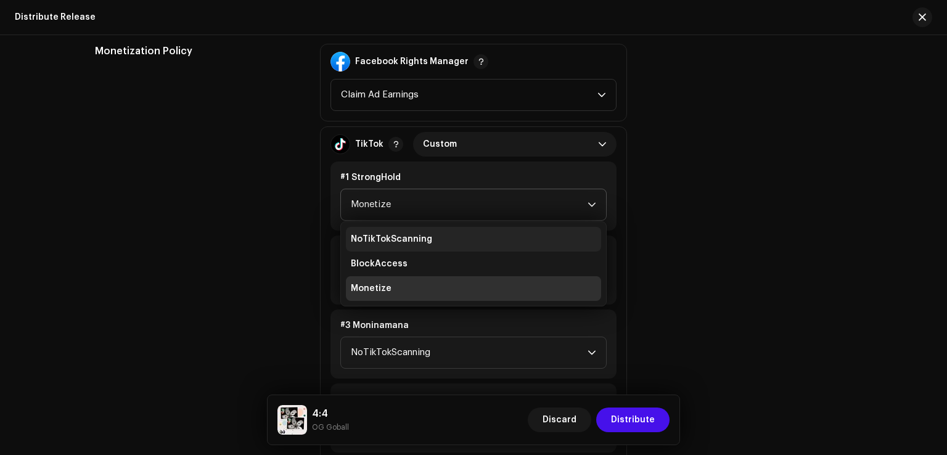
click at [456, 236] on li "NoTikTokScanning" at bounding box center [473, 239] width 255 height 25
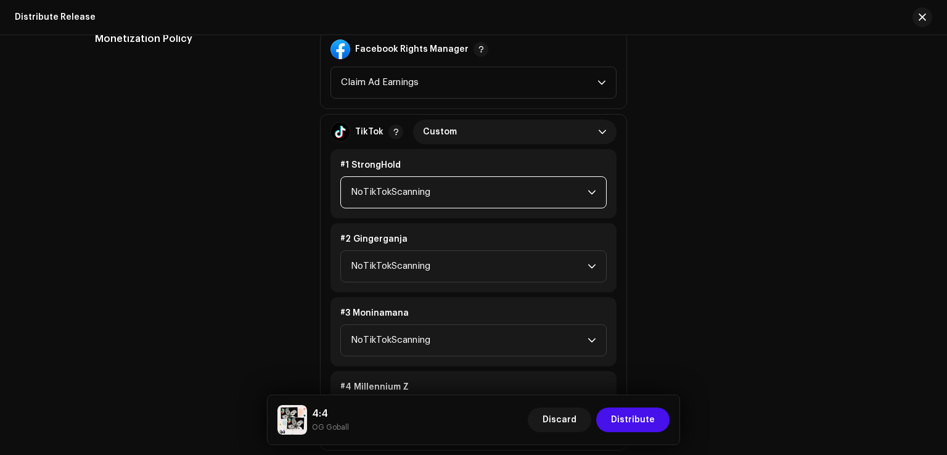
scroll to position [1363, 0]
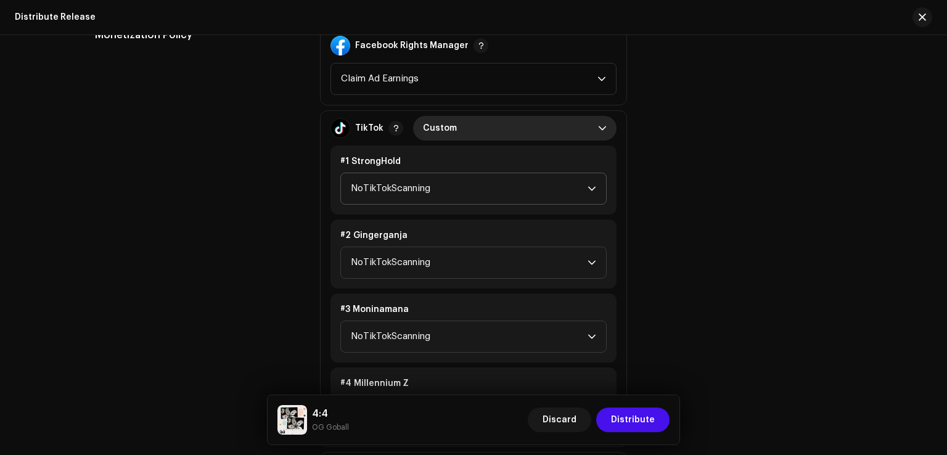
click at [599, 124] on icon "dropdown trigger" at bounding box center [602, 128] width 9 height 9
click at [515, 153] on li "NoTikTokScanning" at bounding box center [515, 158] width 194 height 25
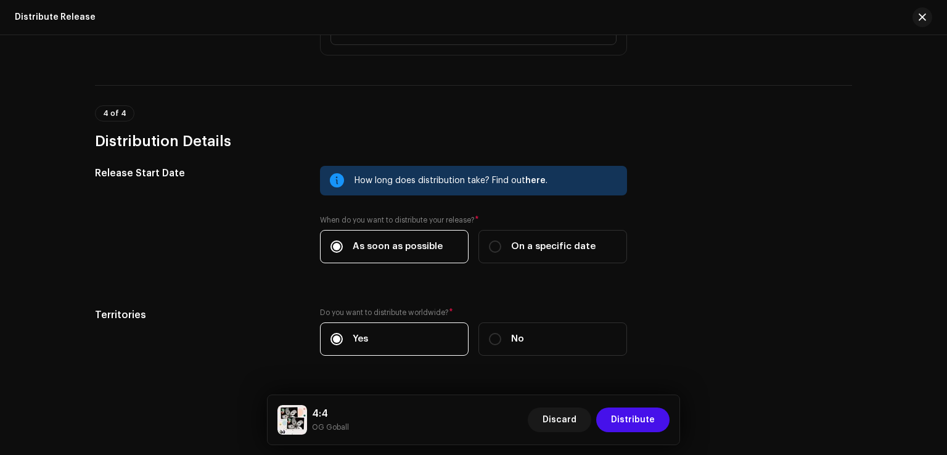
scroll to position [2257, 0]
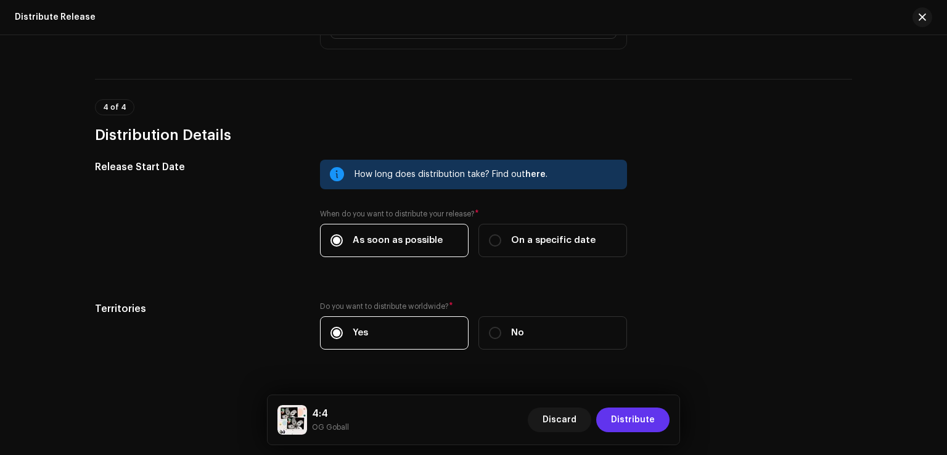
click at [628, 423] on span "Distribute" at bounding box center [633, 420] width 44 height 25
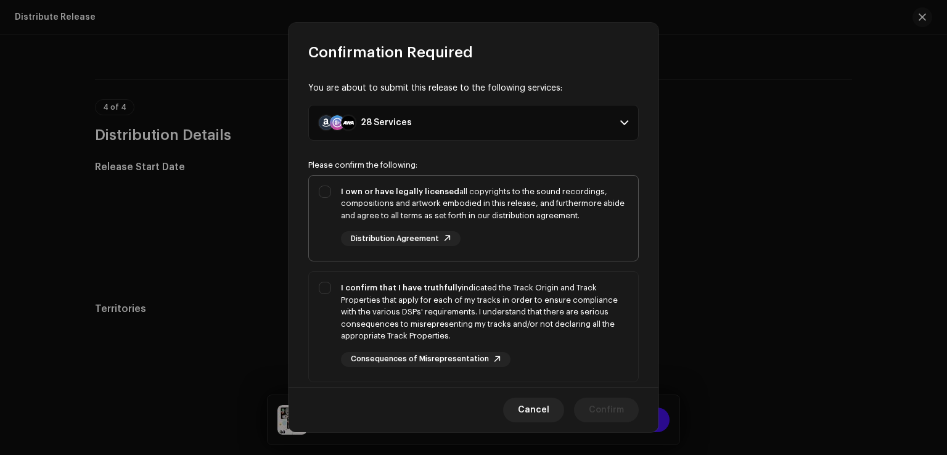
click at [322, 188] on div "I own or have legally licensed all copyrights to the sound recordings, composit…" at bounding box center [473, 216] width 329 height 81
checkbox input "true"
click at [324, 286] on div "I confirm that I have truthfully indicated the Track Origin and Track Propertie…" at bounding box center [473, 324] width 329 height 105
checkbox input "true"
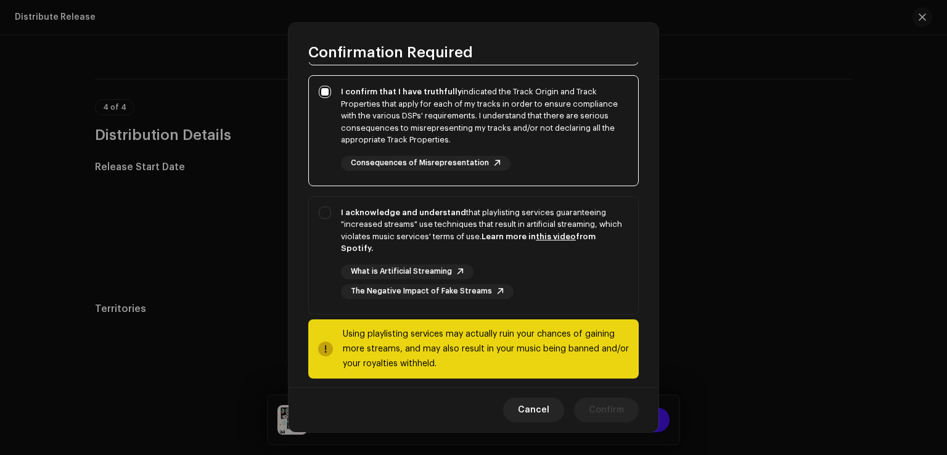
scroll to position [206, 0]
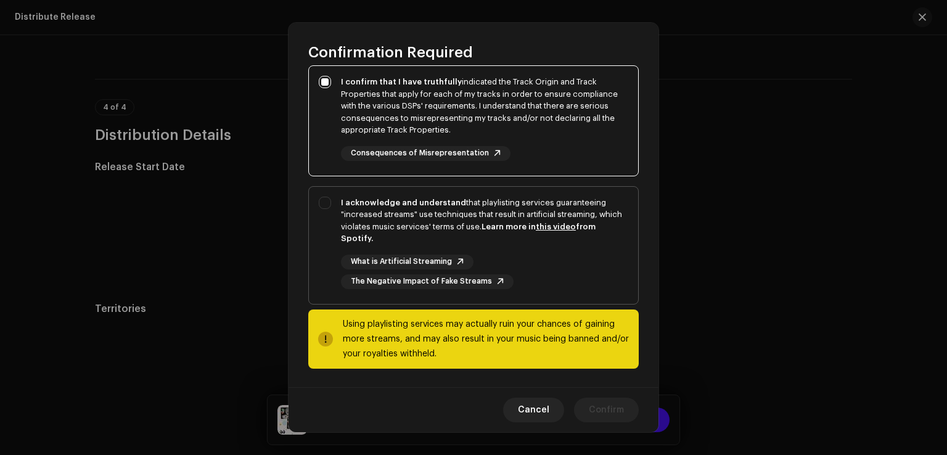
click at [323, 205] on div "I acknowledge and understand that playlisting services guaranteeing "increased …" at bounding box center [473, 243] width 329 height 112
checkbox input "true"
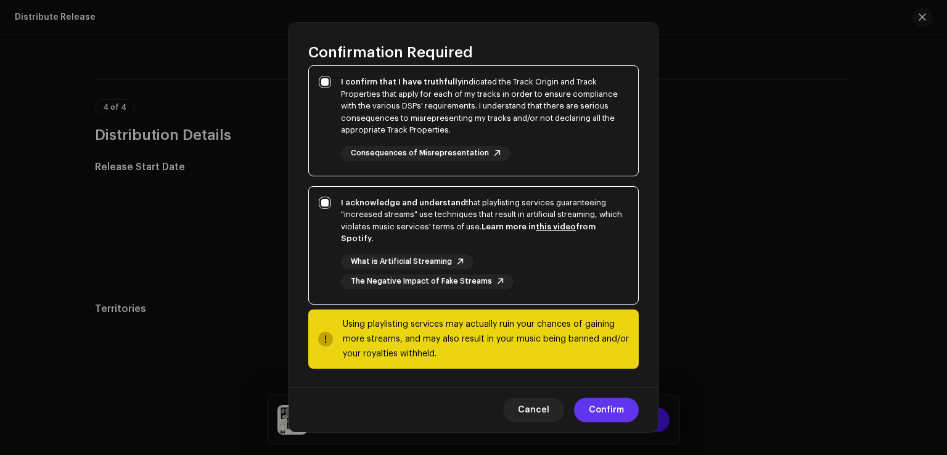
click at [619, 409] on span "Confirm" at bounding box center [606, 410] width 35 height 25
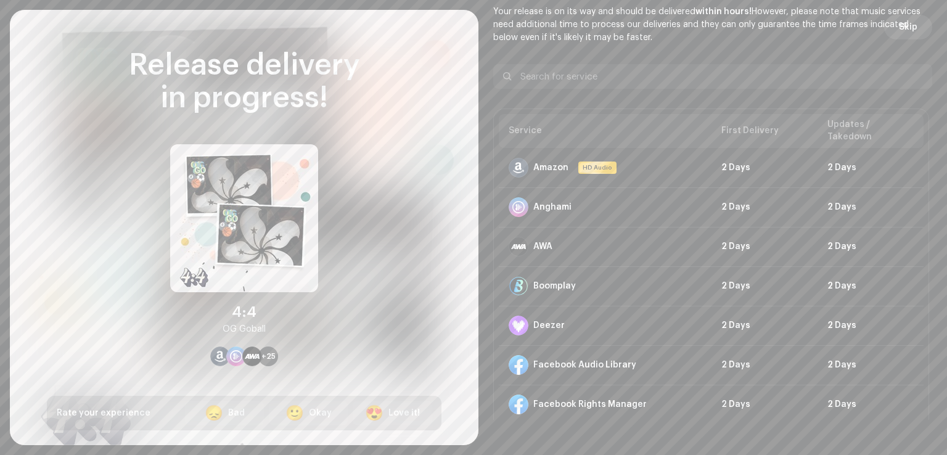
click at [906, 29] on span "Skip" at bounding box center [908, 27] width 18 height 25
